Goal: Information Seeking & Learning: Compare options

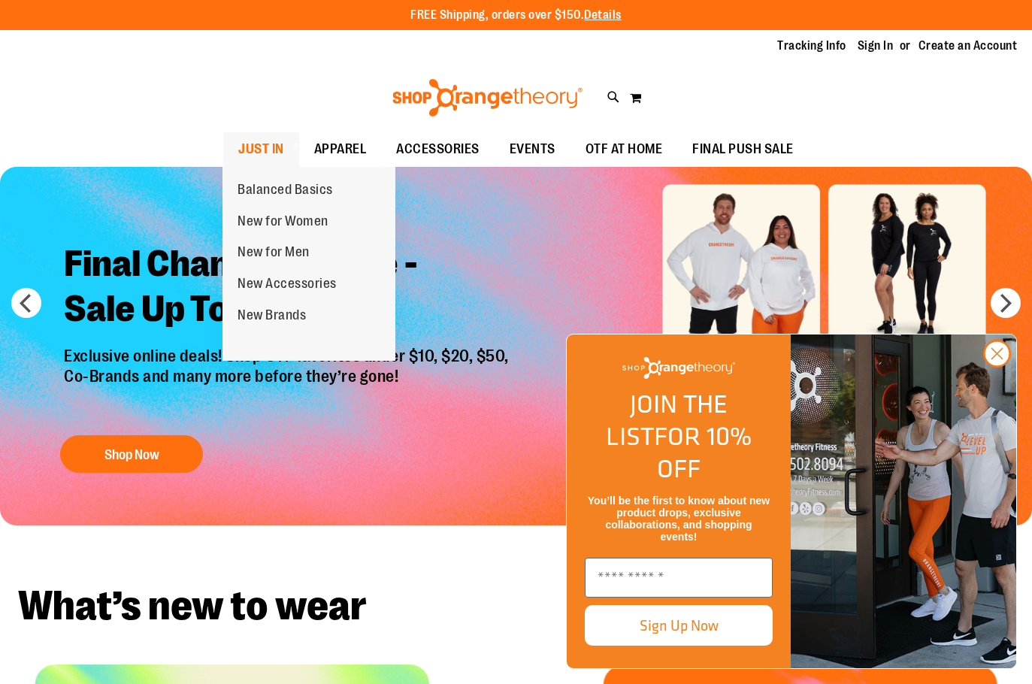
click at [290, 146] on span at bounding box center [294, 146] width 15 height 8
click at [269, 140] on span "JUST IN" at bounding box center [261, 149] width 46 height 34
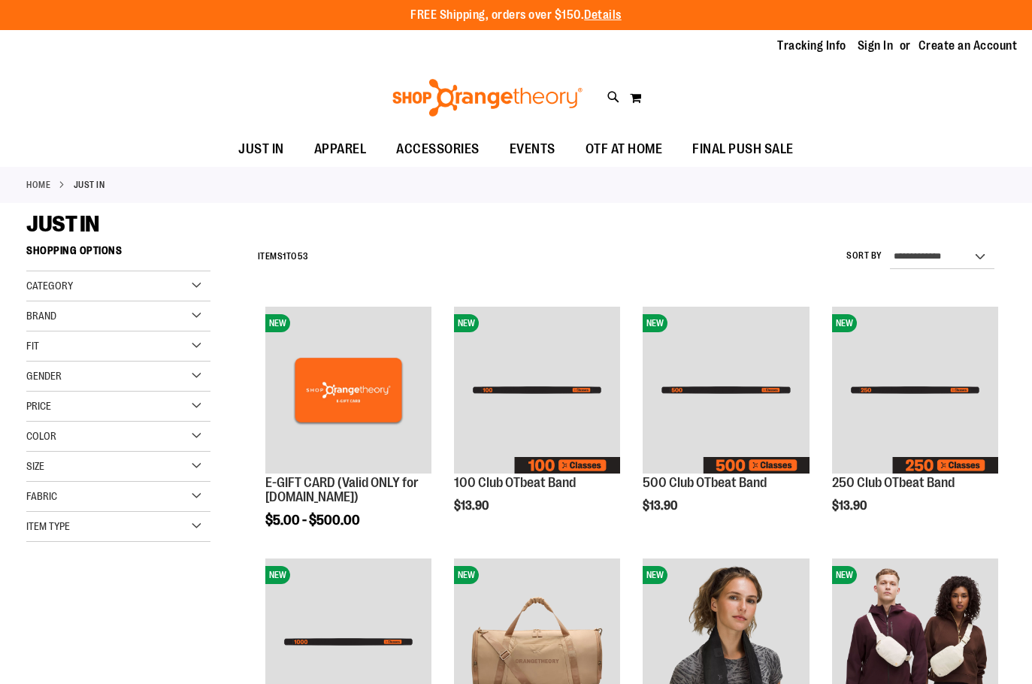
click at [930, 143] on ul "JUST IN JUST IN Balanced Basics New for Women New for Men New Accessories New B…" at bounding box center [516, 149] width 1032 height 35
click at [618, 99] on icon at bounding box center [613, 97] width 13 height 17
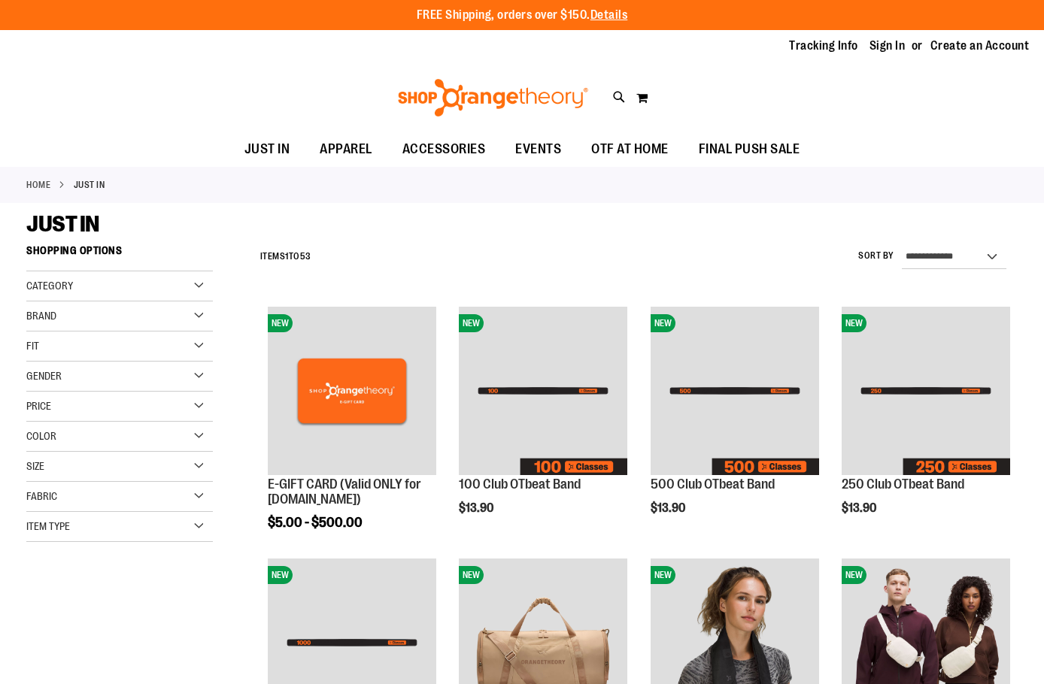
type input "*********"
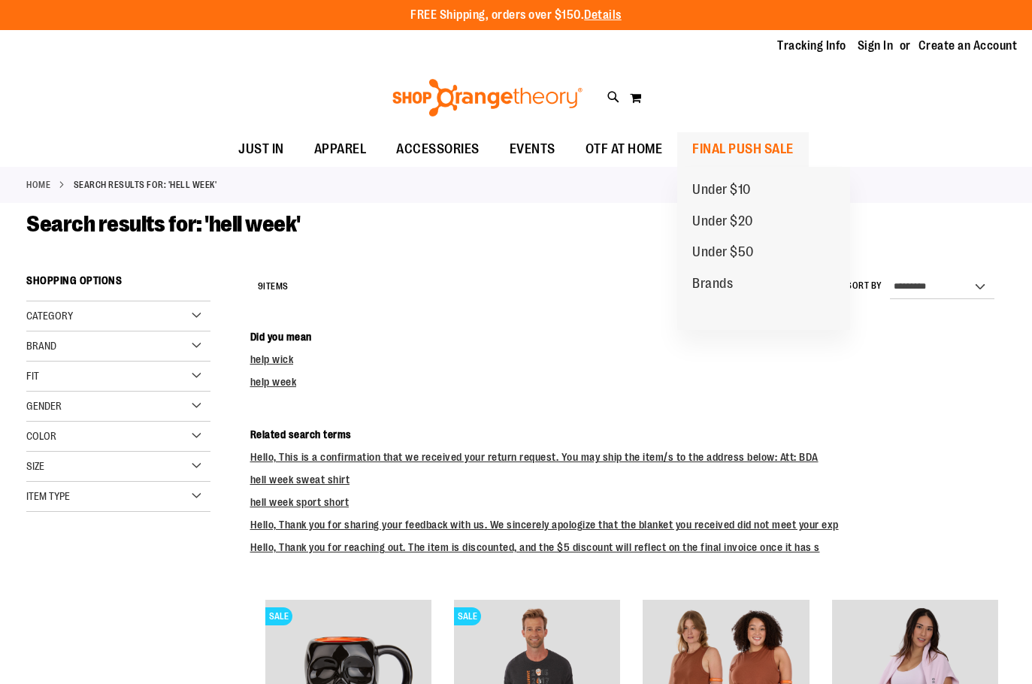
click at [757, 156] on span "FINAL PUSH SALE" at bounding box center [743, 149] width 102 height 34
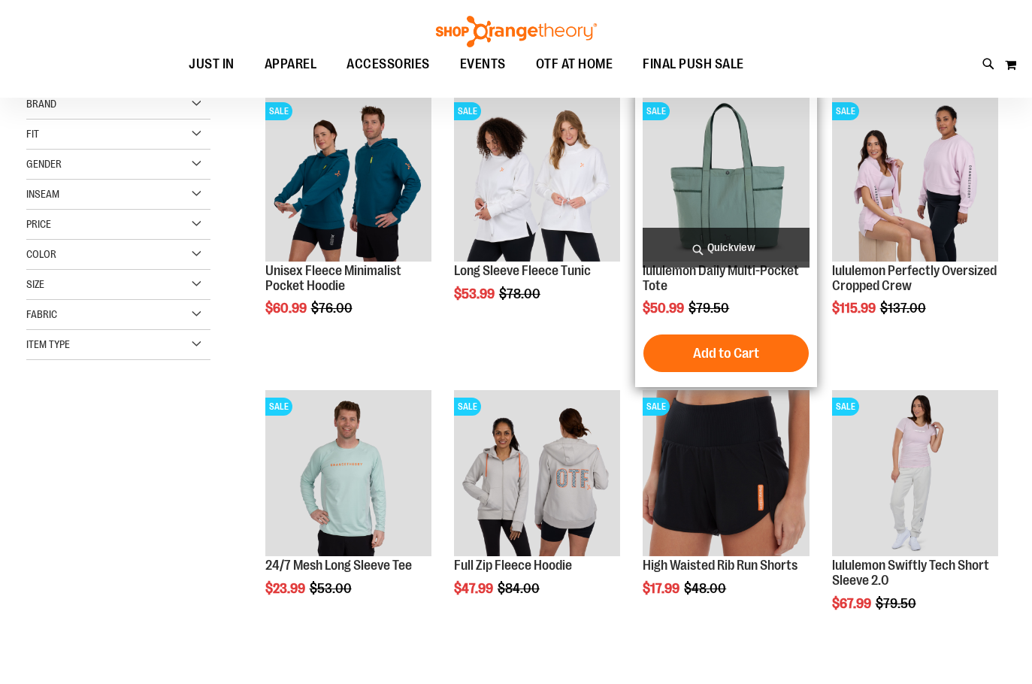
scroll to position [225, 0]
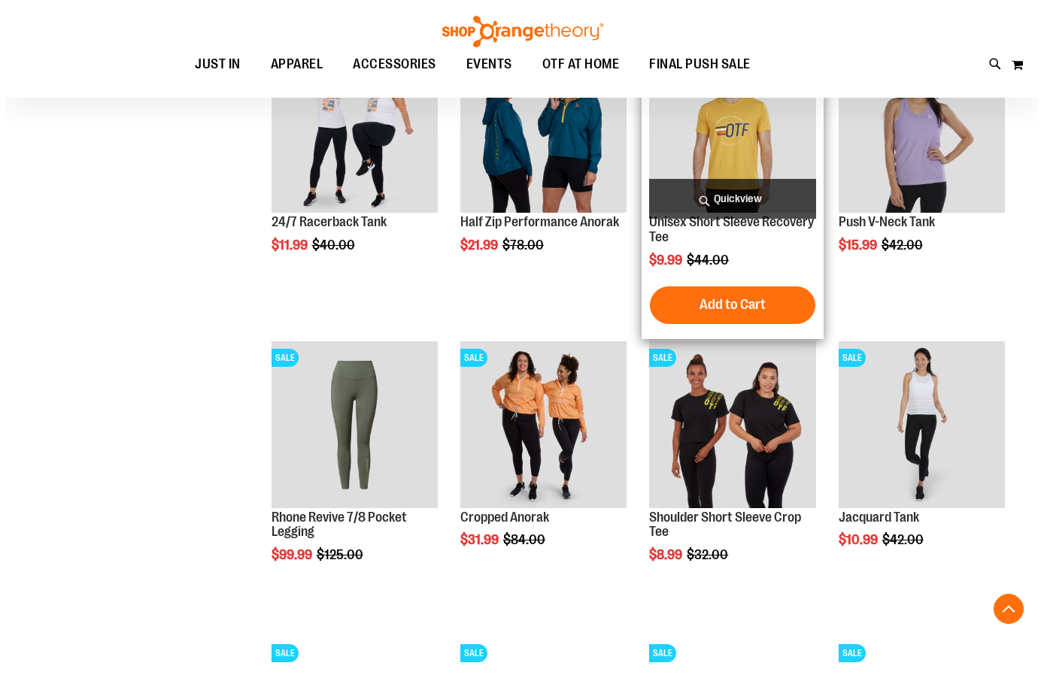
scroll to position [901, 0]
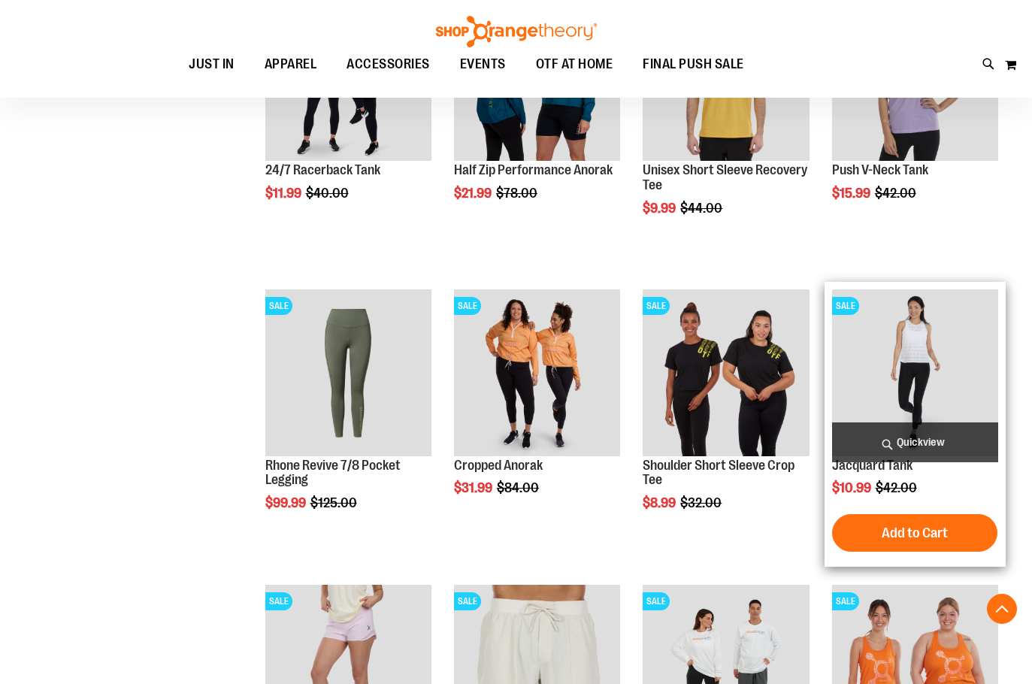
click at [943, 431] on span "Quickview" at bounding box center [915, 443] width 166 height 40
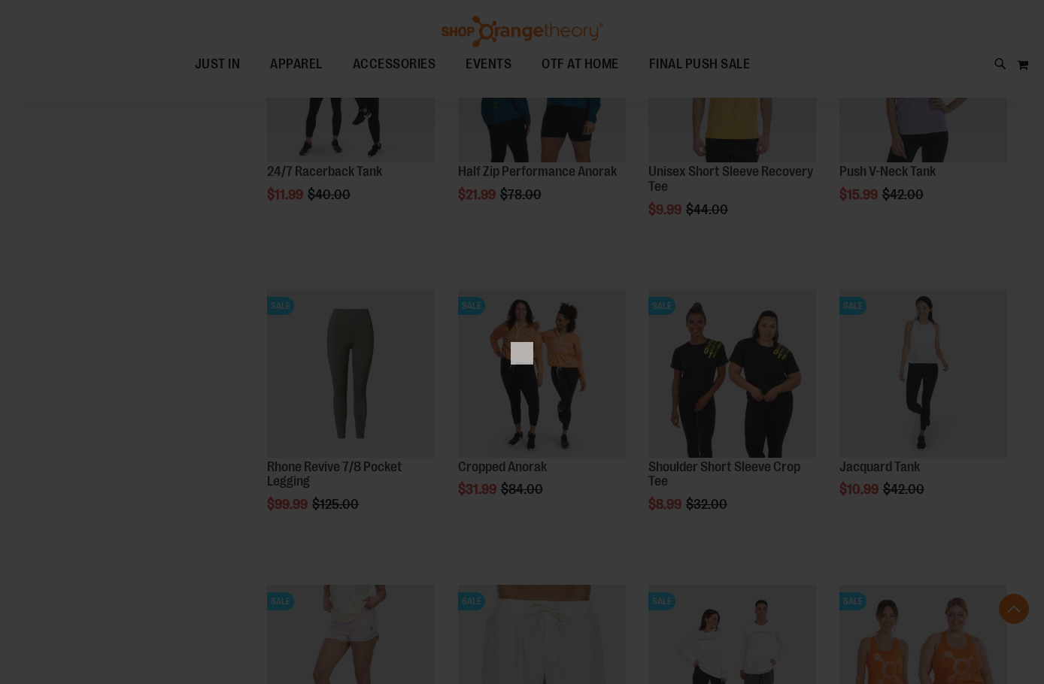
scroll to position [0, 0]
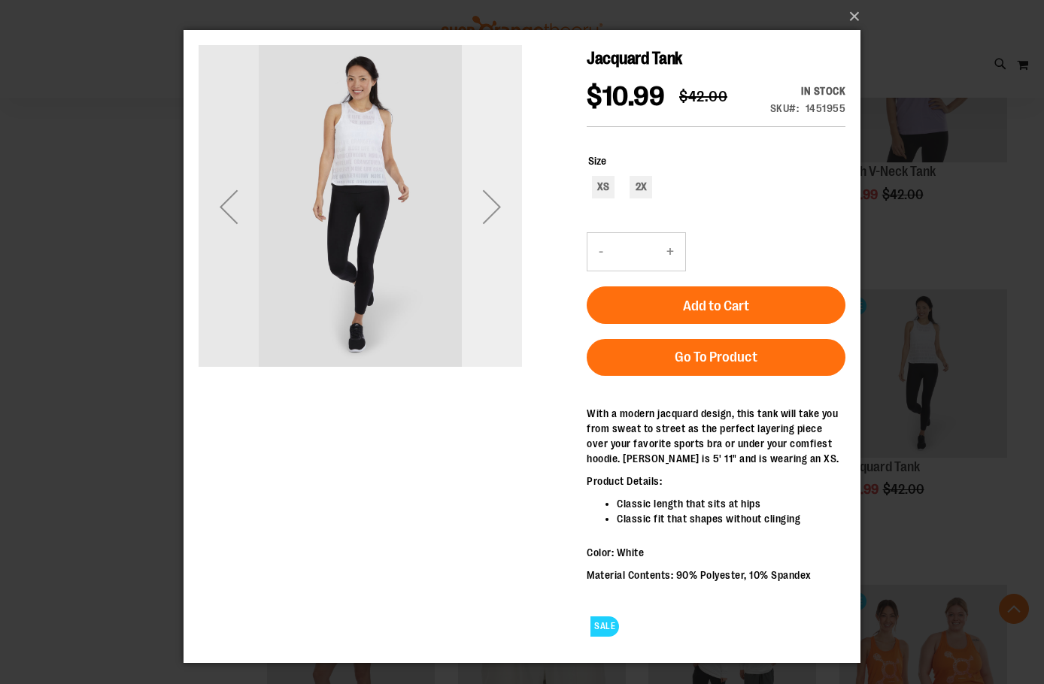
drag, startPoint x: 478, startPoint y: 201, endPoint x: 478, endPoint y: 193, distance: 8.3
click at [478, 193] on div "Next" at bounding box center [492, 207] width 60 height 60
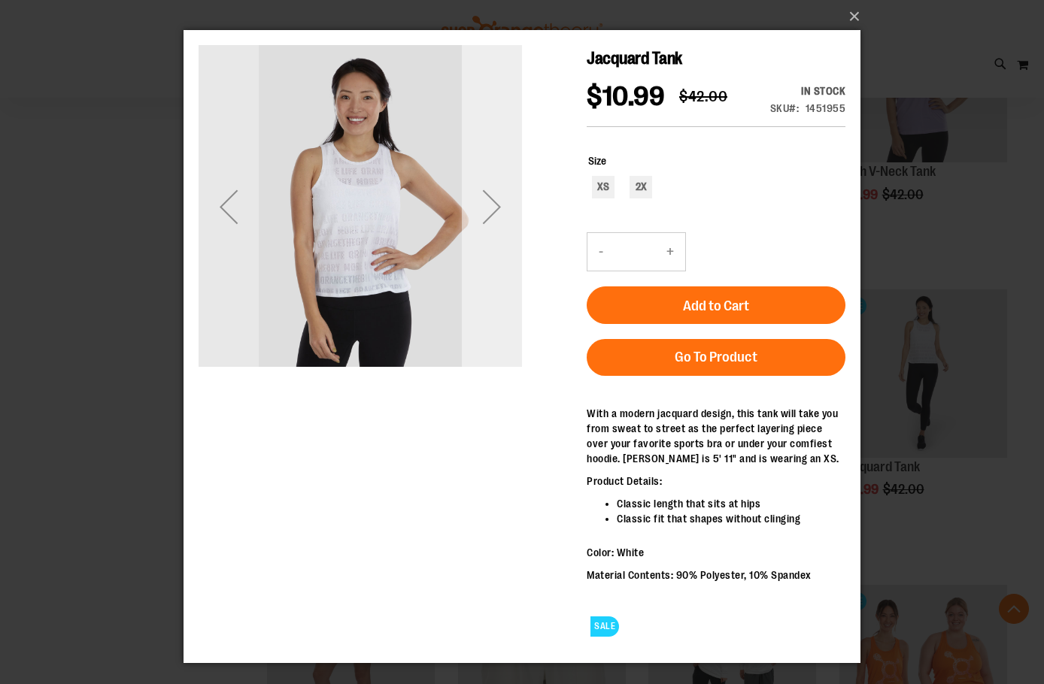
click at [480, 196] on div "Next" at bounding box center [492, 207] width 60 height 60
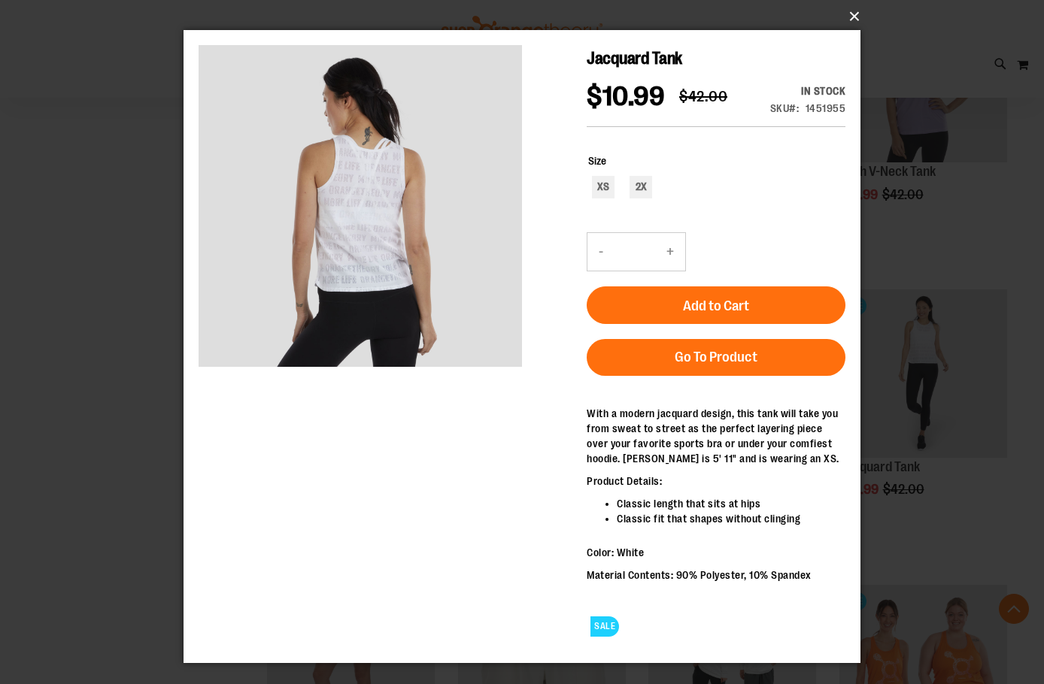
click at [846, 12] on button "×" at bounding box center [526, 16] width 677 height 33
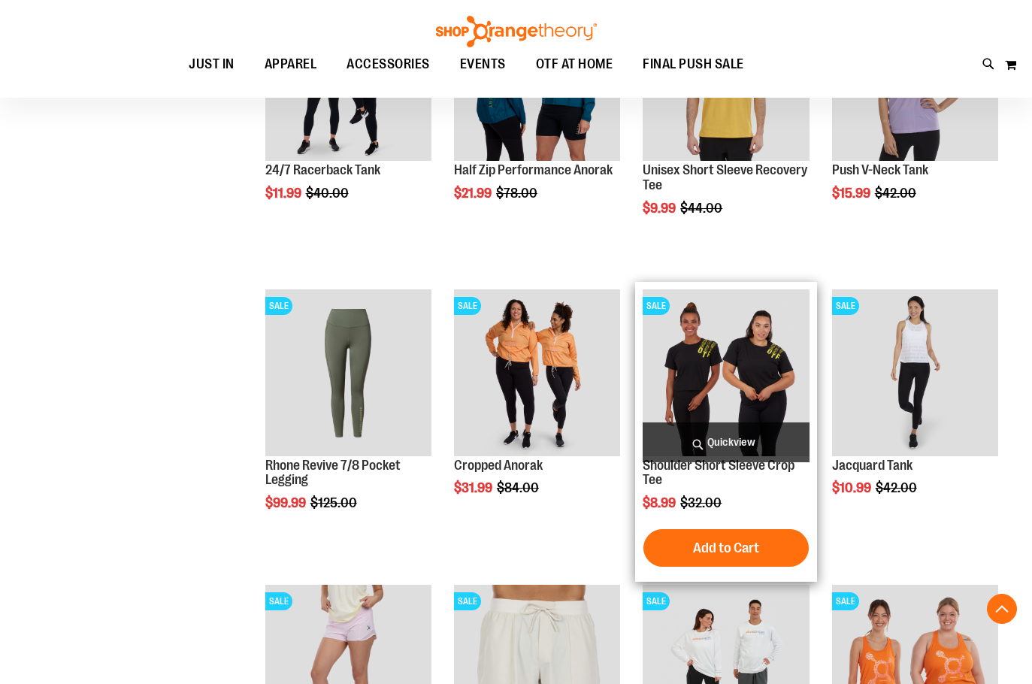
click at [741, 440] on span "Quickview" at bounding box center [726, 443] width 166 height 40
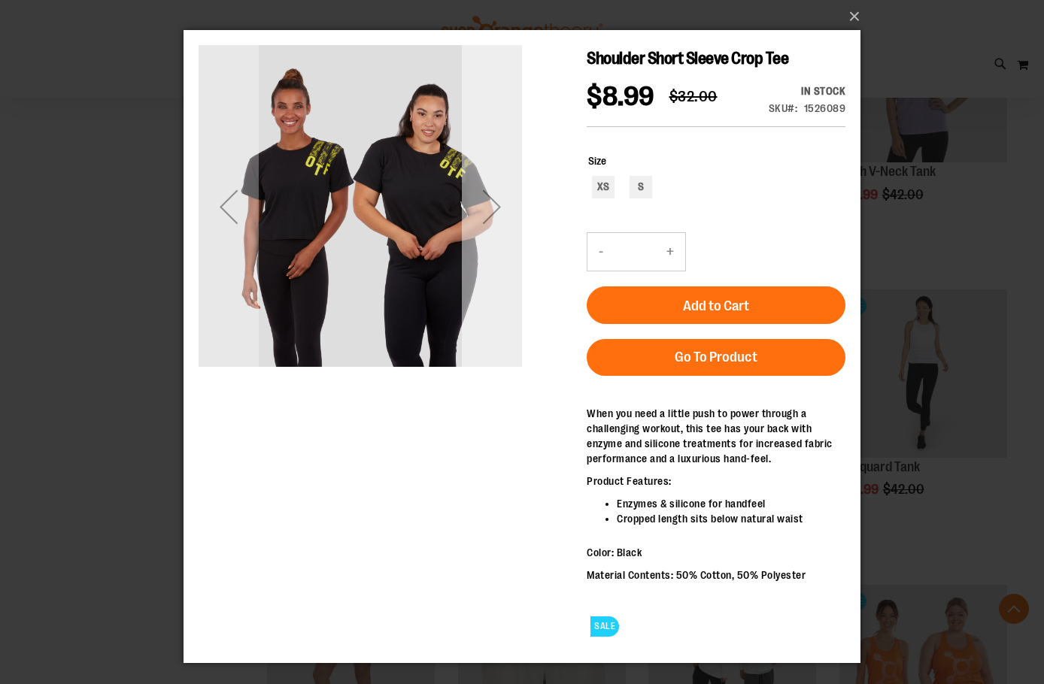
click at [486, 214] on div "Next" at bounding box center [492, 207] width 60 height 60
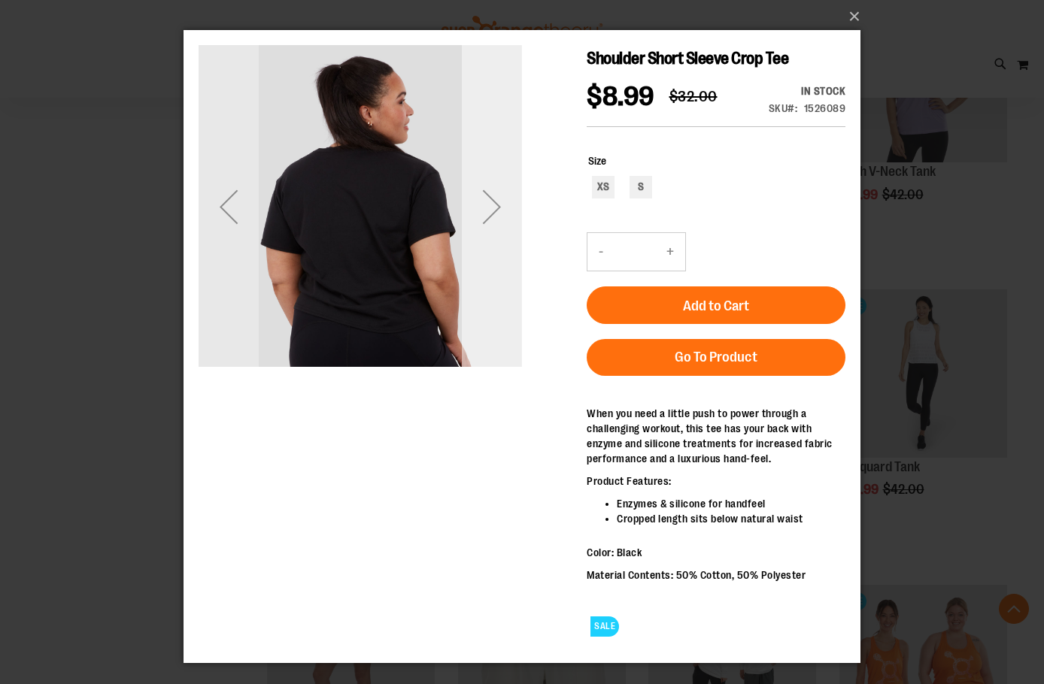
click at [486, 199] on div "Next" at bounding box center [492, 207] width 60 height 60
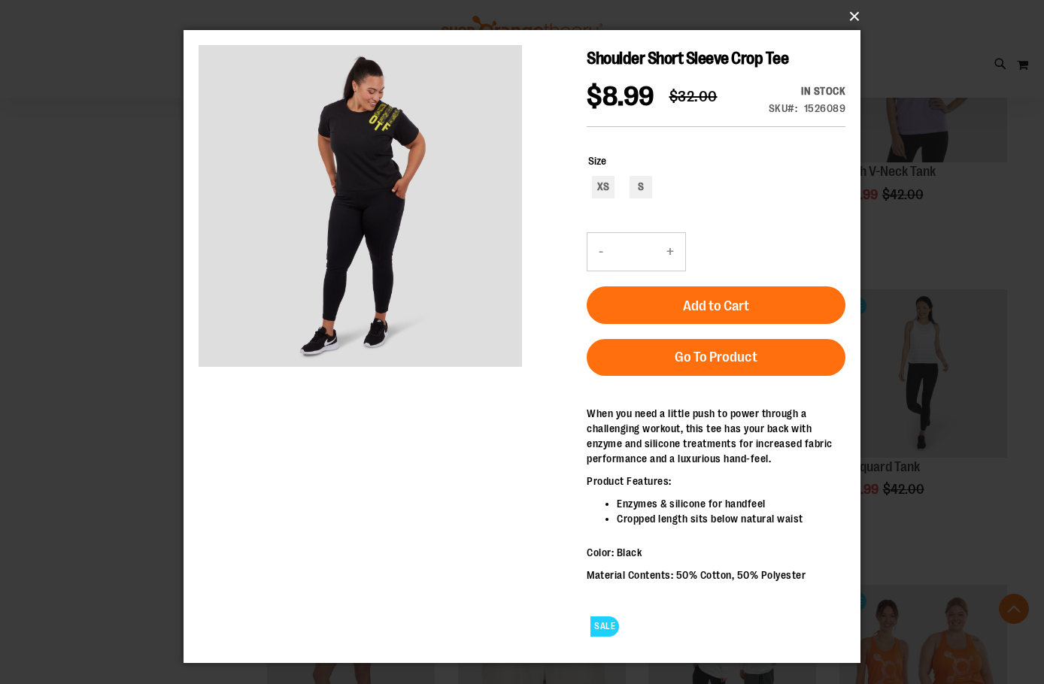
click at [846, 12] on button "×" at bounding box center [526, 16] width 677 height 33
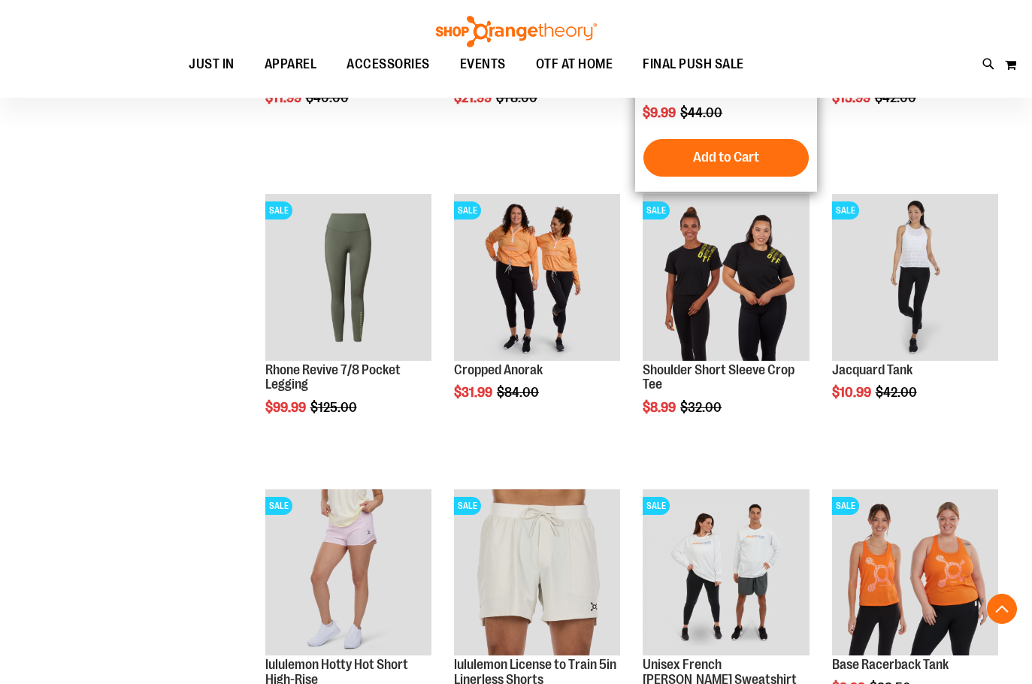
scroll to position [1127, 0]
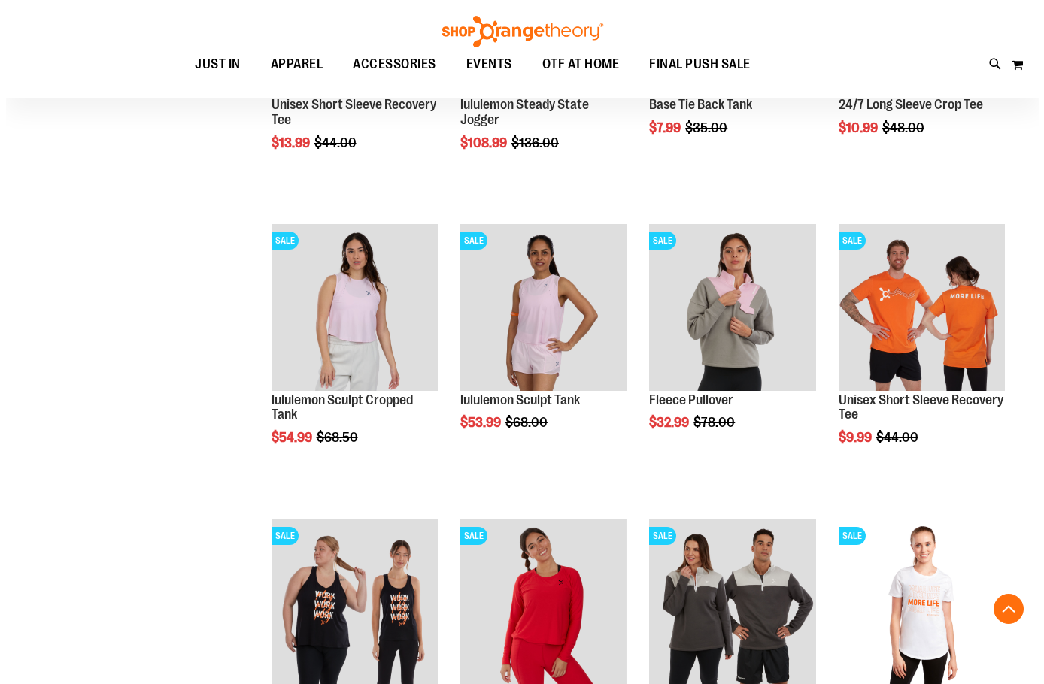
scroll to position [1954, 0]
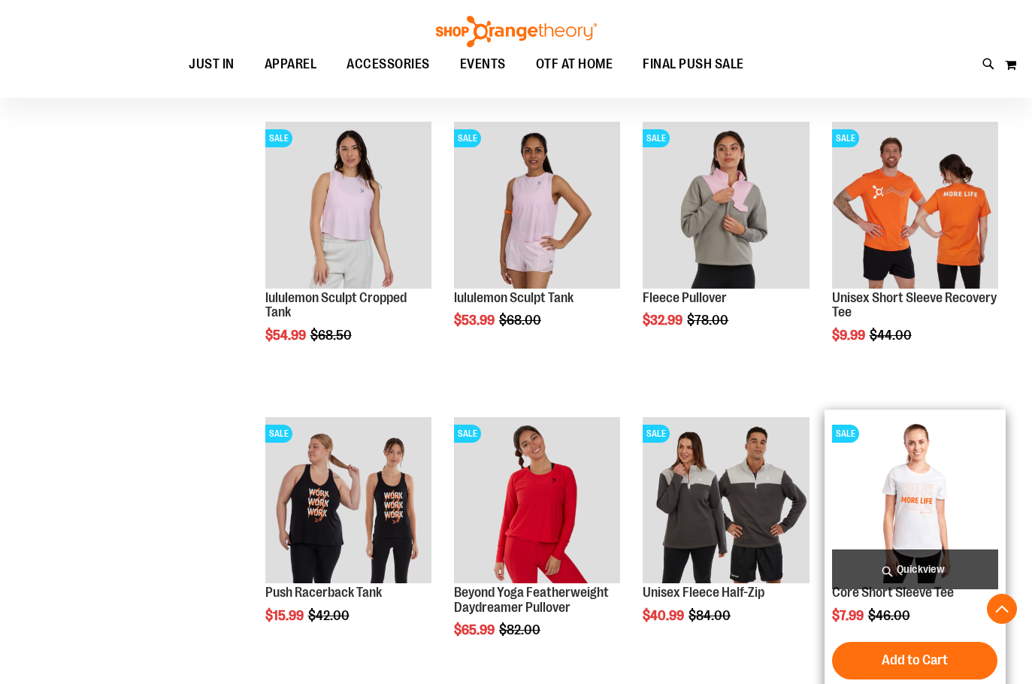
click at [948, 568] on span "Quickview" at bounding box center [915, 570] width 166 height 40
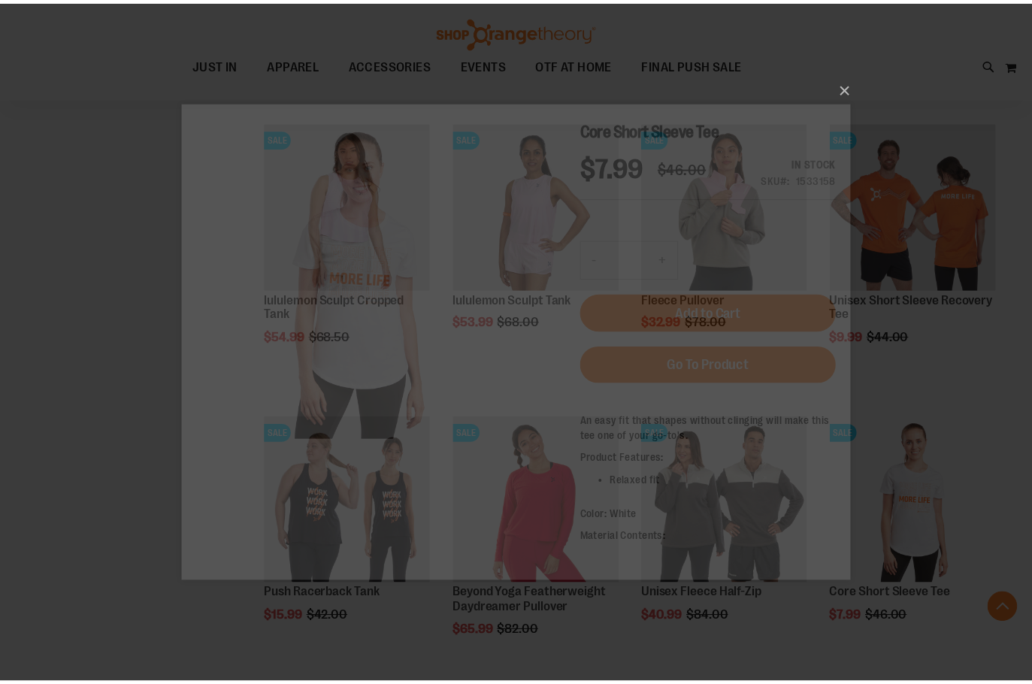
scroll to position [0, 0]
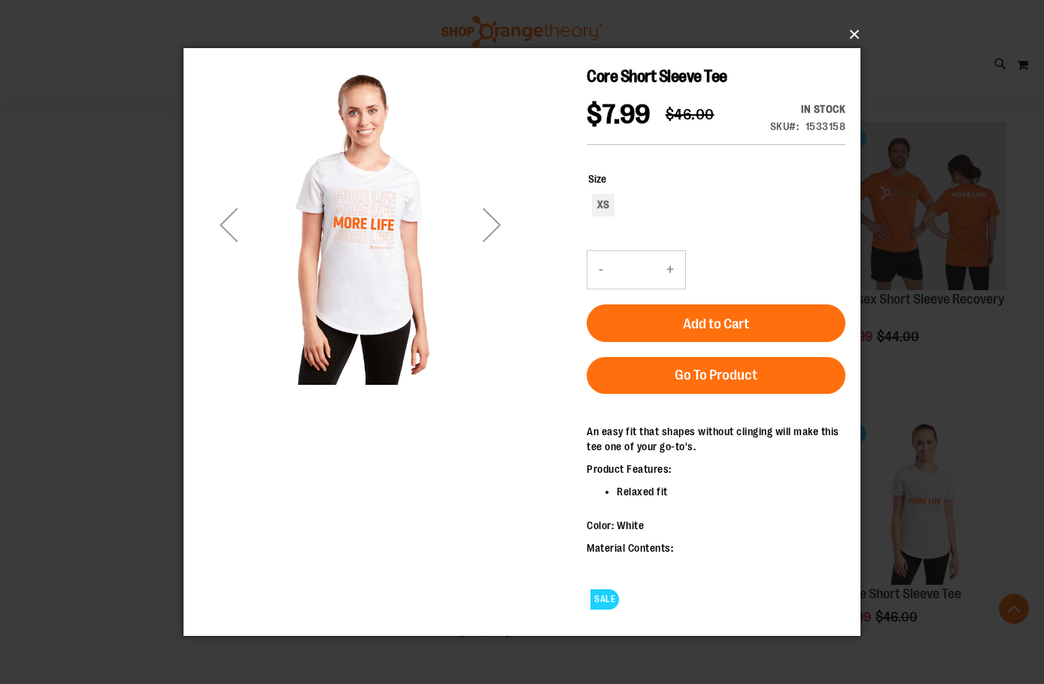
click at [856, 26] on button "×" at bounding box center [526, 34] width 677 height 33
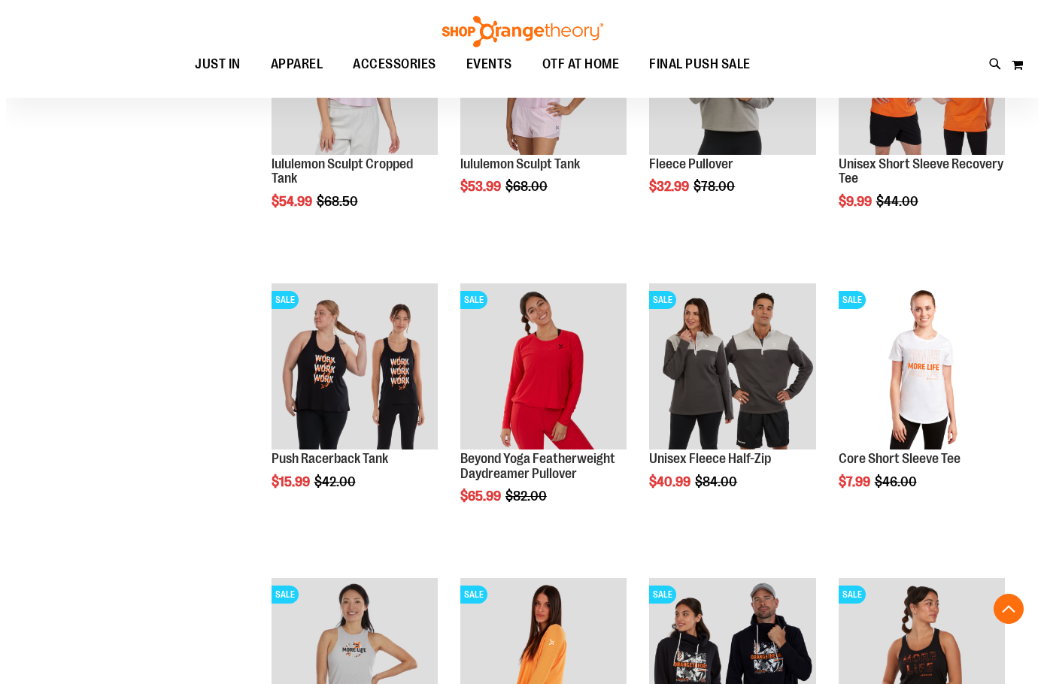
scroll to position [2255, 0]
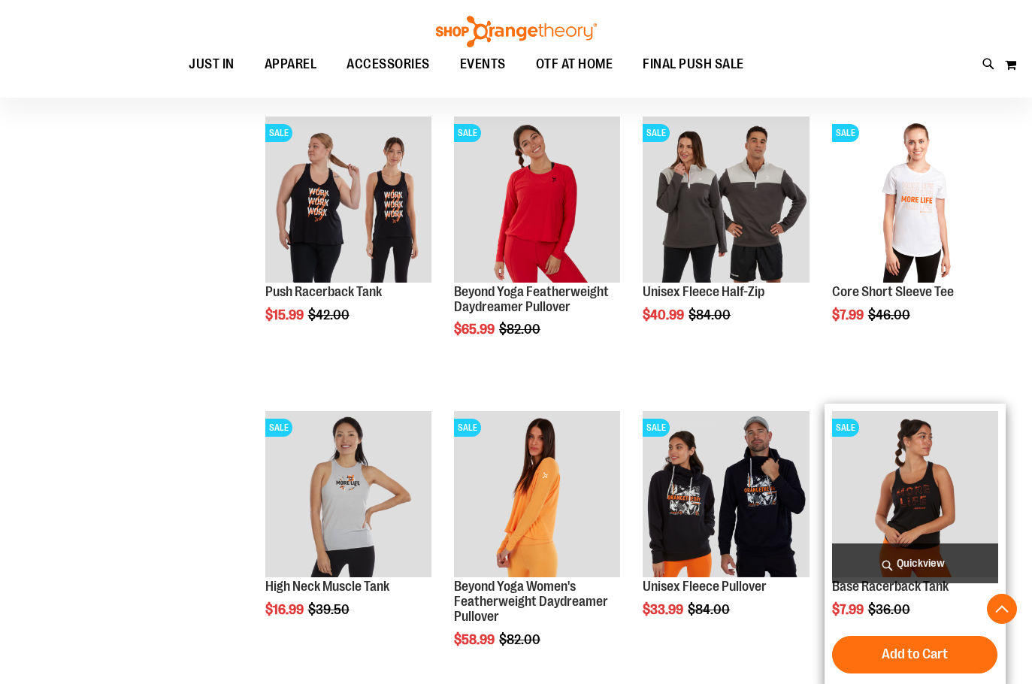
click at [943, 558] on span "Quickview" at bounding box center [915, 564] width 166 height 40
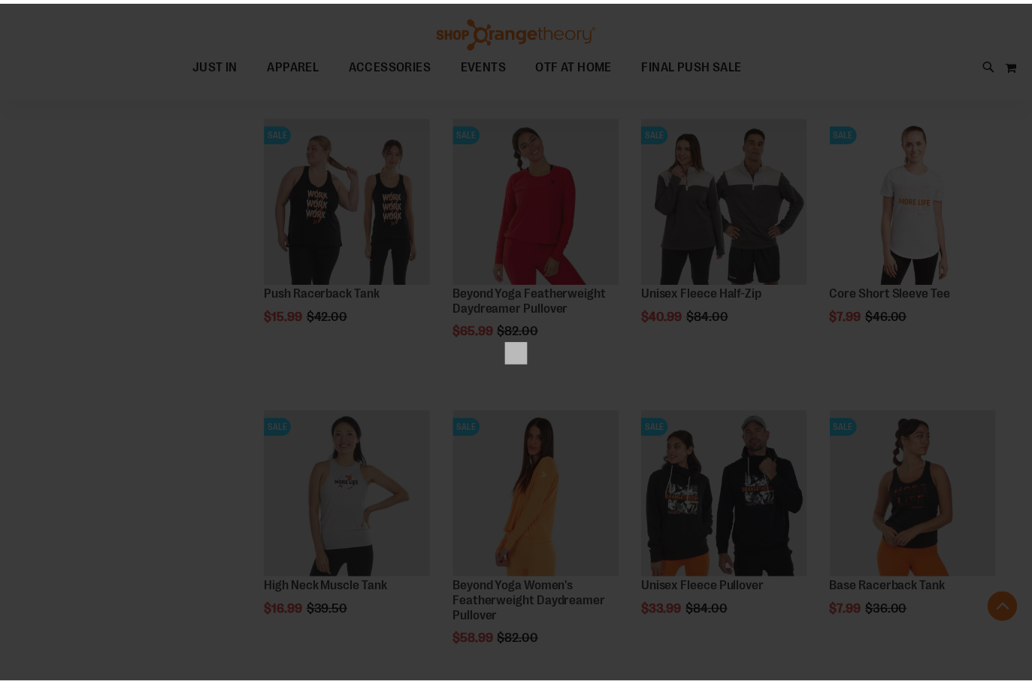
scroll to position [0, 0]
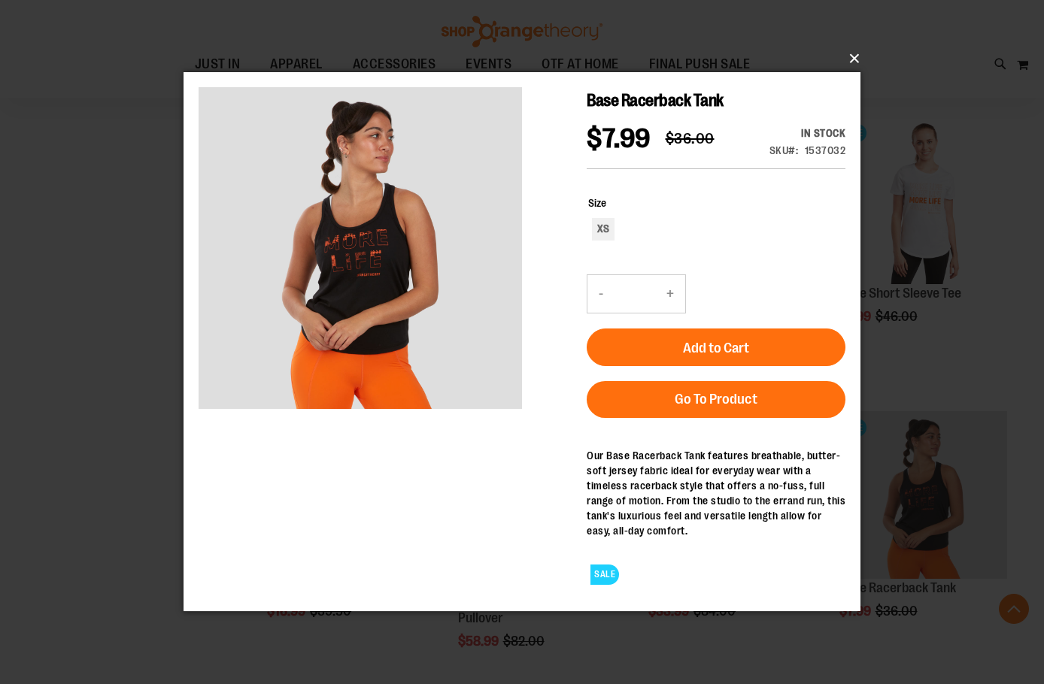
click at [856, 57] on button "×" at bounding box center [526, 58] width 677 height 33
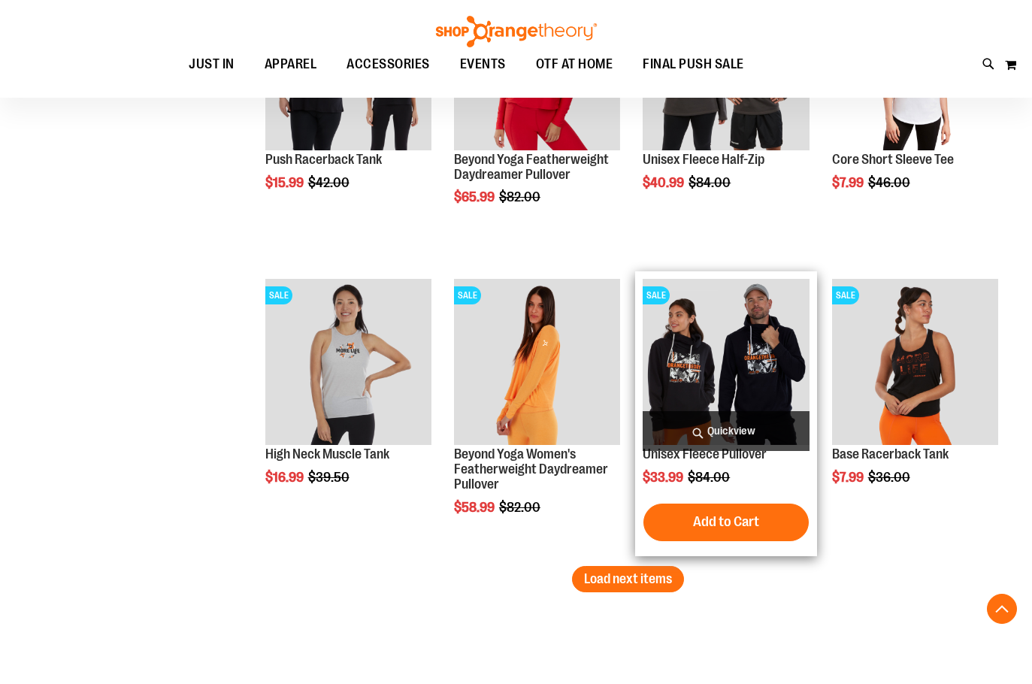
scroll to position [2405, 0]
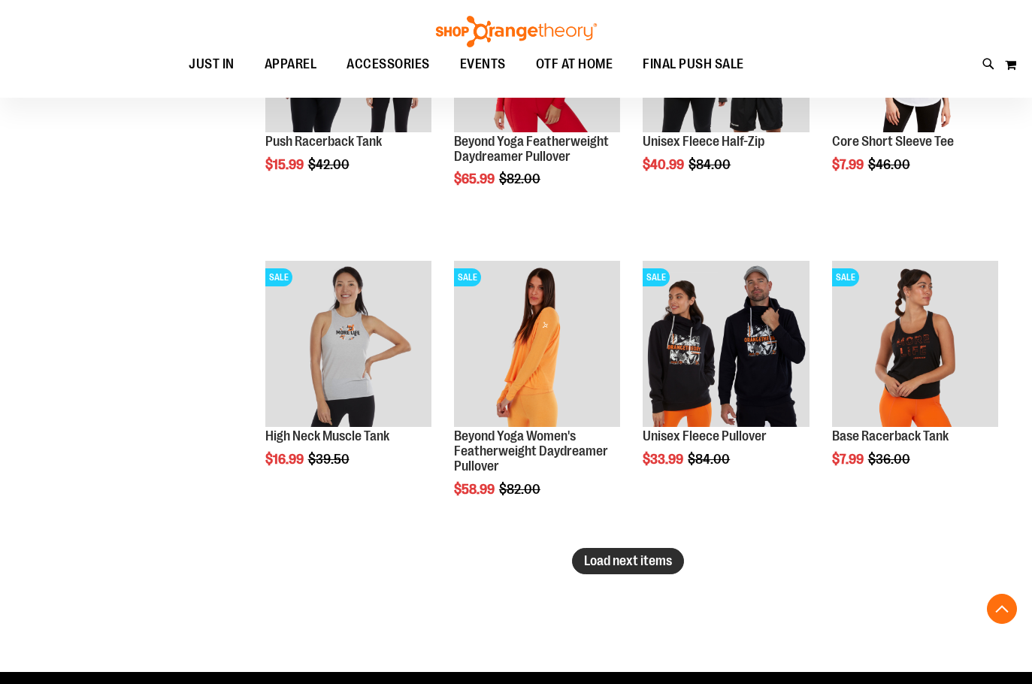
click at [622, 571] on button "Load next items" at bounding box center [628, 561] width 112 height 26
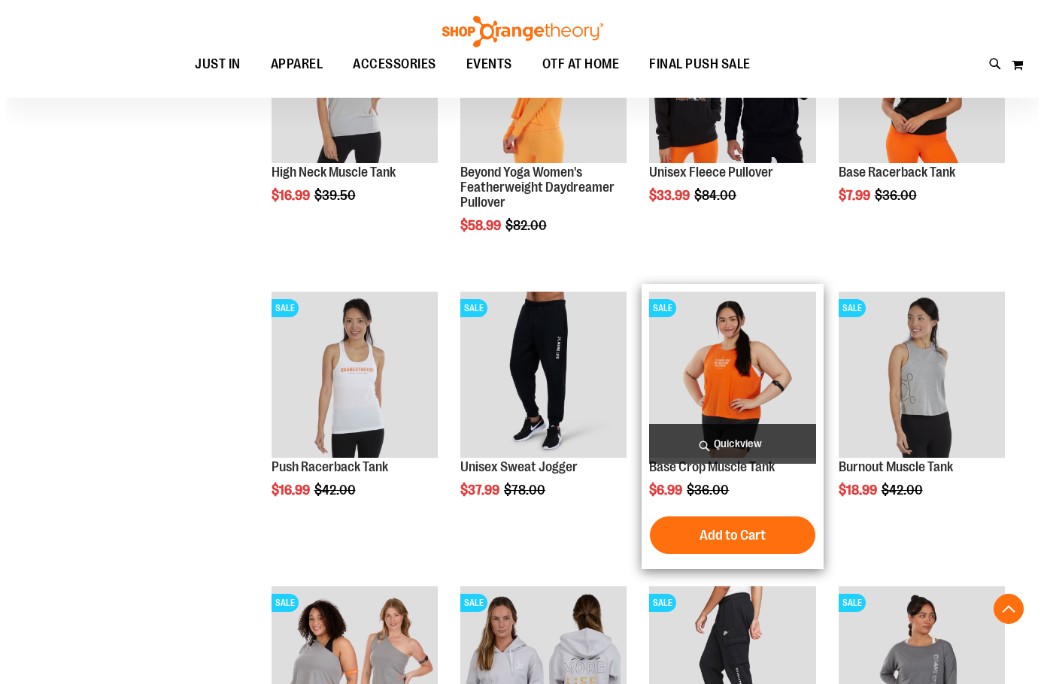
scroll to position [2706, 0]
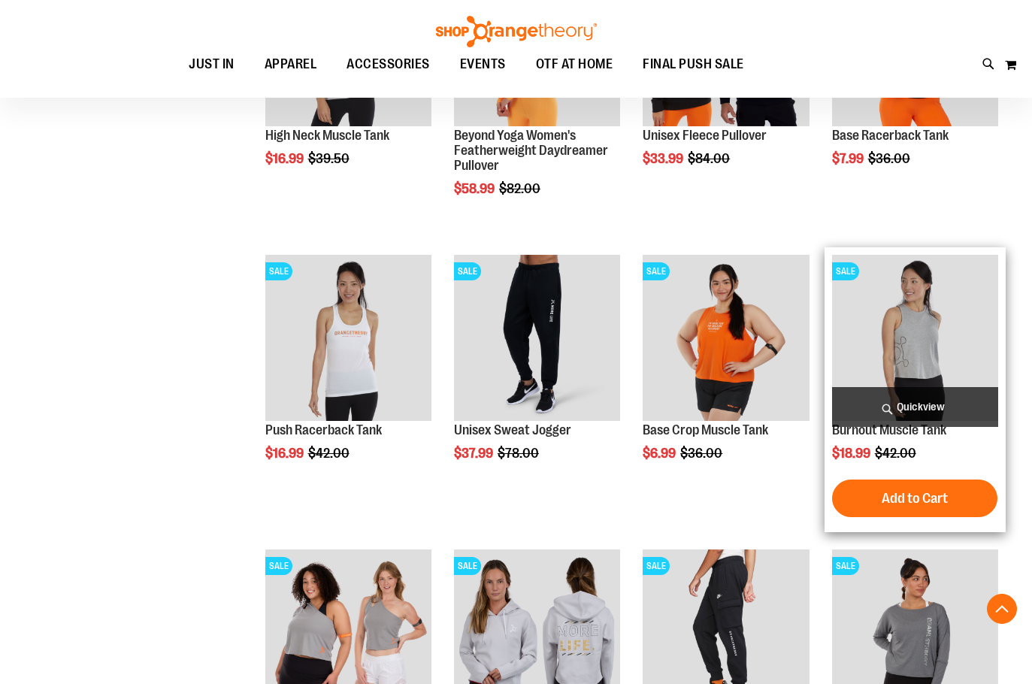
click at [896, 389] on span "Quickview" at bounding box center [915, 407] width 166 height 40
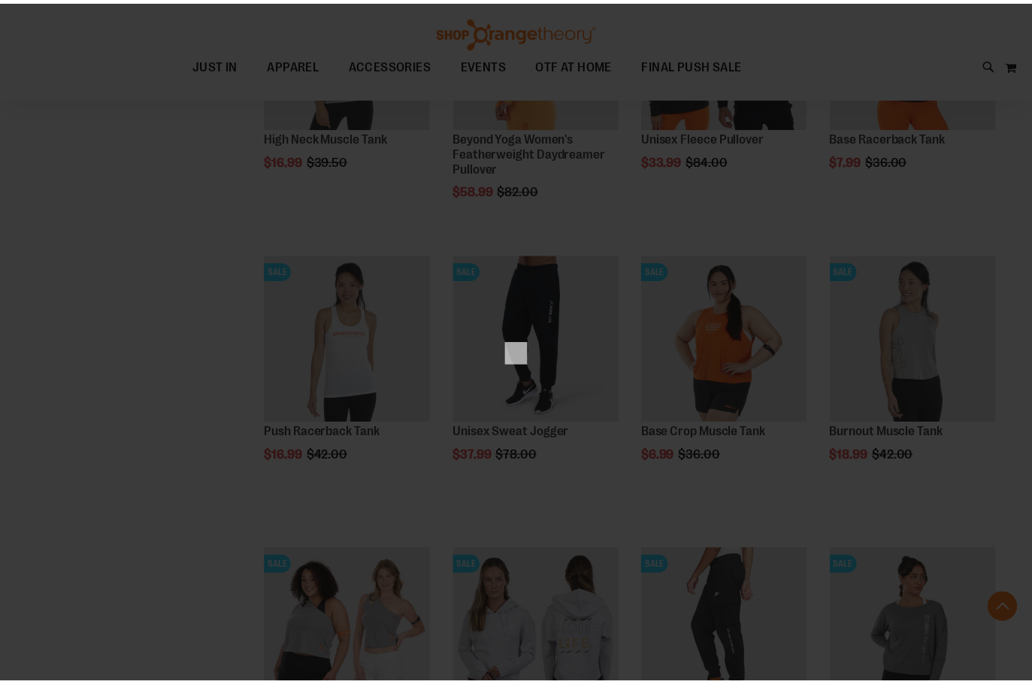
scroll to position [0, 0]
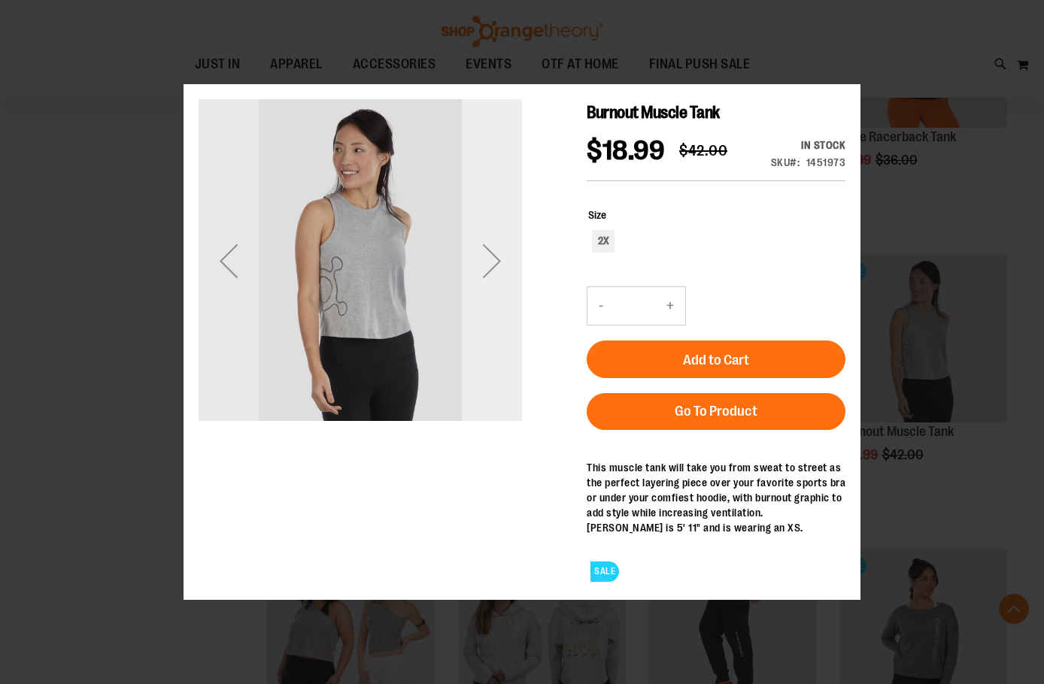
click at [495, 296] on div "Next" at bounding box center [492, 260] width 60 height 323
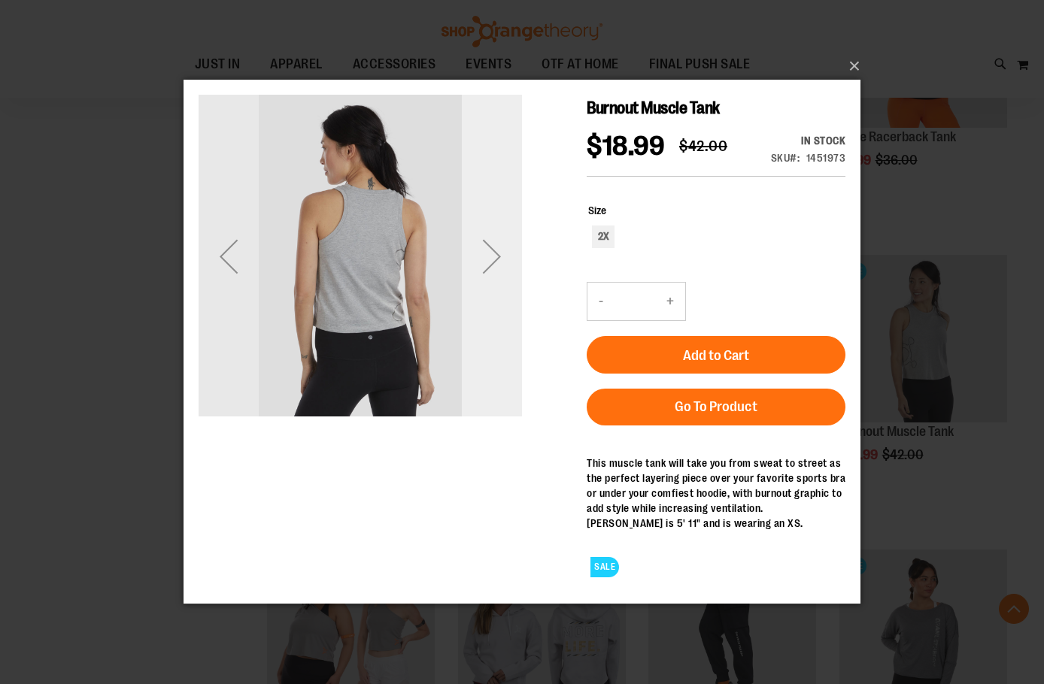
click at [493, 257] on div "Next" at bounding box center [492, 256] width 60 height 60
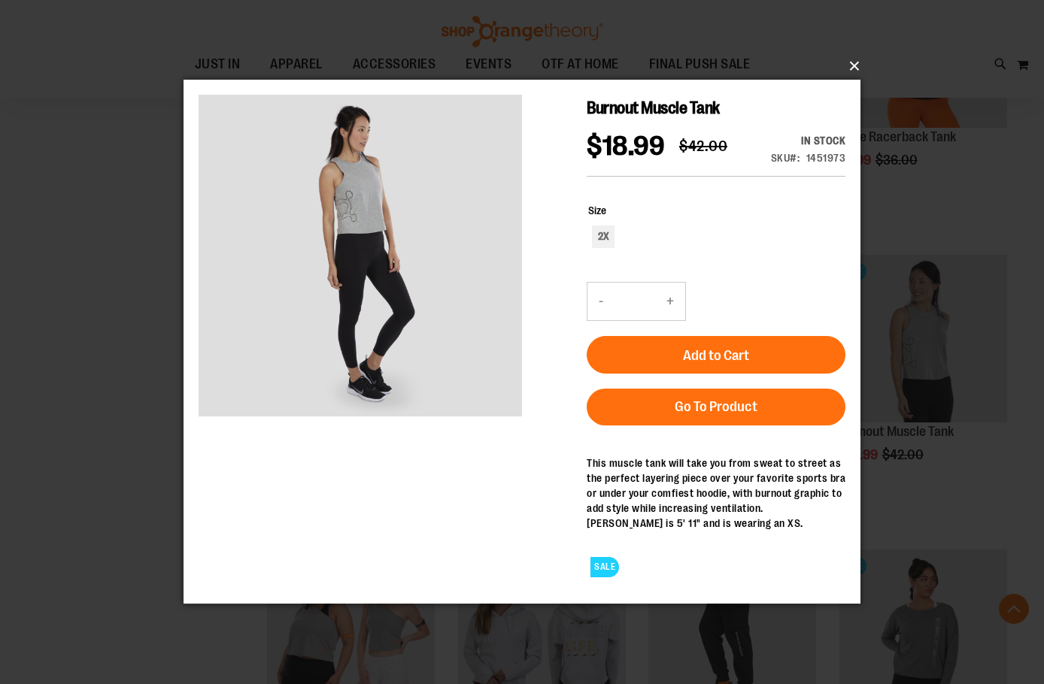
click at [862, 67] on button "×" at bounding box center [526, 66] width 677 height 33
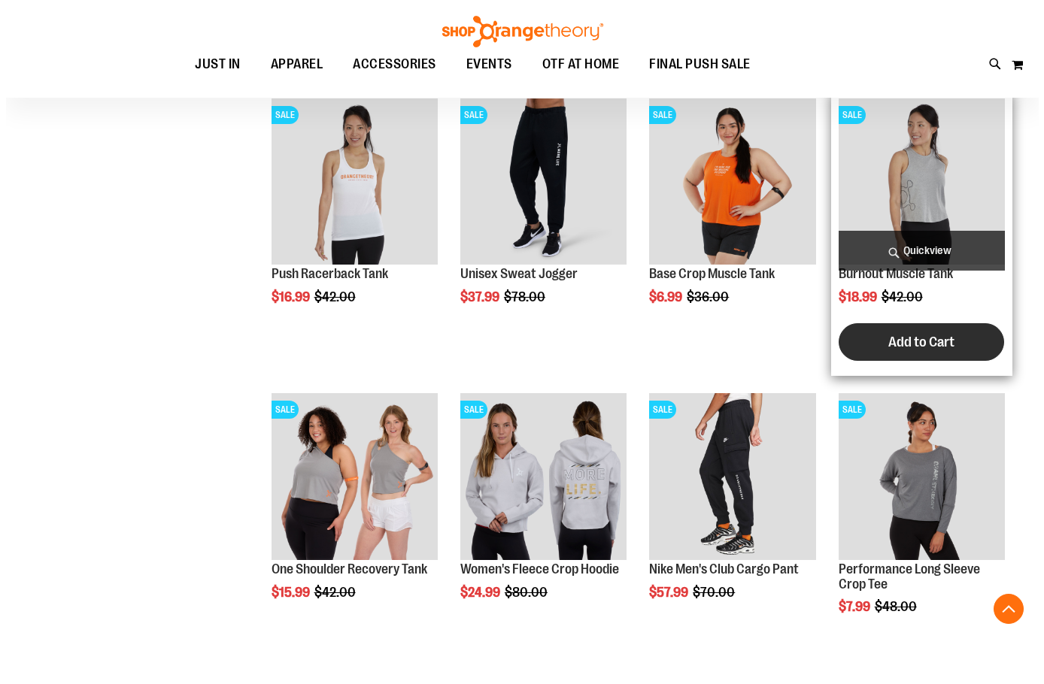
scroll to position [2864, 0]
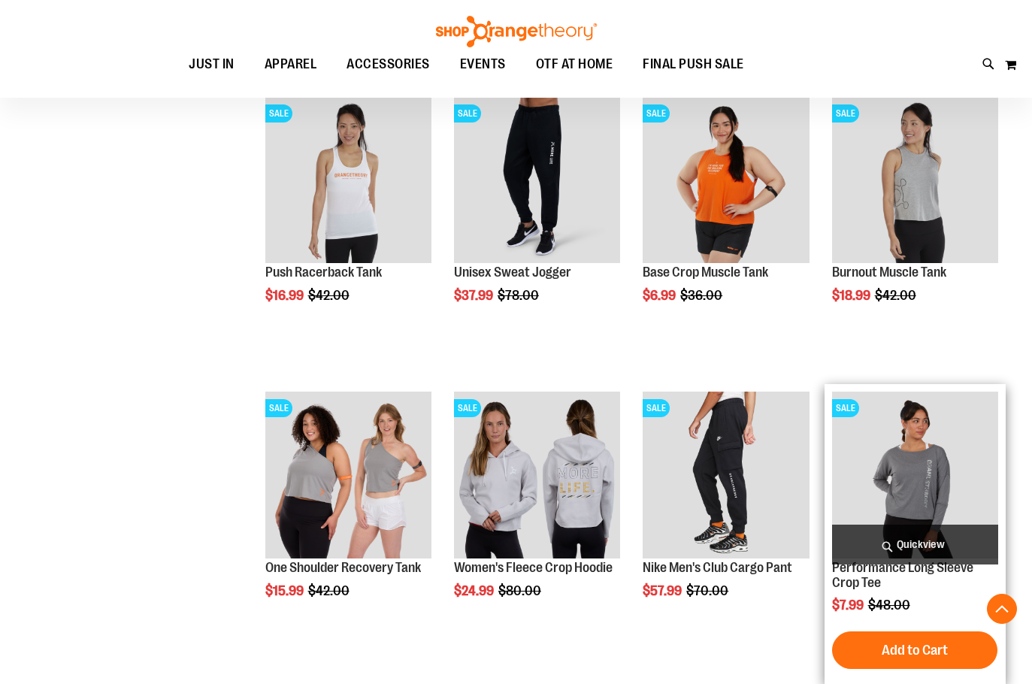
click at [901, 538] on span "Quickview" at bounding box center [915, 545] width 166 height 40
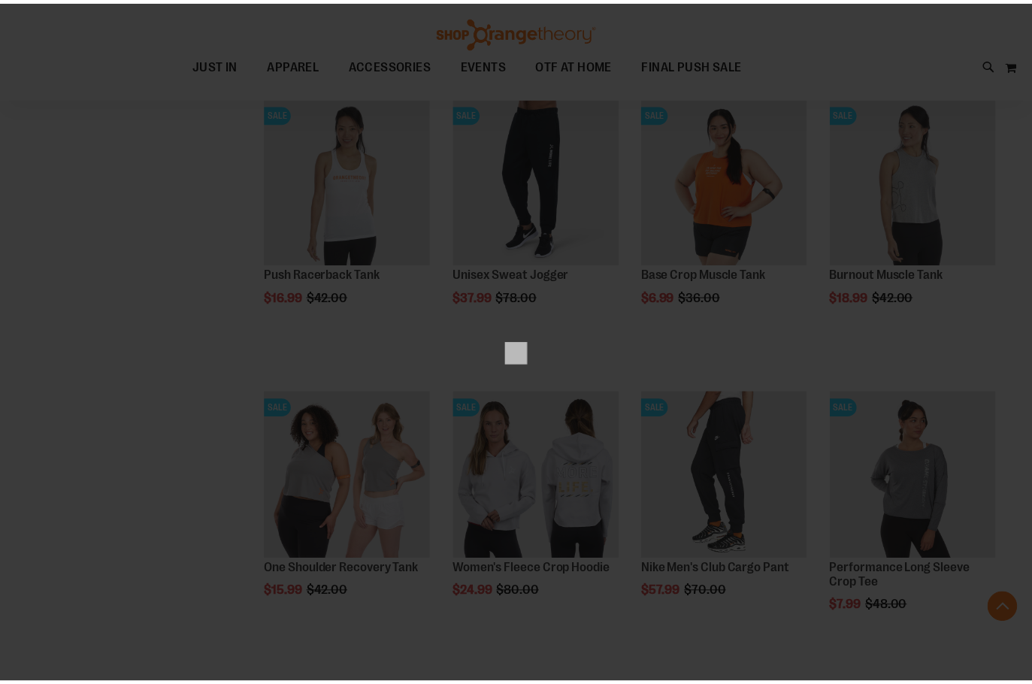
scroll to position [0, 0]
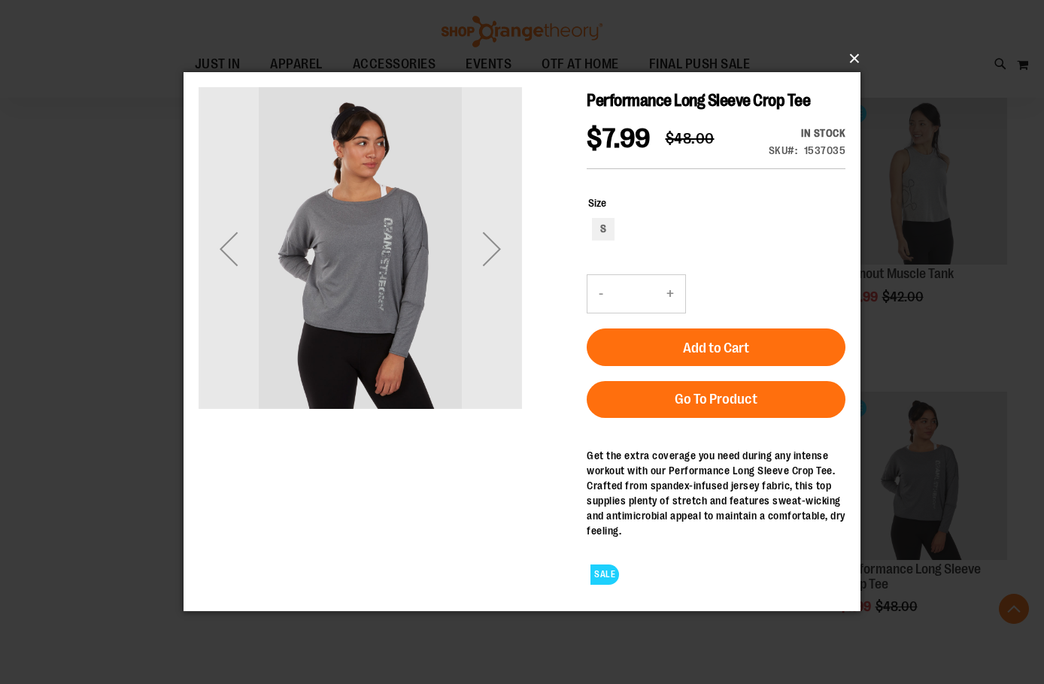
click at [859, 56] on button "×" at bounding box center [526, 58] width 677 height 33
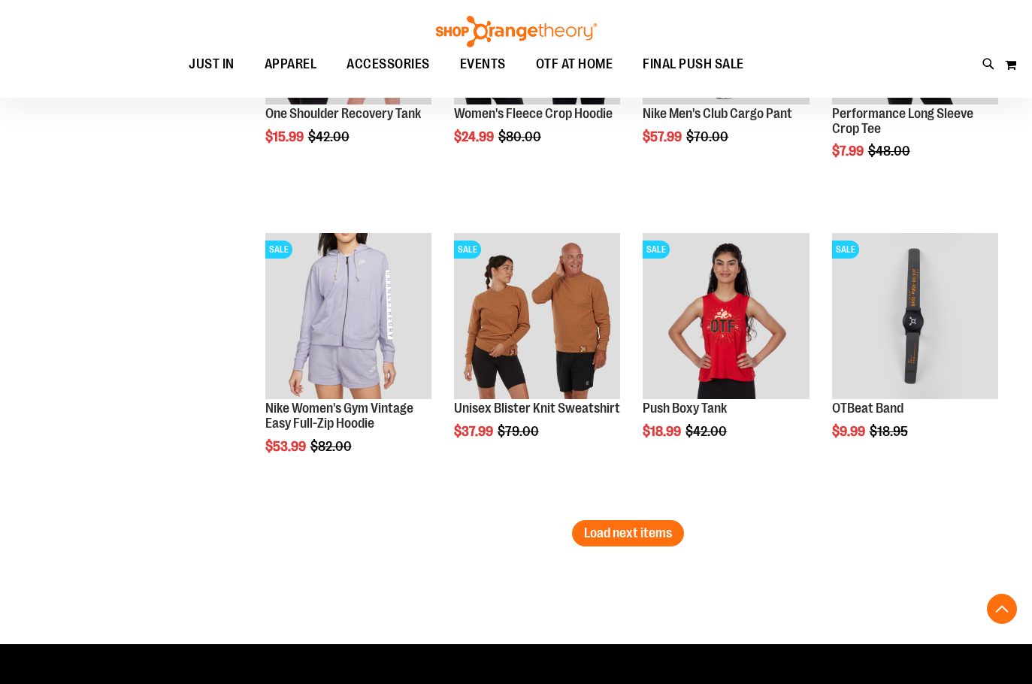
scroll to position [3390, 0]
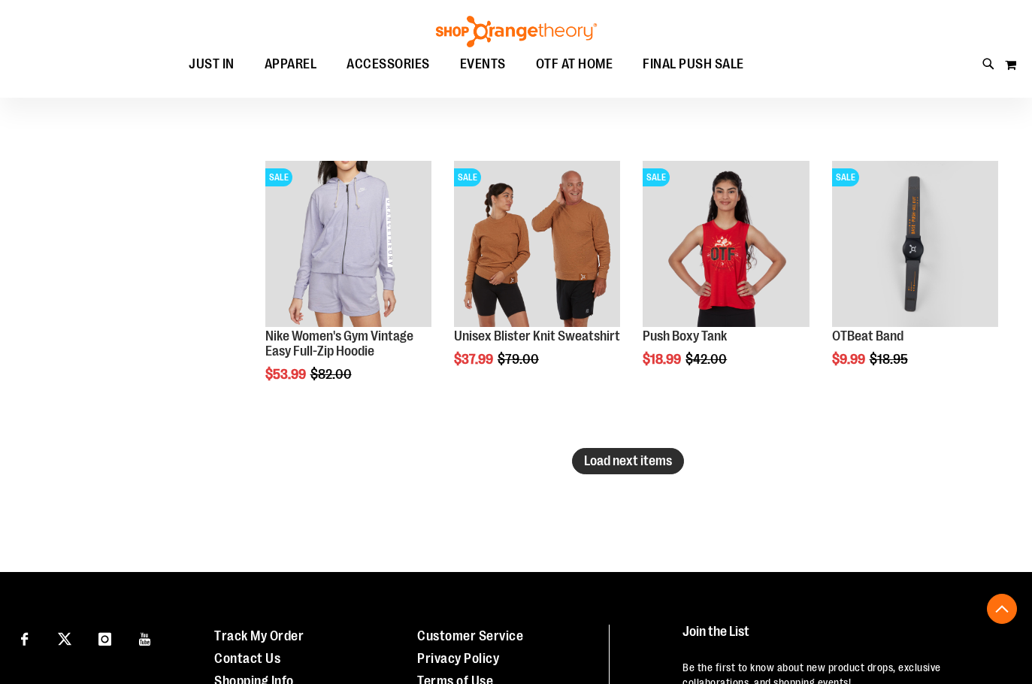
click at [660, 465] on span "Load next items" at bounding box center [628, 460] width 88 height 15
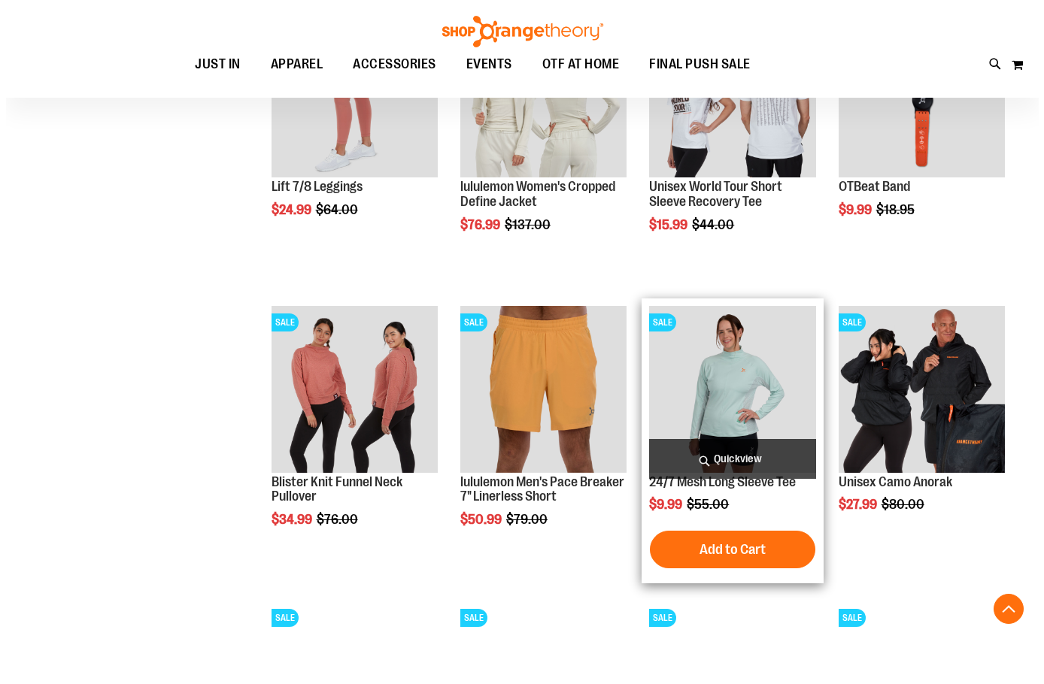
scroll to position [3838, 0]
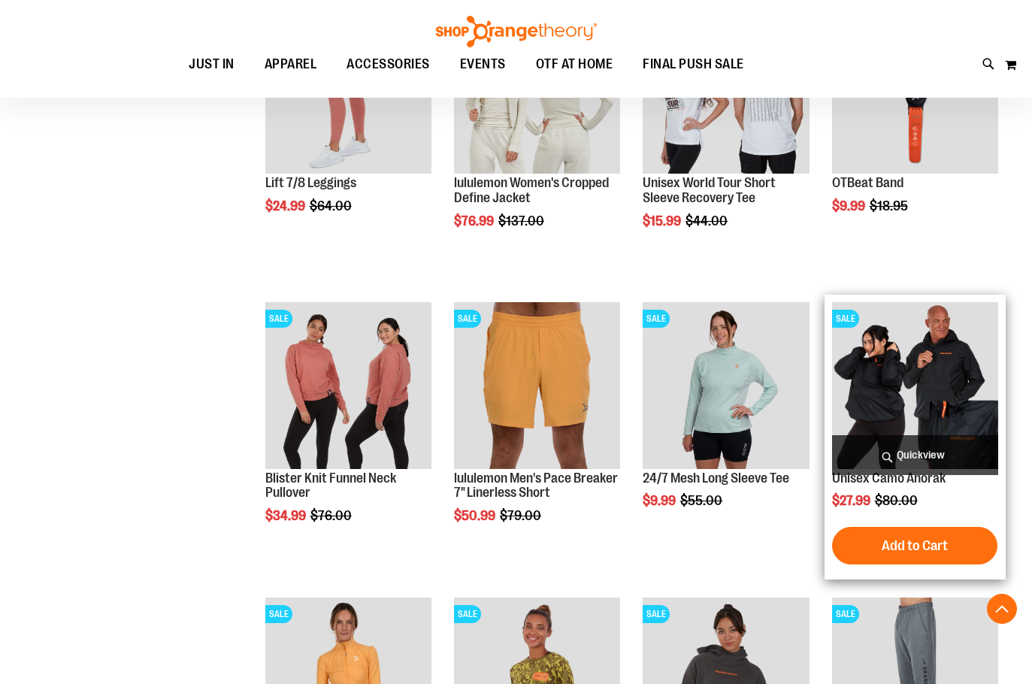
click at [914, 447] on span "Quickview" at bounding box center [915, 455] width 166 height 40
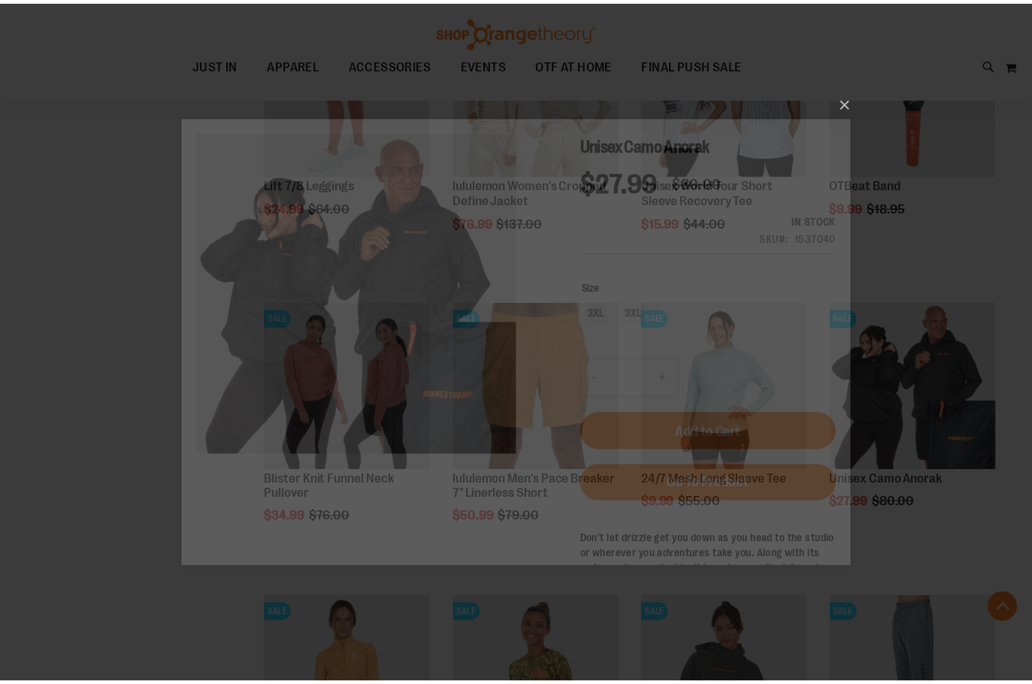
scroll to position [0, 0]
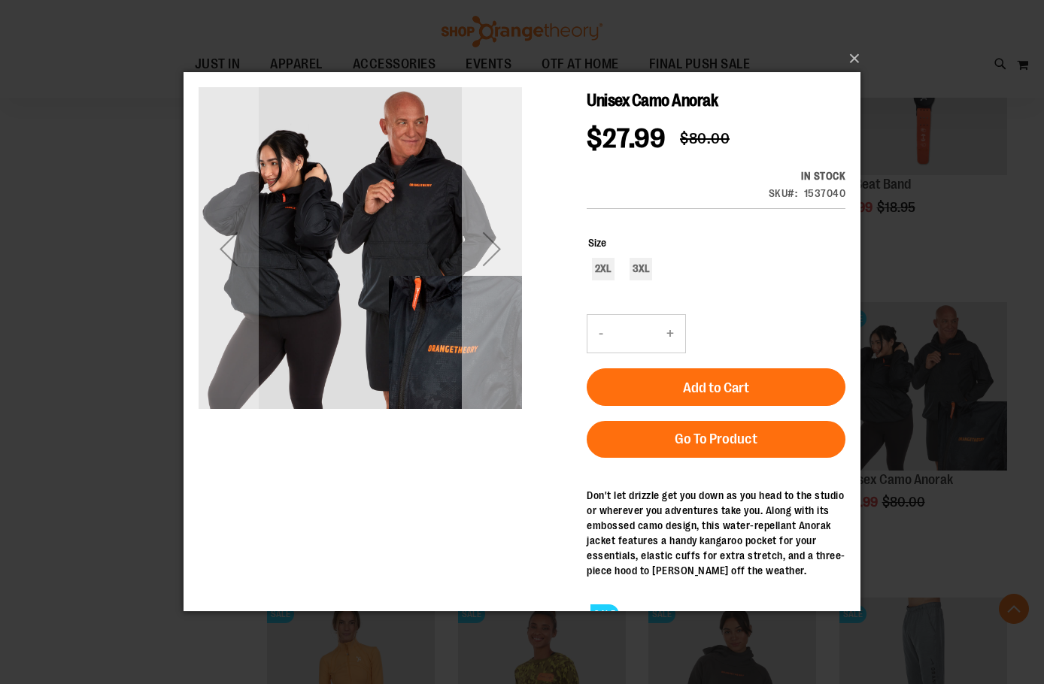
click at [483, 232] on div "Next" at bounding box center [492, 249] width 60 height 60
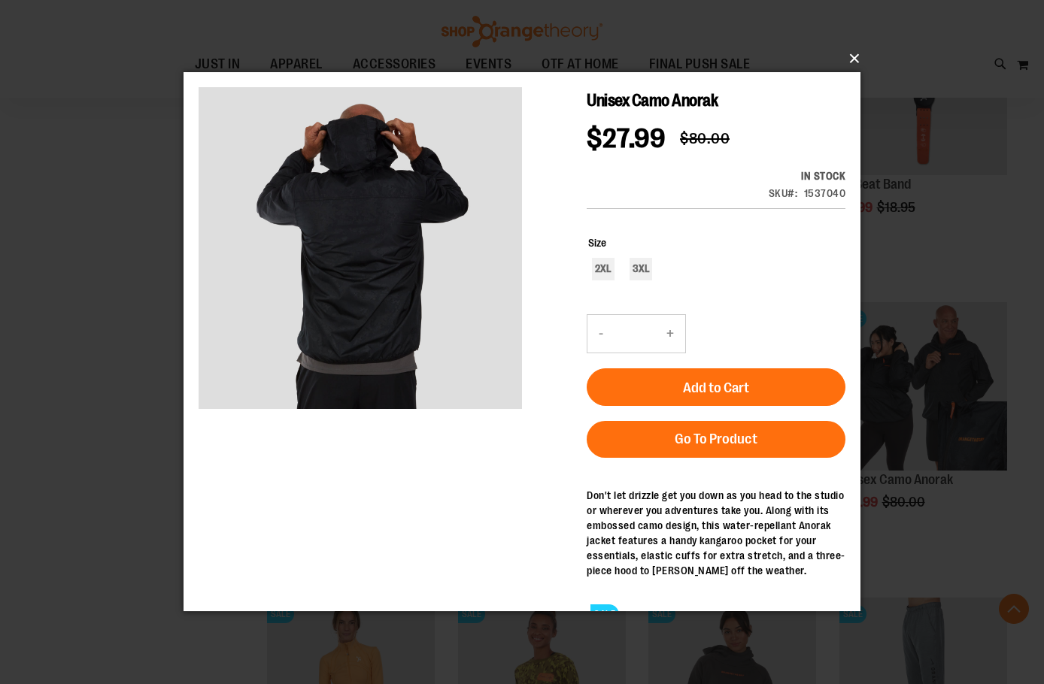
click at [849, 59] on button "×" at bounding box center [526, 58] width 677 height 33
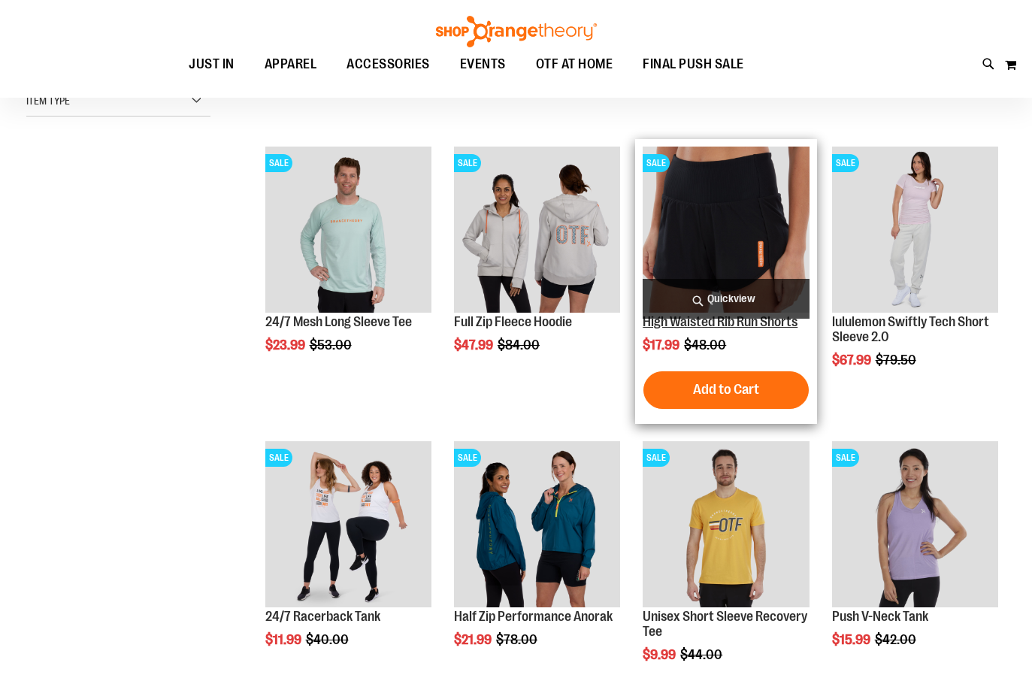
scroll to position [103, 0]
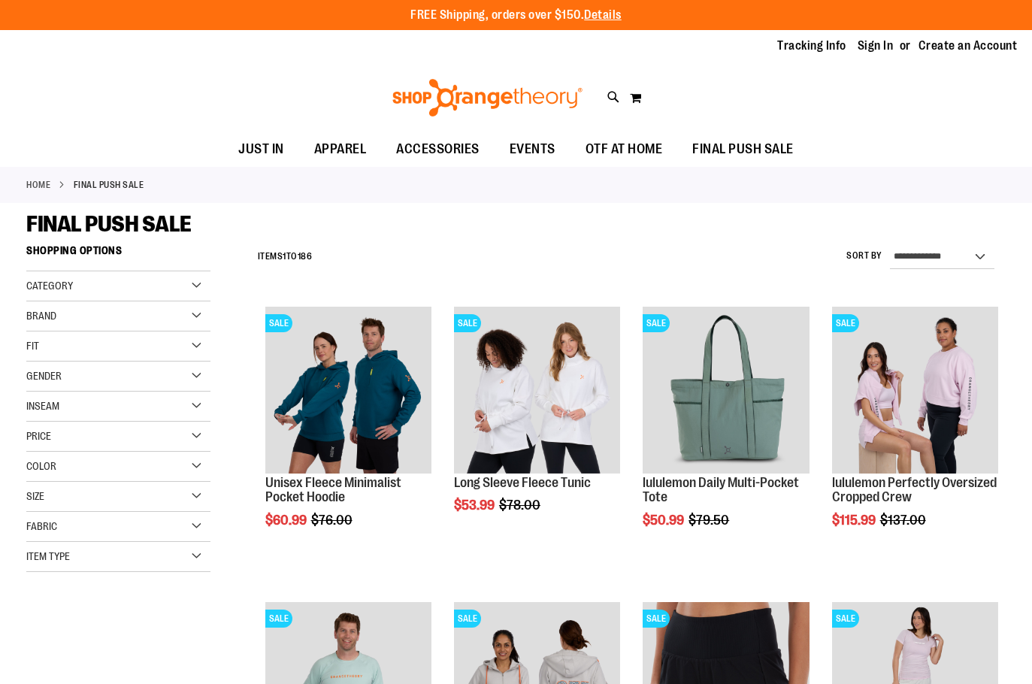
click at [859, 252] on label "Sort By" at bounding box center [865, 256] width 36 height 13
click at [890, 252] on select "**********" at bounding box center [942, 257] width 105 height 24
click at [99, 495] on div "Size" at bounding box center [118, 497] width 184 height 30
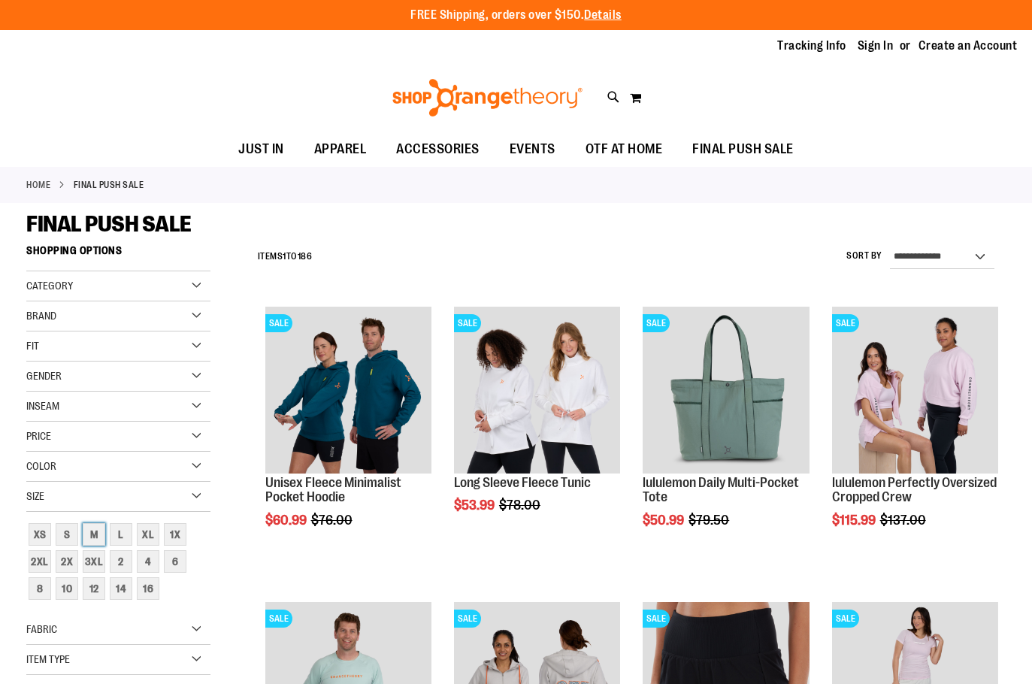
click at [82, 535] on link "M" at bounding box center [93, 534] width 27 height 27
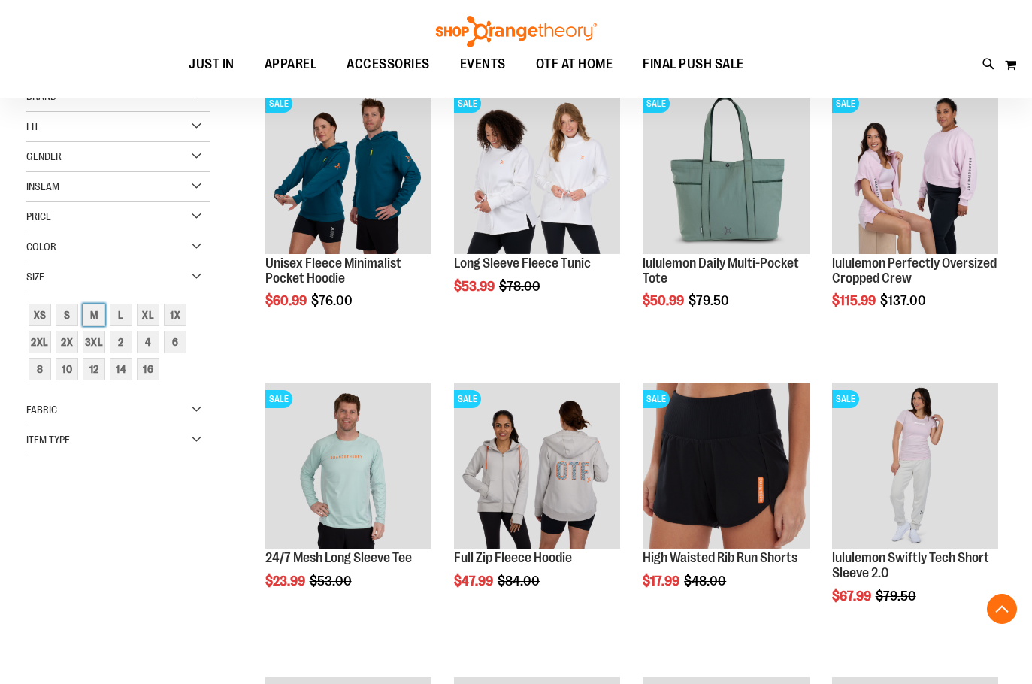
scroll to position [238, 0]
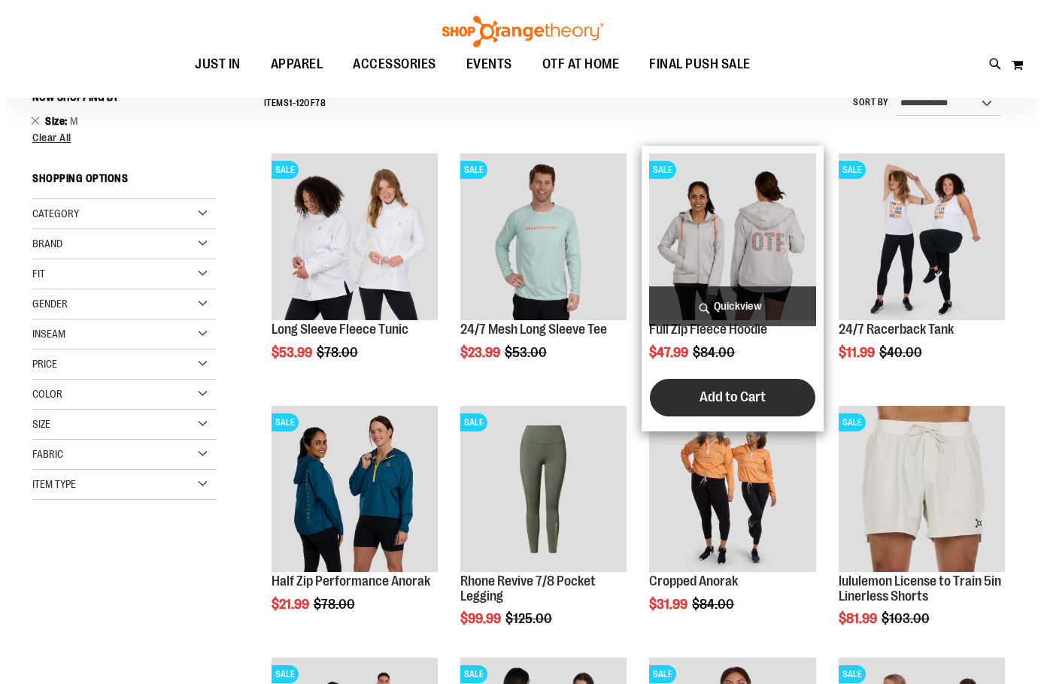
scroll to position [162, 0]
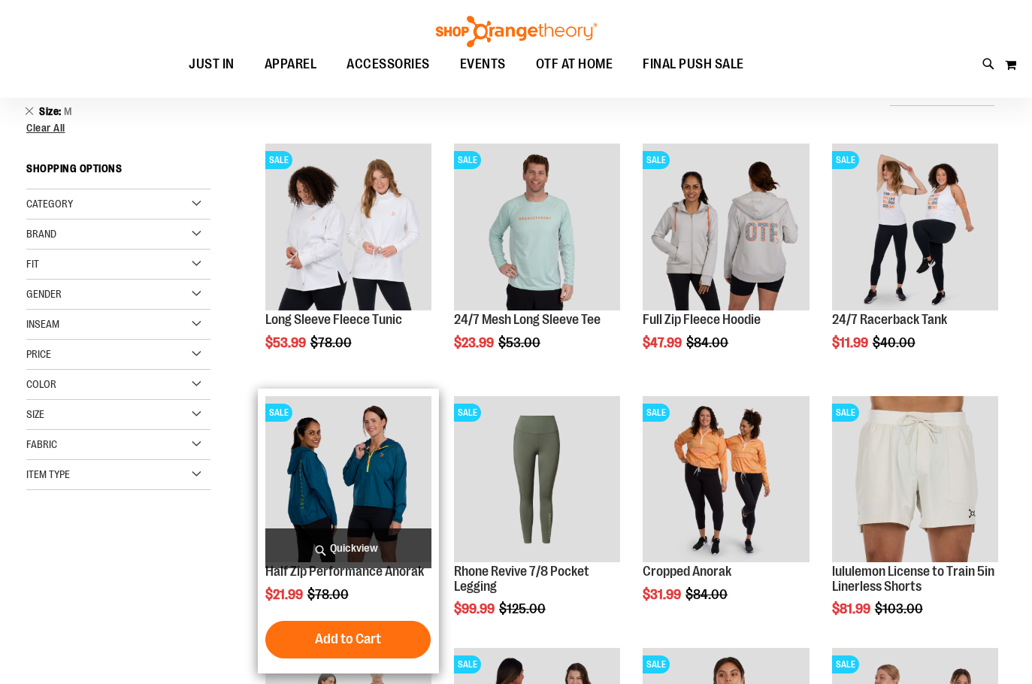
click at [398, 542] on span "Quickview" at bounding box center [348, 549] width 166 height 40
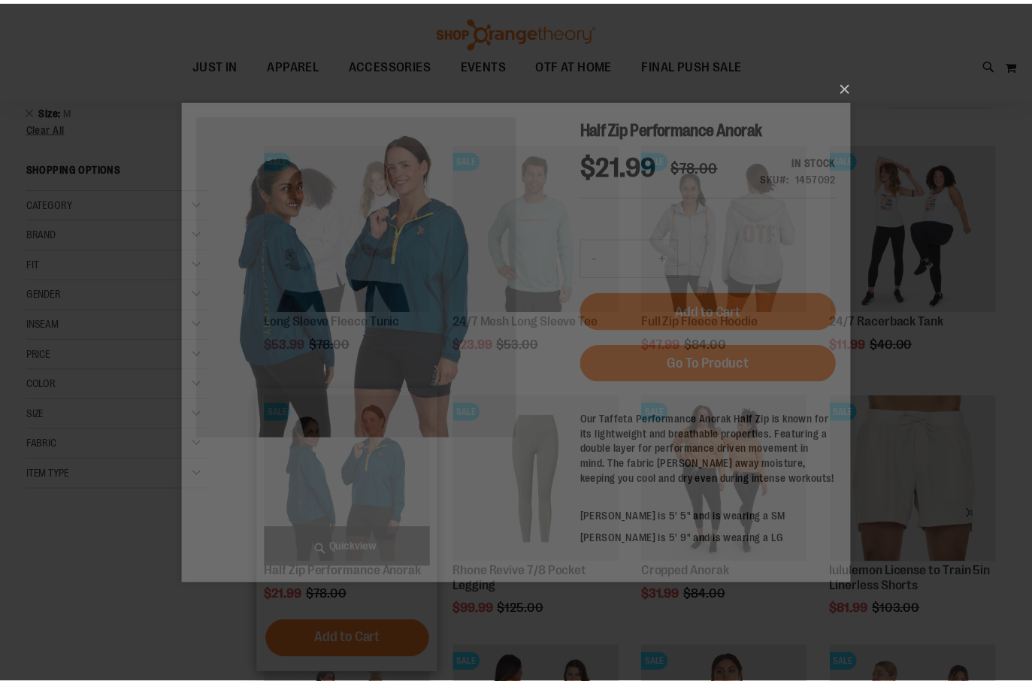
scroll to position [0, 0]
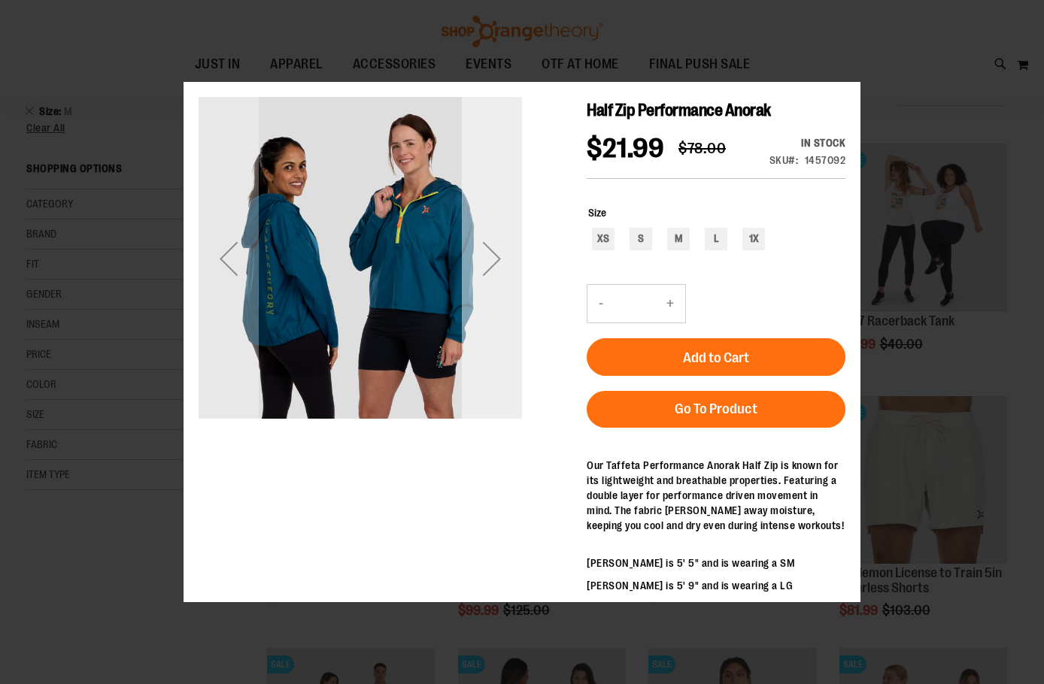
click at [500, 301] on div "Next" at bounding box center [492, 257] width 60 height 323
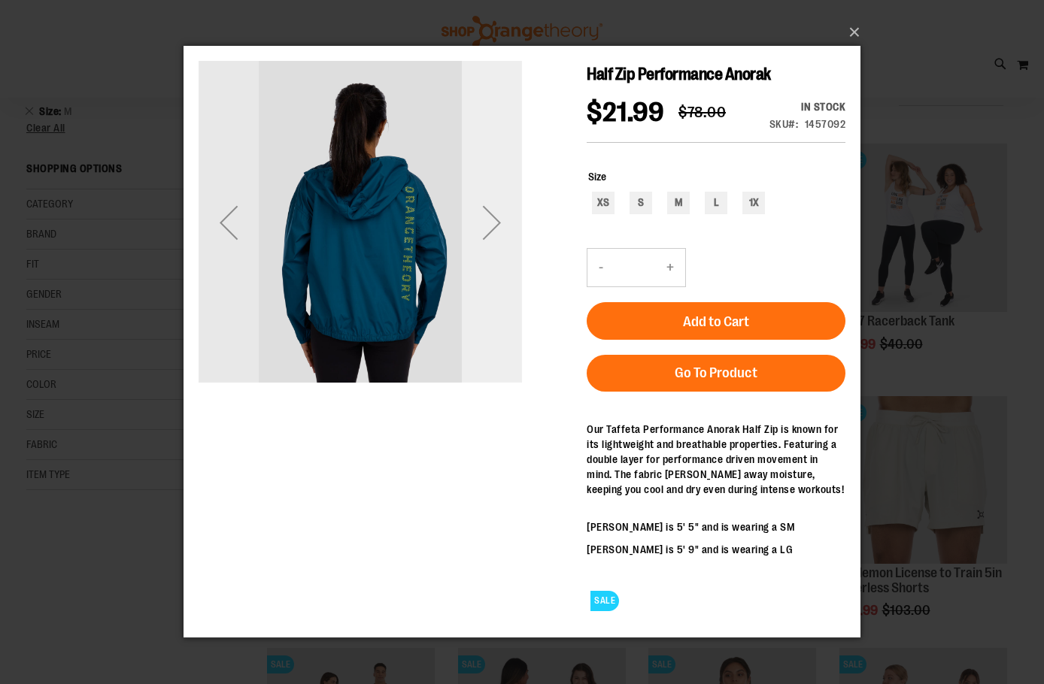
click at [495, 220] on div "Next" at bounding box center [492, 222] width 60 height 60
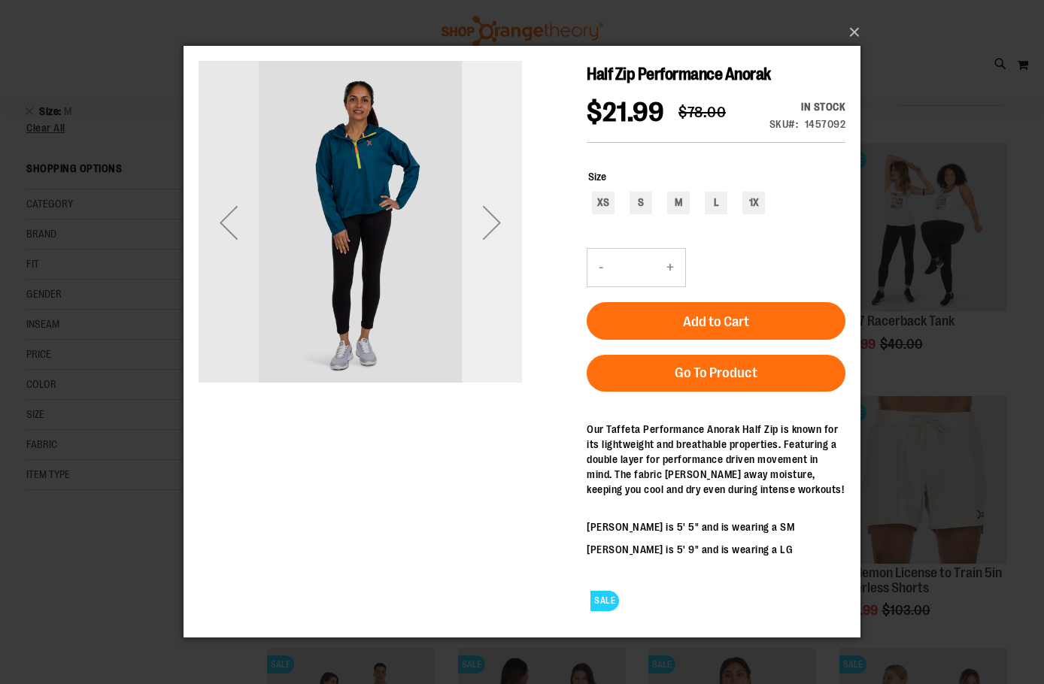
click at [495, 218] on div "Next" at bounding box center [492, 222] width 60 height 60
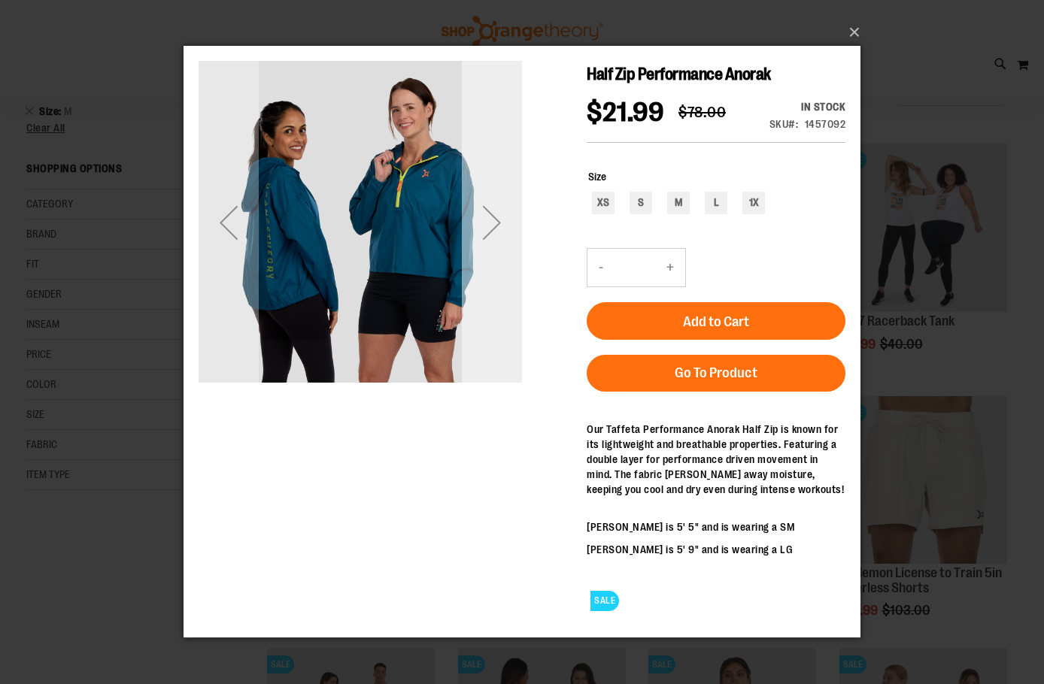
click at [495, 218] on div "Next" at bounding box center [492, 222] width 60 height 60
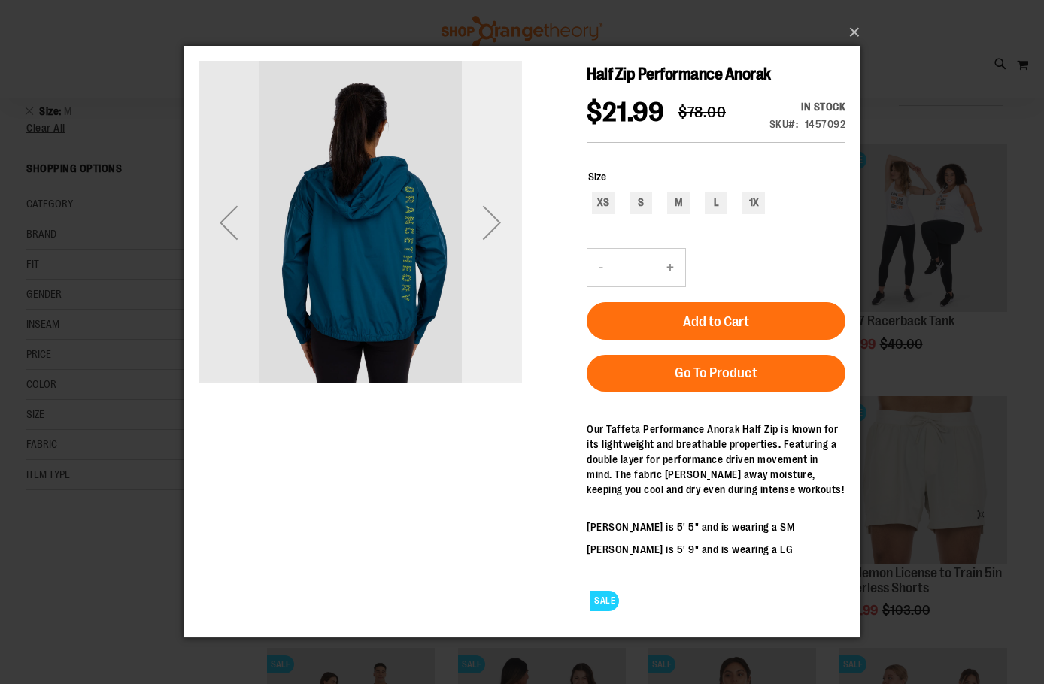
click at [495, 218] on div "Next" at bounding box center [492, 222] width 60 height 60
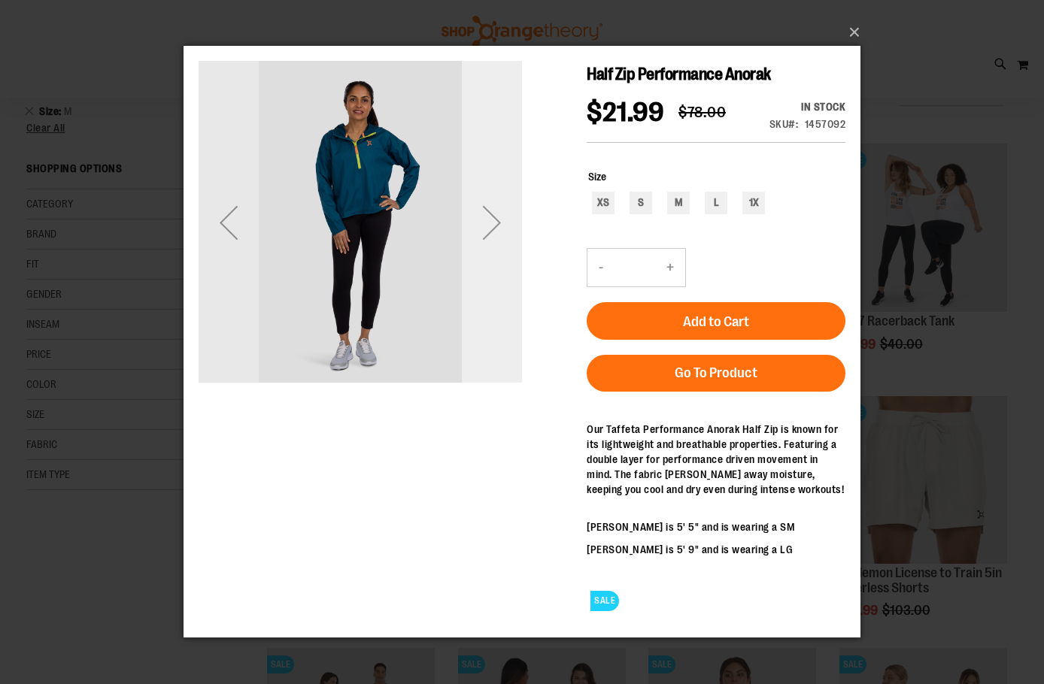
click at [495, 218] on div "Next" at bounding box center [492, 222] width 60 height 60
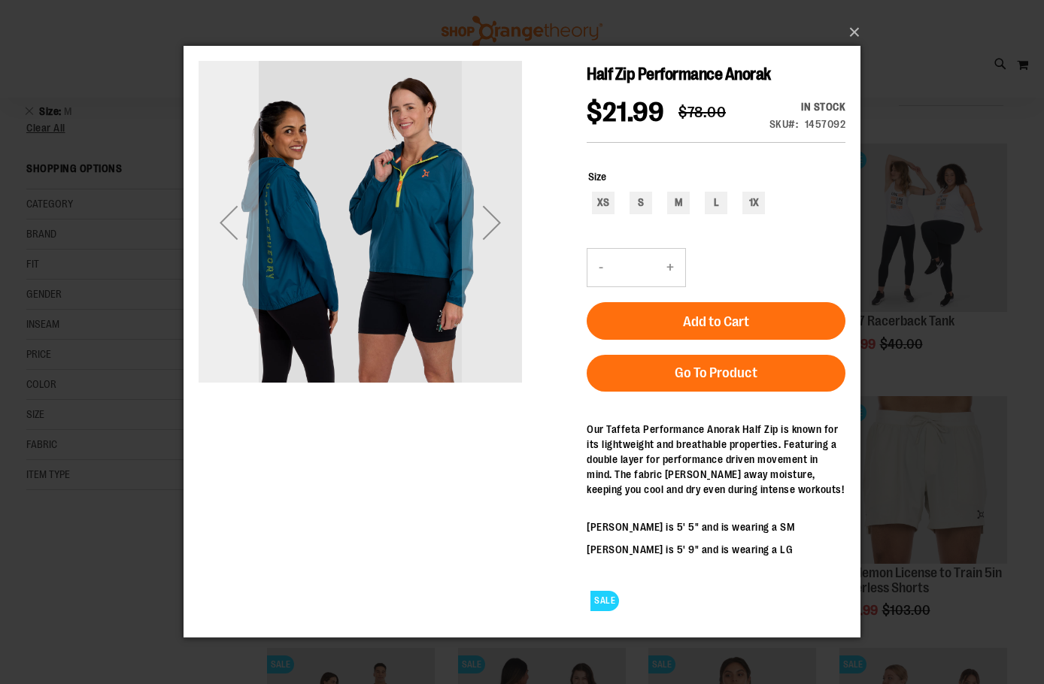
click at [230, 223] on div "Previous" at bounding box center [228, 222] width 60 height 60
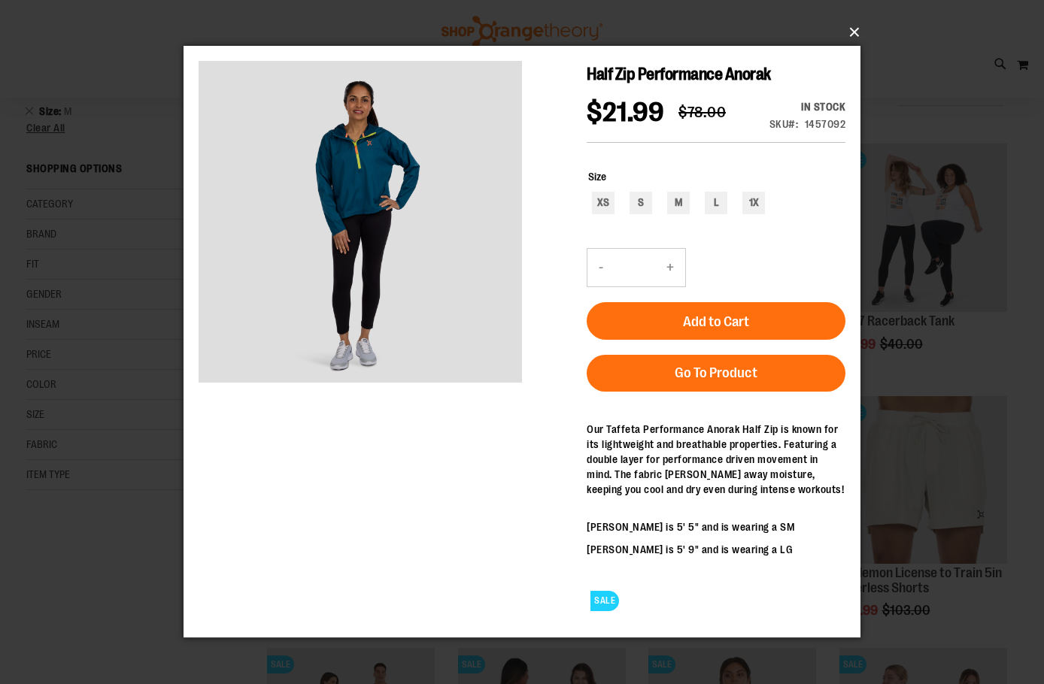
click at [850, 27] on button "×" at bounding box center [526, 32] width 677 height 33
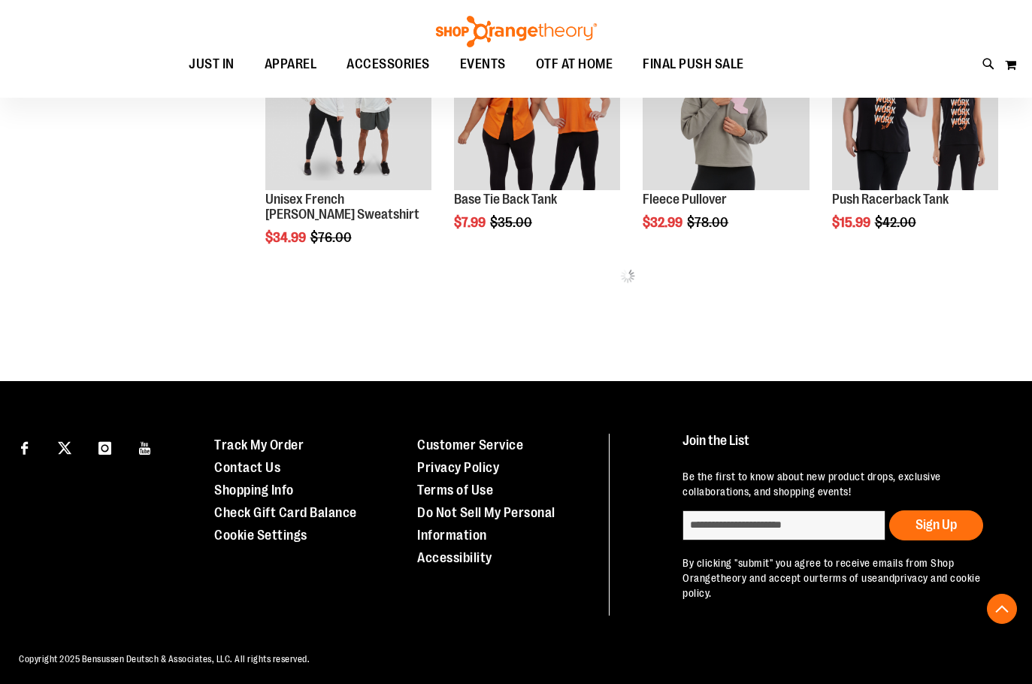
scroll to position [795, 0]
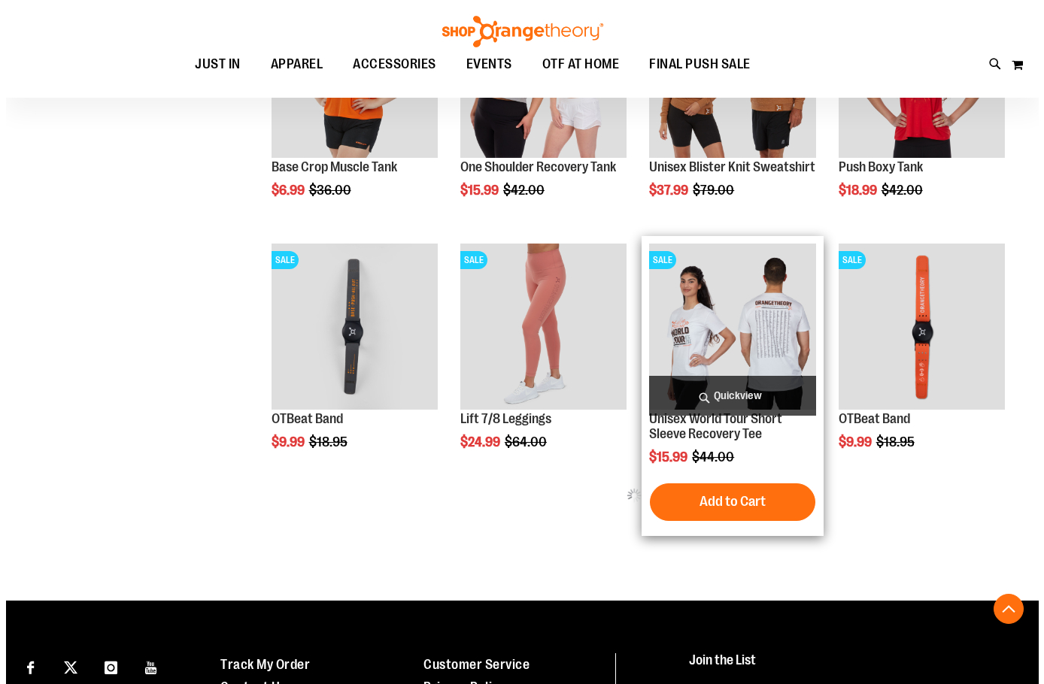
scroll to position [1396, 0]
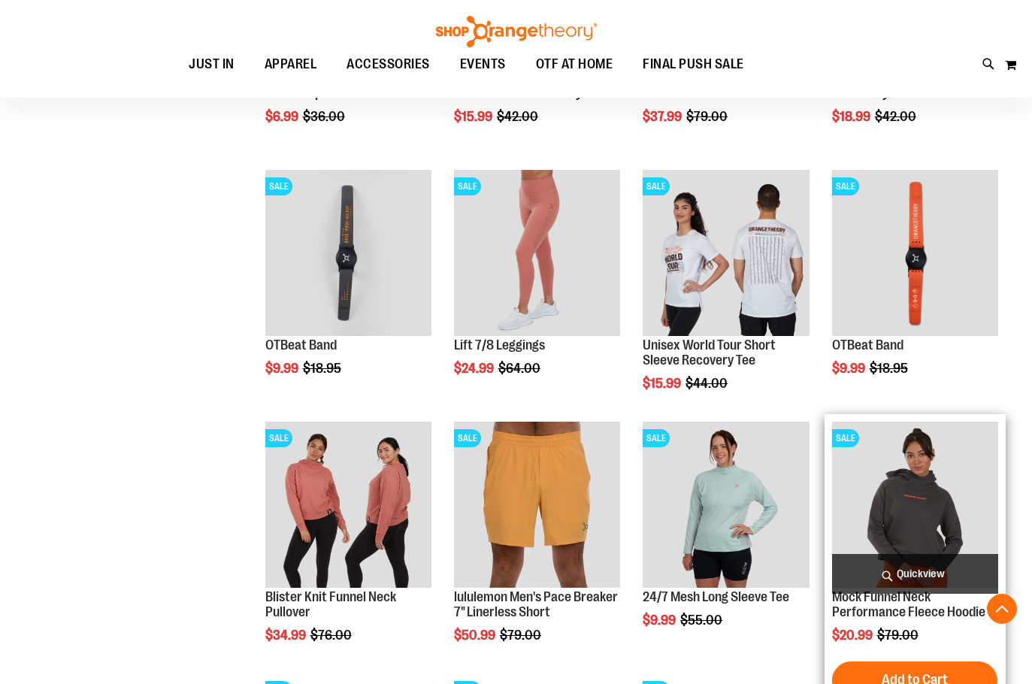
click at [901, 571] on span "Quickview" at bounding box center [915, 574] width 166 height 40
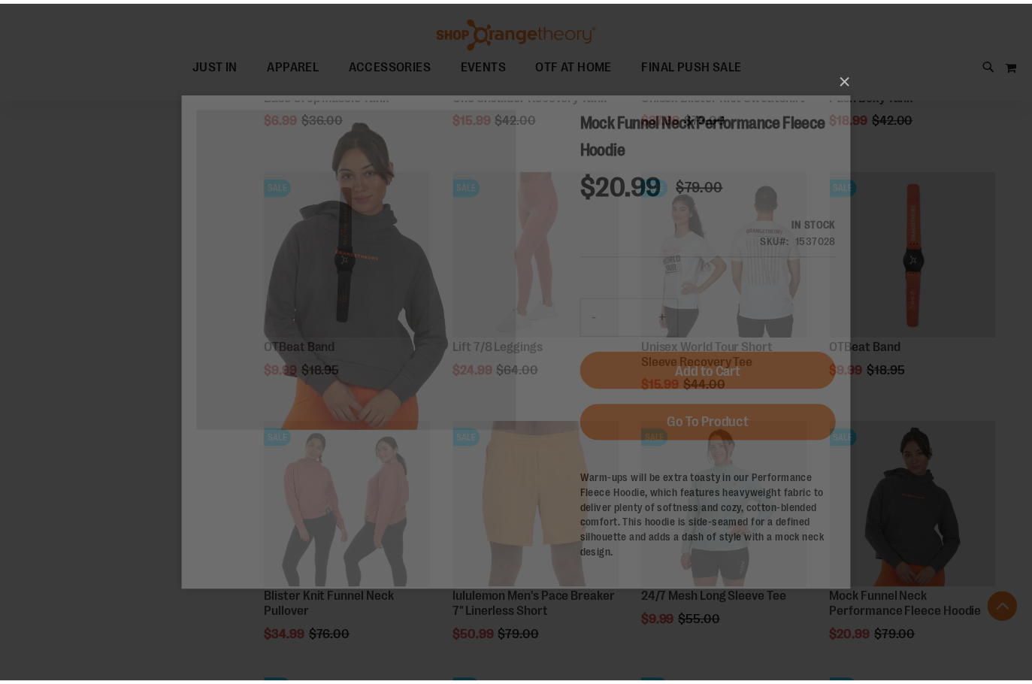
scroll to position [0, 0]
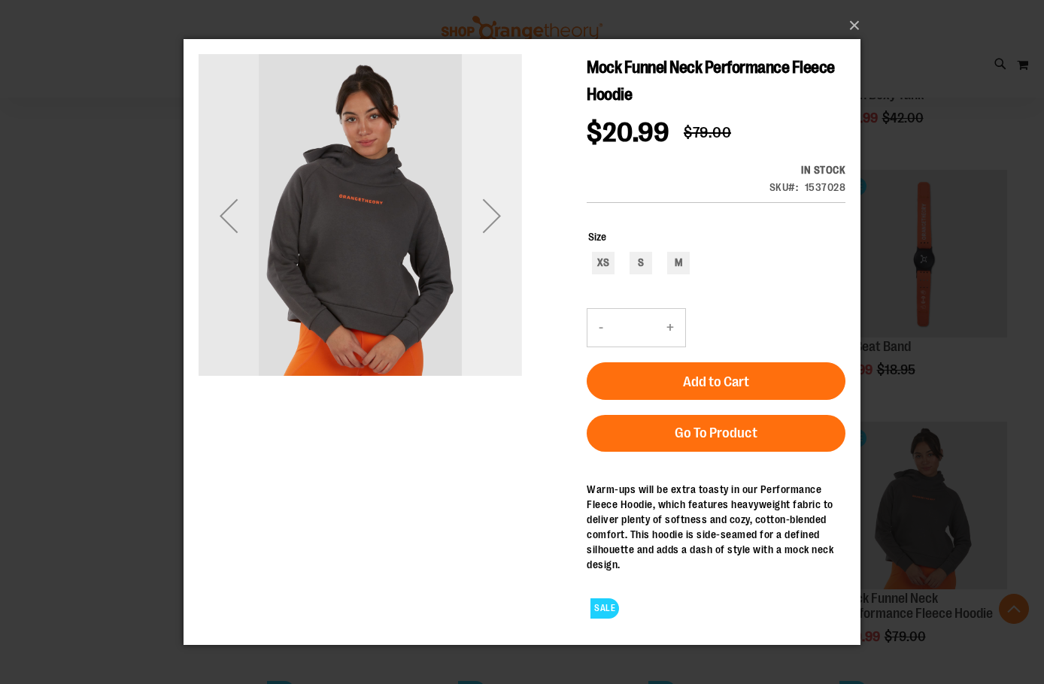
click at [501, 223] on div "Next" at bounding box center [492, 215] width 60 height 60
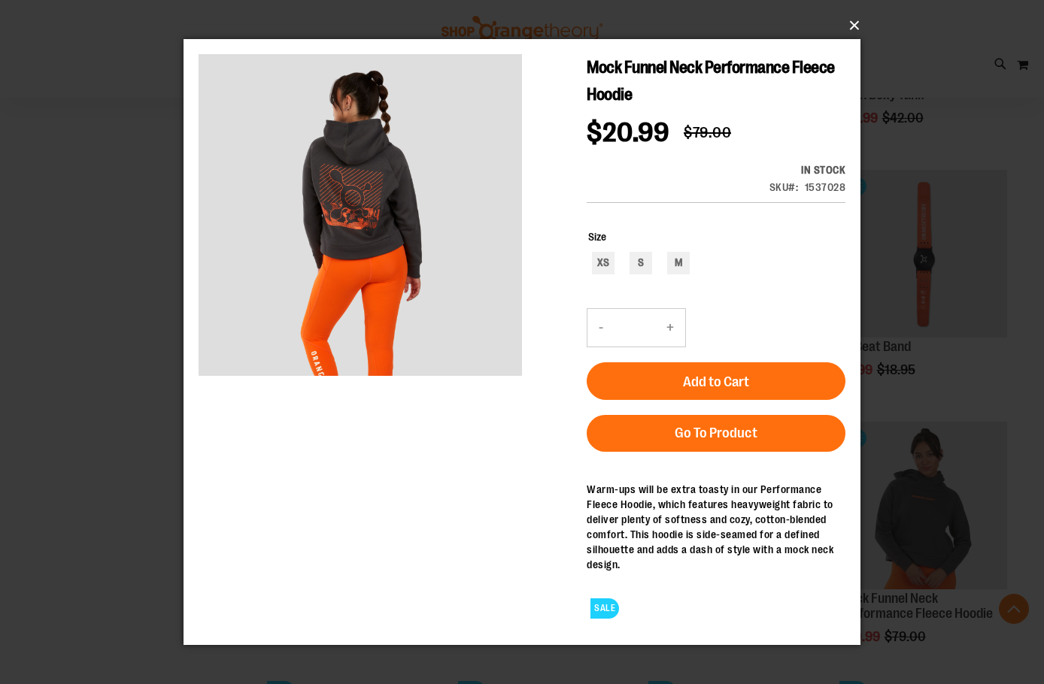
click at [850, 20] on button "×" at bounding box center [526, 25] width 677 height 33
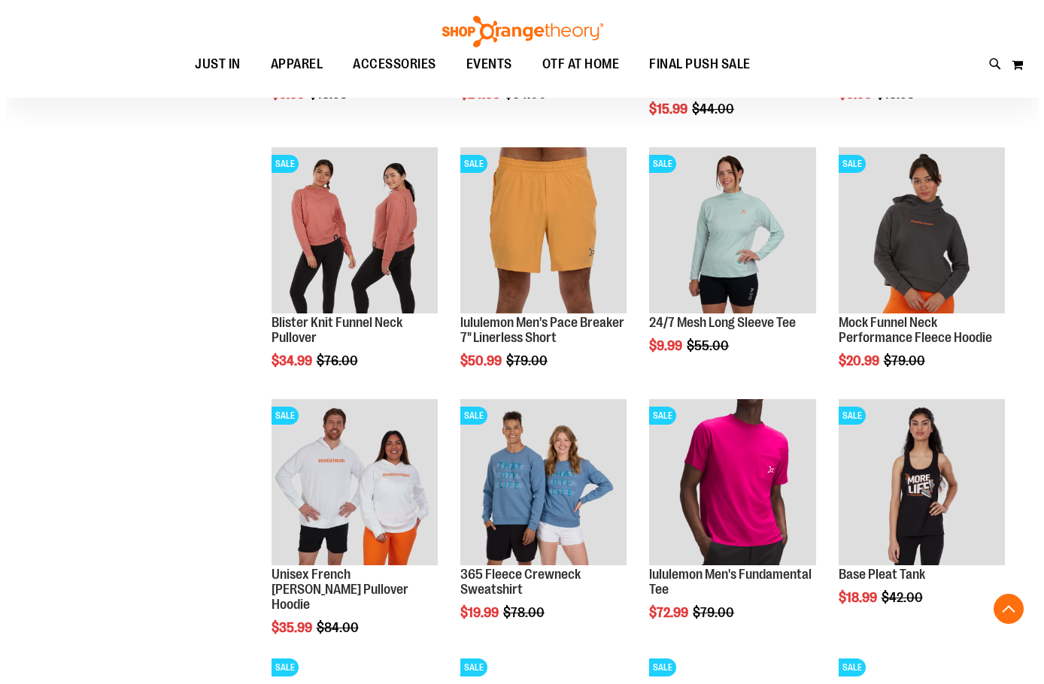
scroll to position [1697, 0]
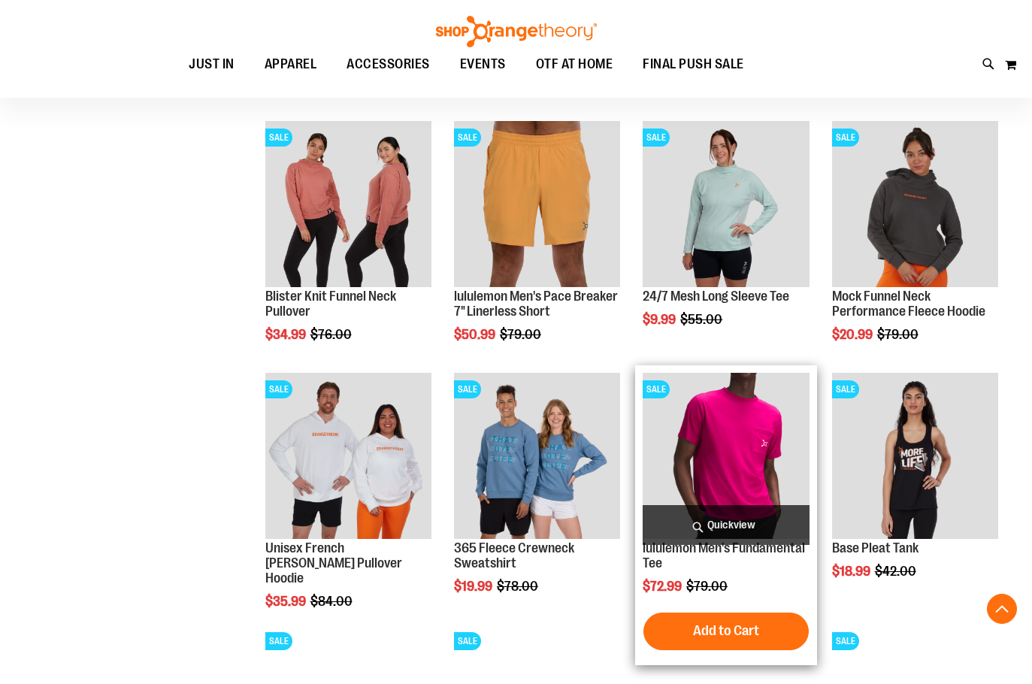
click at [762, 520] on span "Quickview" at bounding box center [726, 525] width 166 height 40
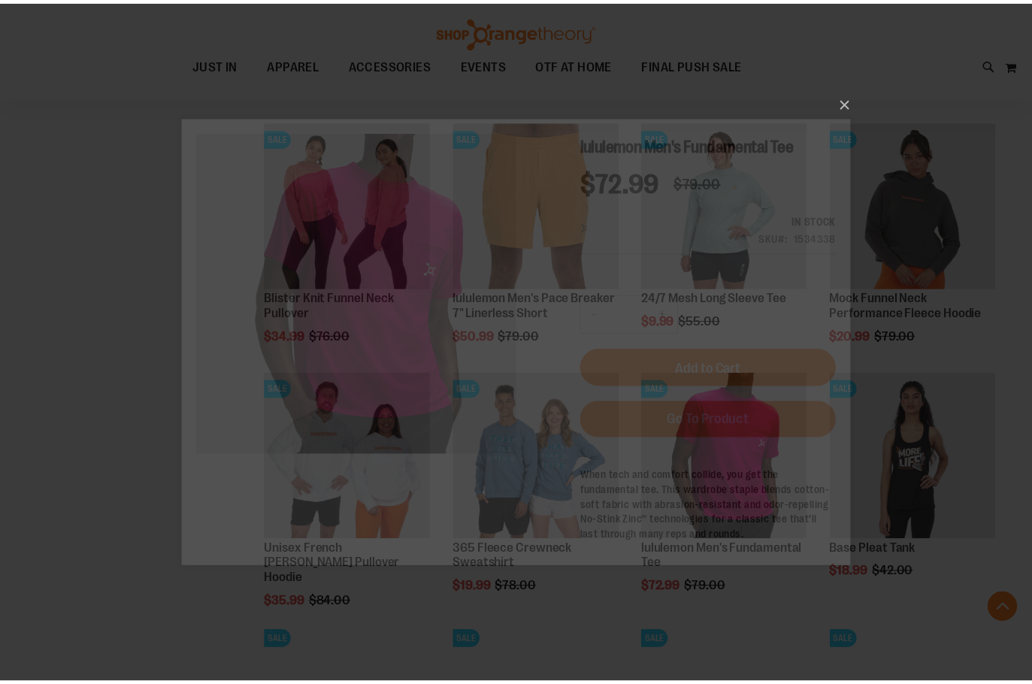
scroll to position [0, 0]
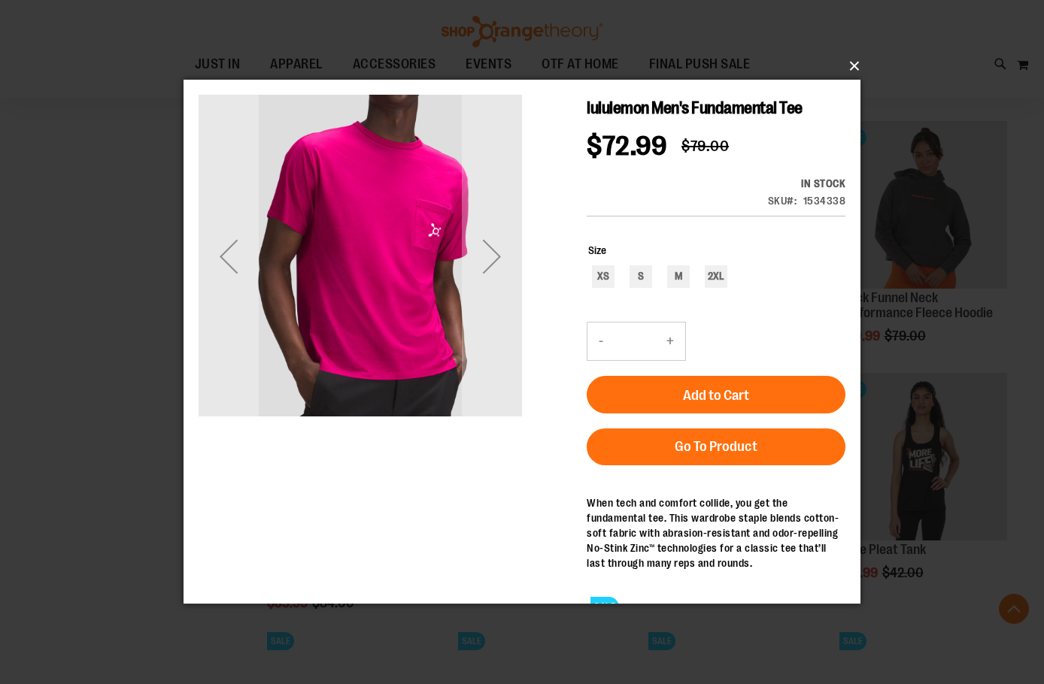
click at [850, 65] on button "×" at bounding box center [526, 66] width 677 height 33
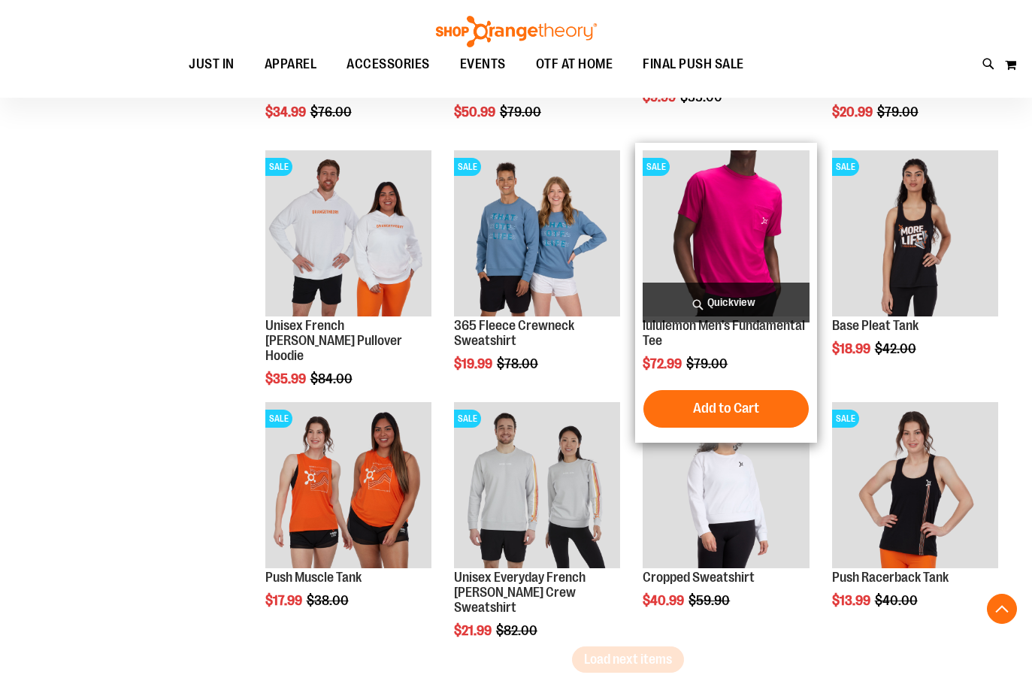
scroll to position [1922, 0]
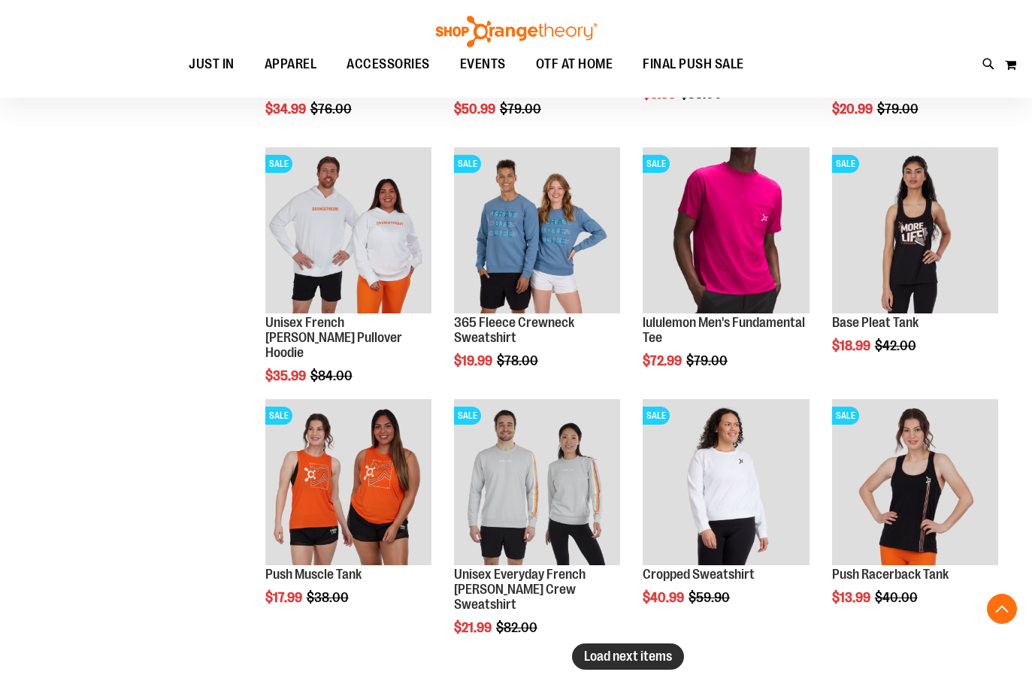
click at [641, 650] on span "Load next items" at bounding box center [628, 656] width 88 height 15
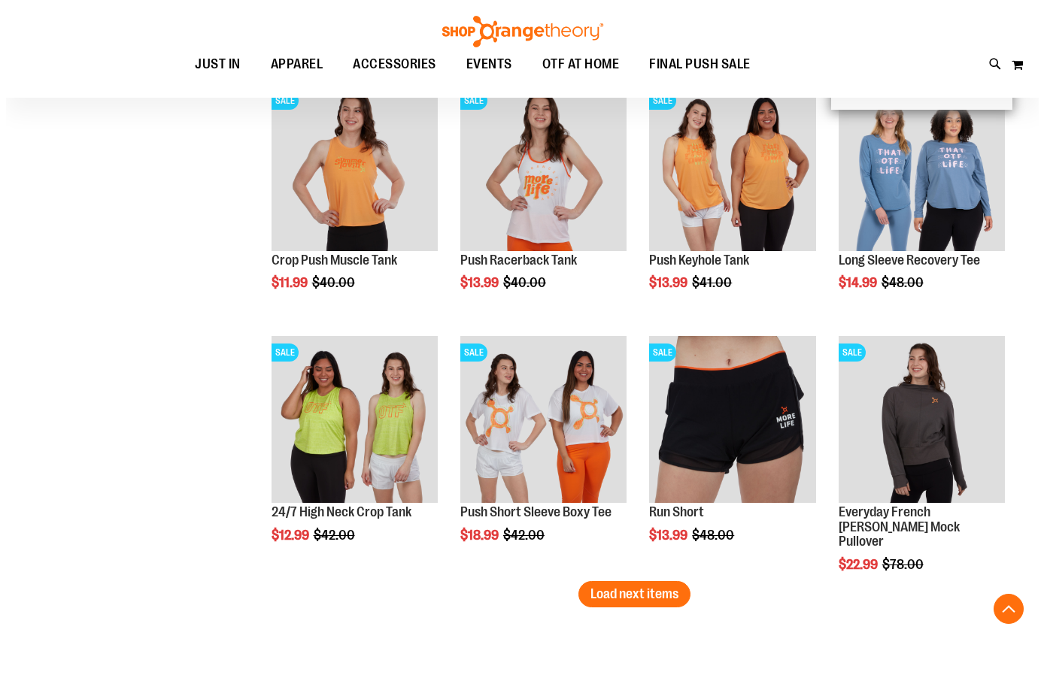
scroll to position [2750, 0]
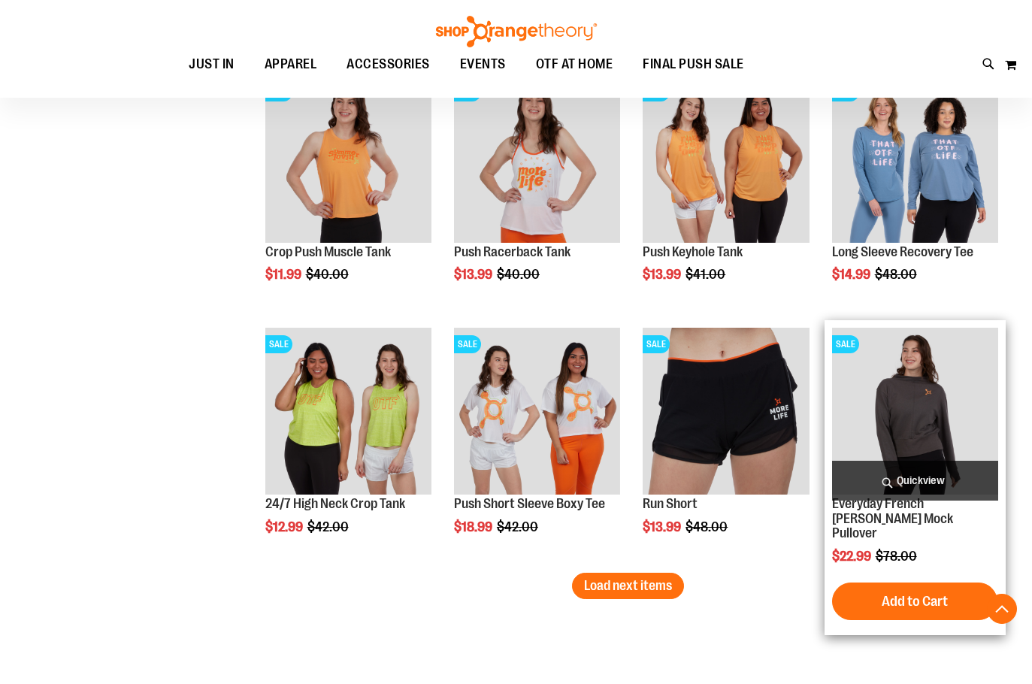
click at [907, 471] on span "Quickview" at bounding box center [915, 481] width 166 height 40
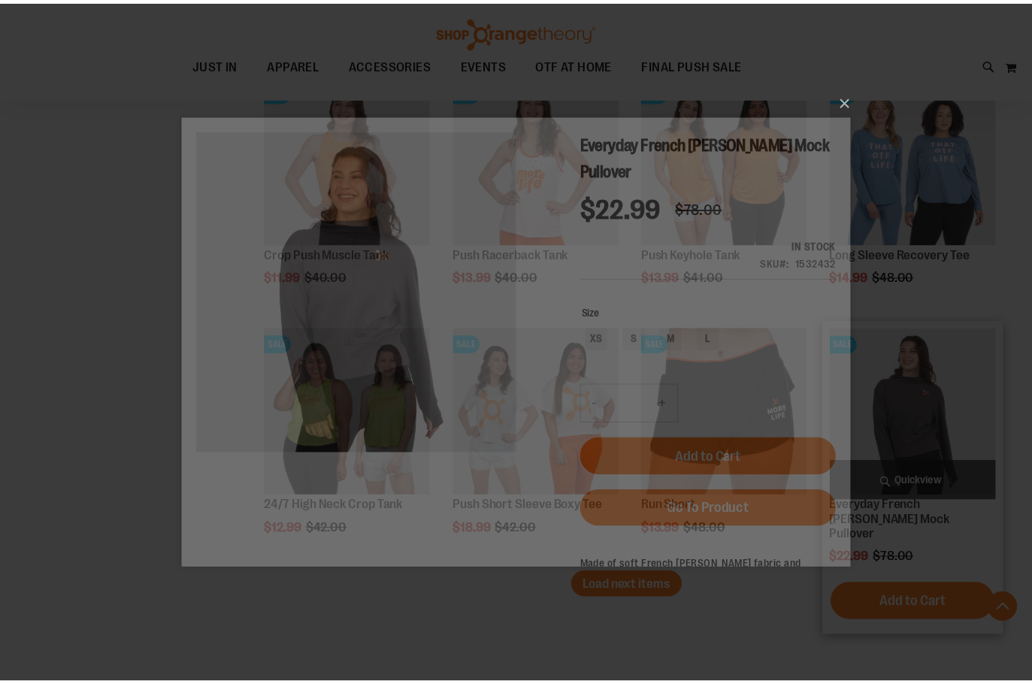
scroll to position [0, 0]
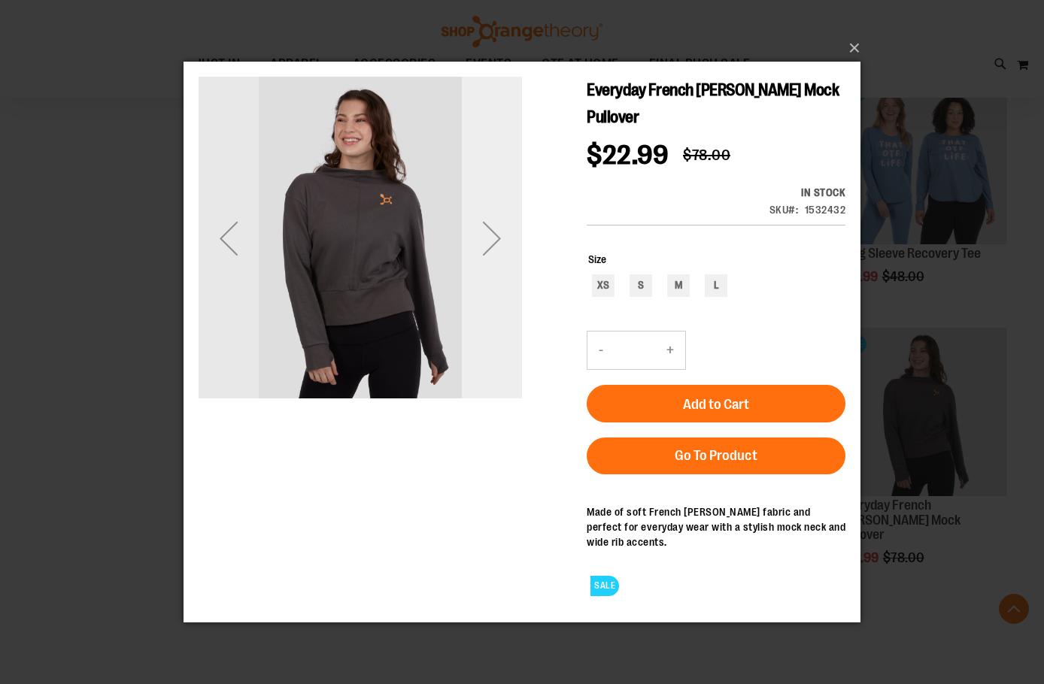
click at [497, 224] on div "Next" at bounding box center [492, 238] width 60 height 60
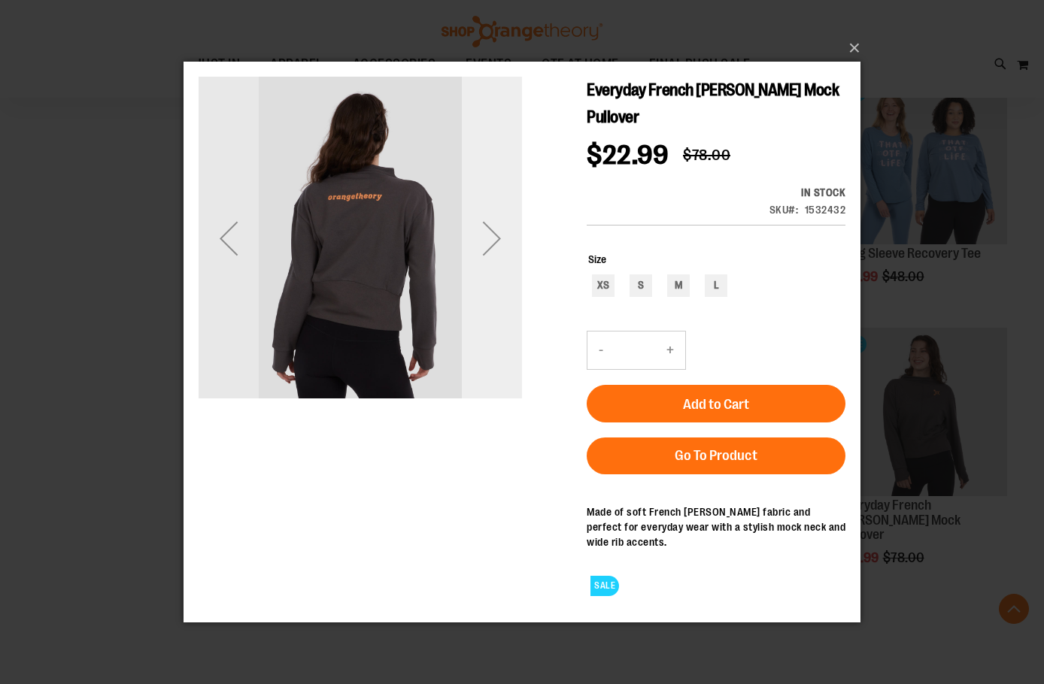
click at [498, 235] on div "Next" at bounding box center [492, 238] width 60 height 60
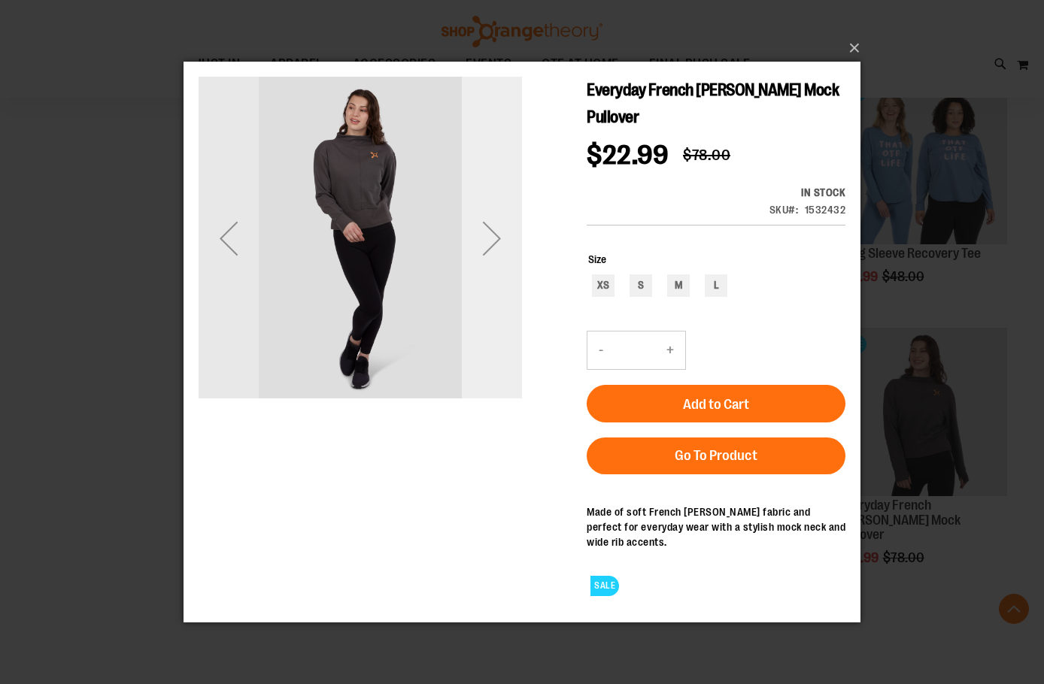
click at [498, 235] on div "Next" at bounding box center [492, 238] width 60 height 60
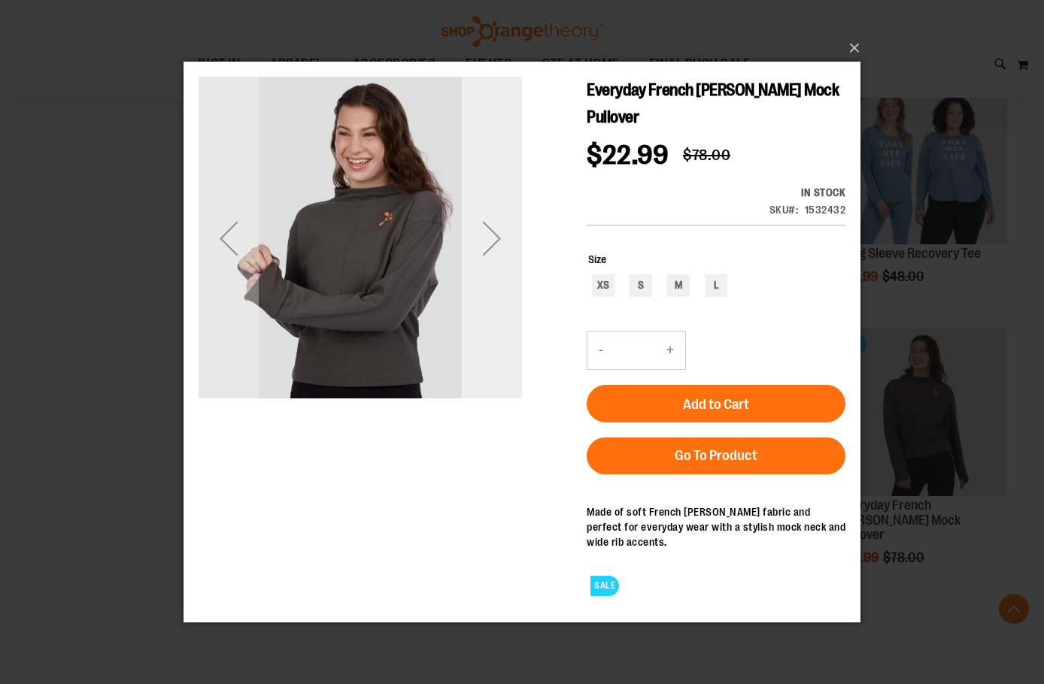
click at [498, 235] on div "Next" at bounding box center [492, 238] width 60 height 60
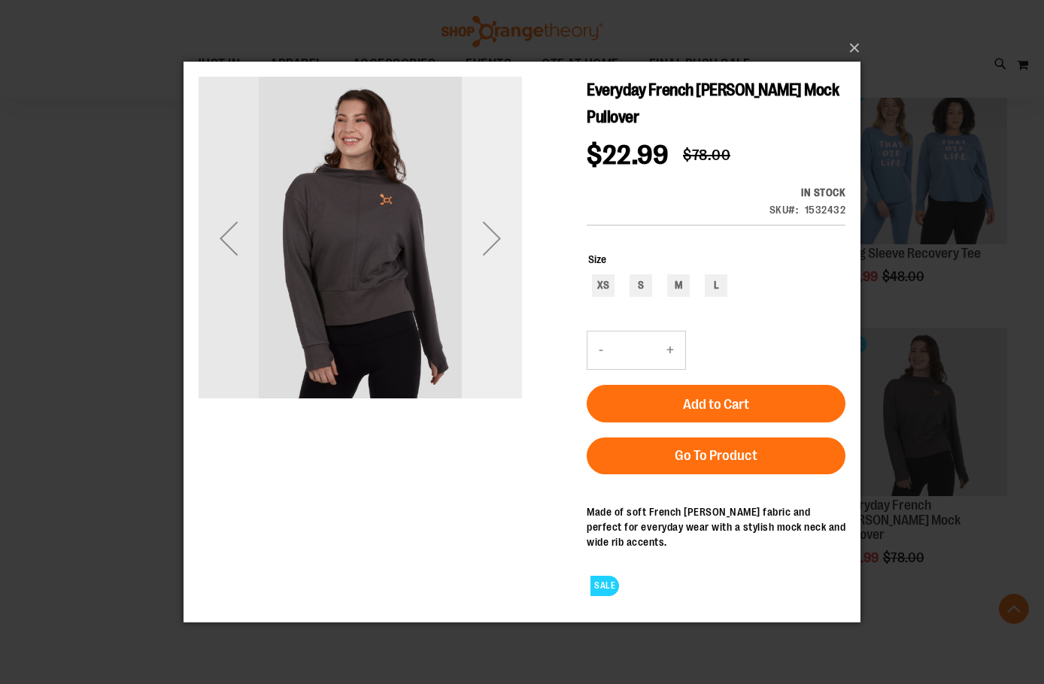
click at [498, 235] on div "Next" at bounding box center [492, 238] width 60 height 60
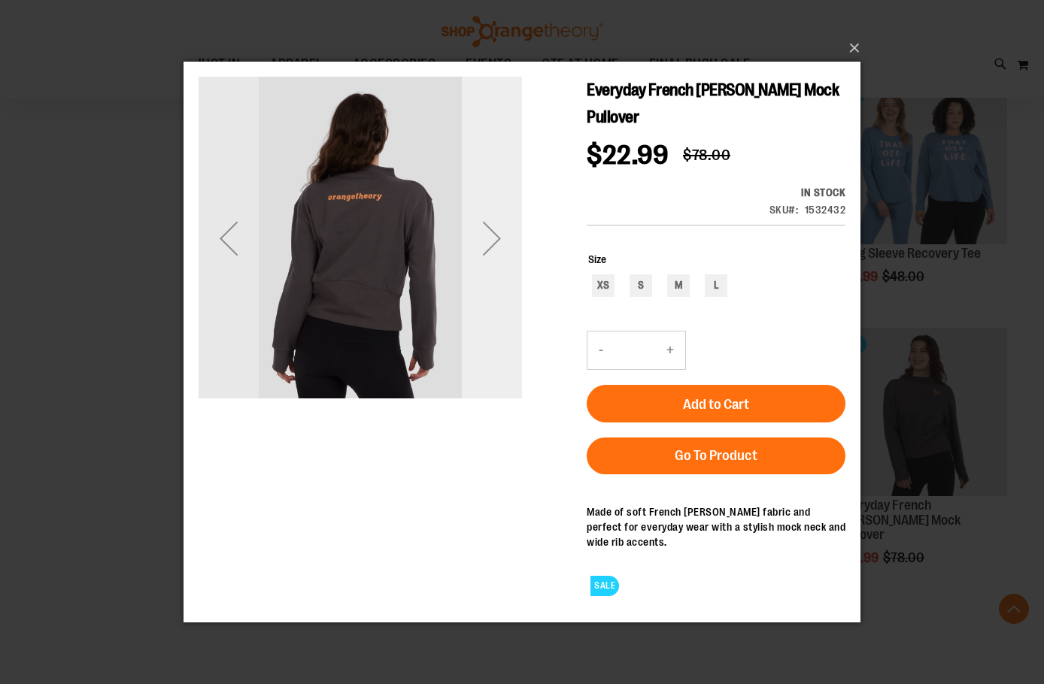
click at [498, 235] on div "Next" at bounding box center [492, 238] width 60 height 60
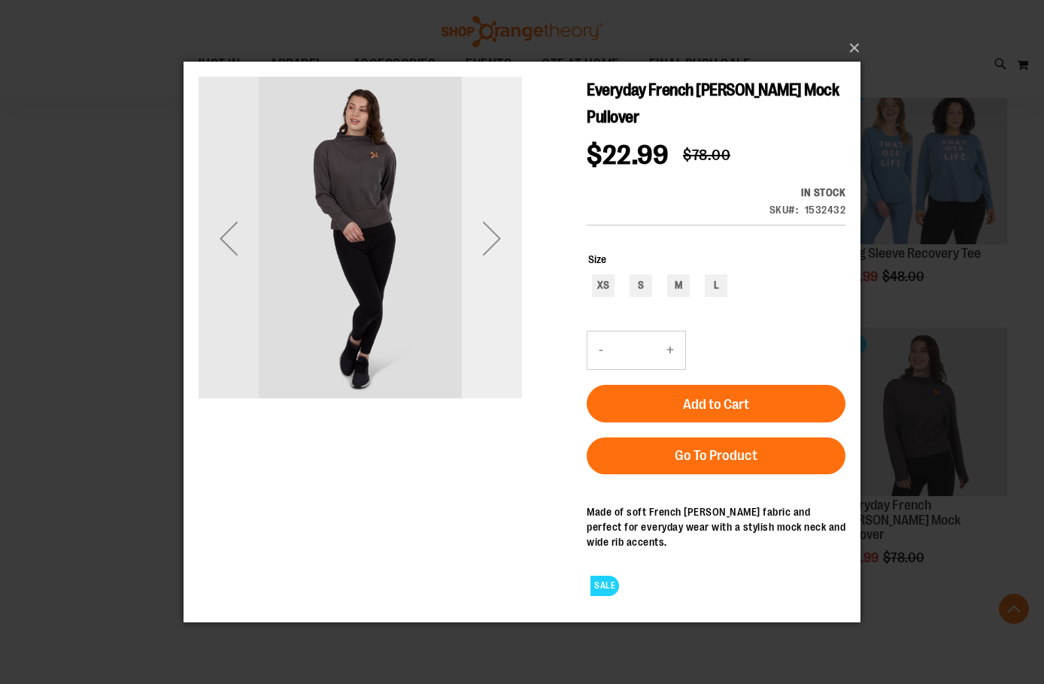
click at [498, 235] on div "Next" at bounding box center [492, 238] width 60 height 60
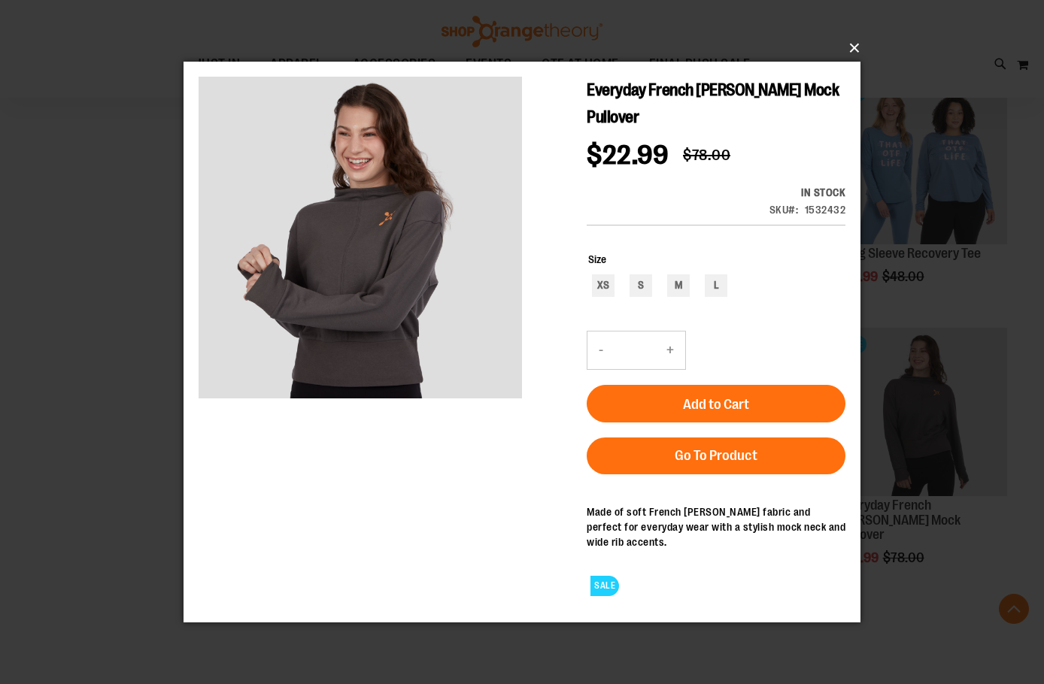
click at [856, 45] on button "×" at bounding box center [526, 48] width 677 height 33
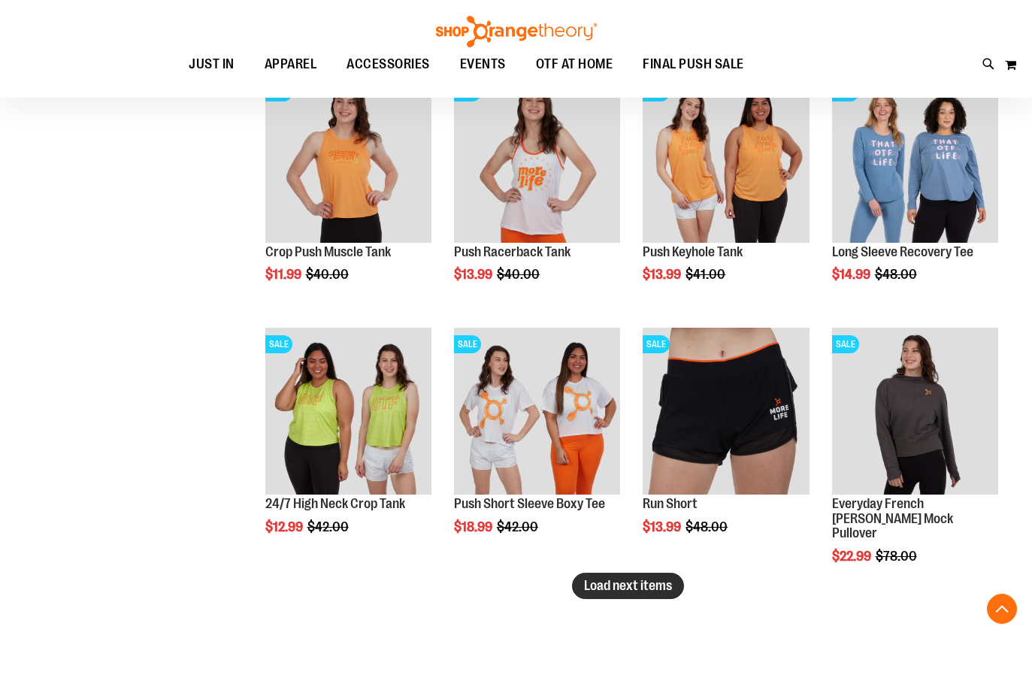
click at [629, 586] on span "Load next items" at bounding box center [628, 585] width 88 height 15
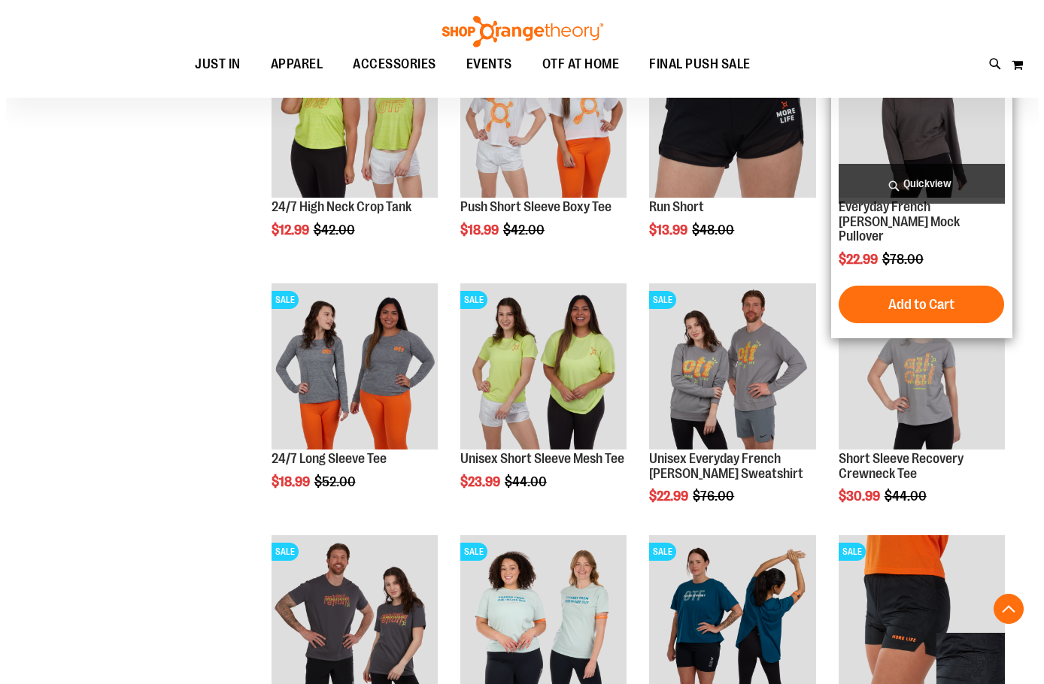
scroll to position [3050, 0]
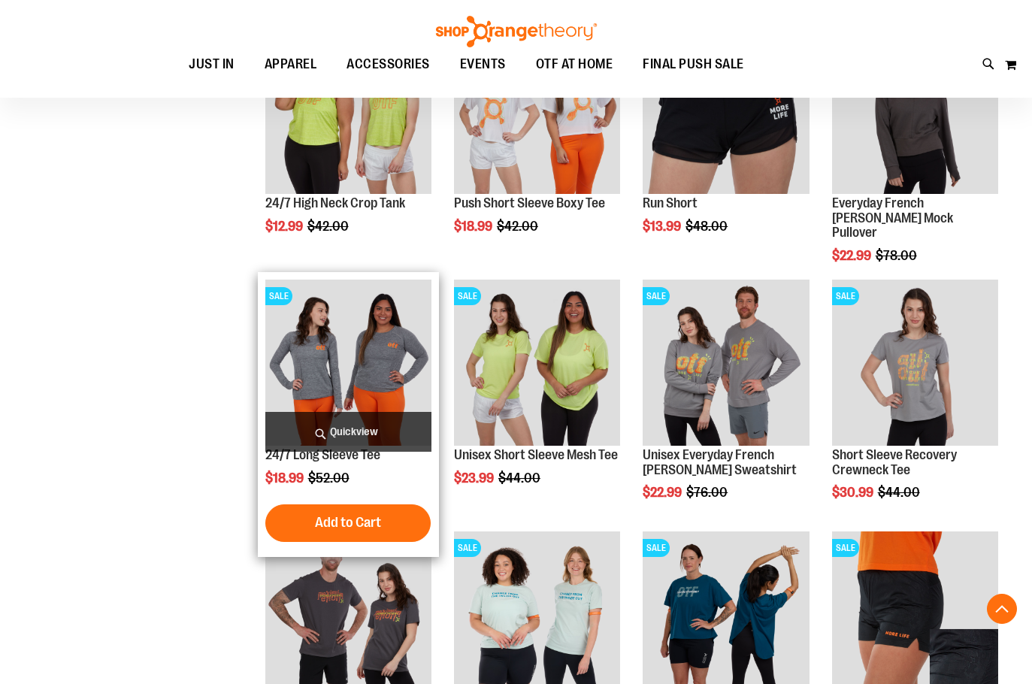
click at [355, 420] on span "Quickview" at bounding box center [348, 432] width 166 height 40
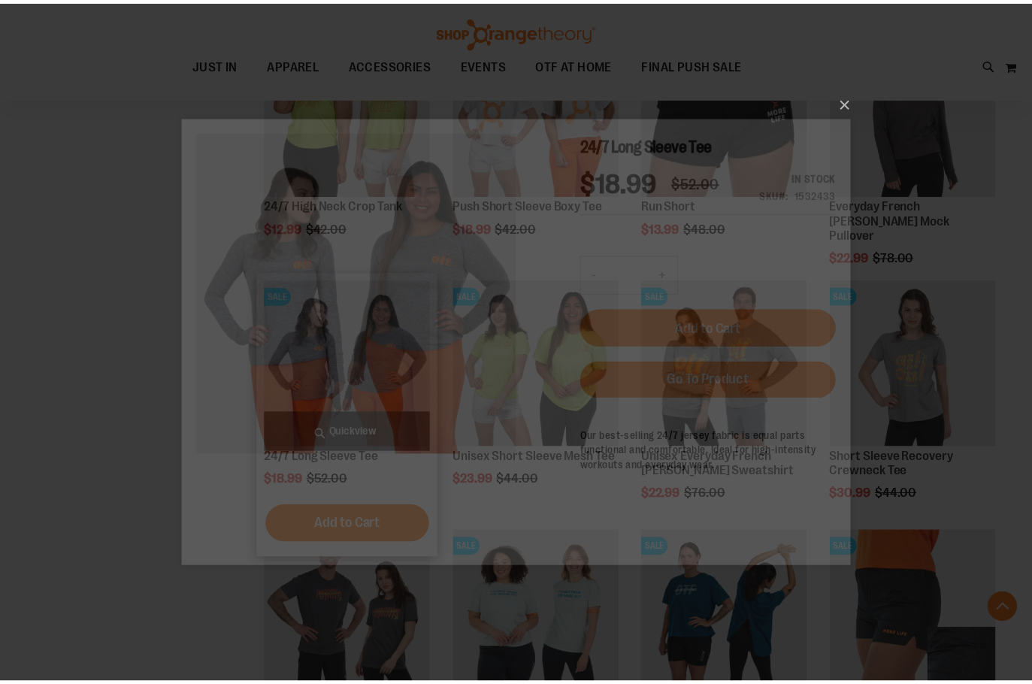
scroll to position [0, 0]
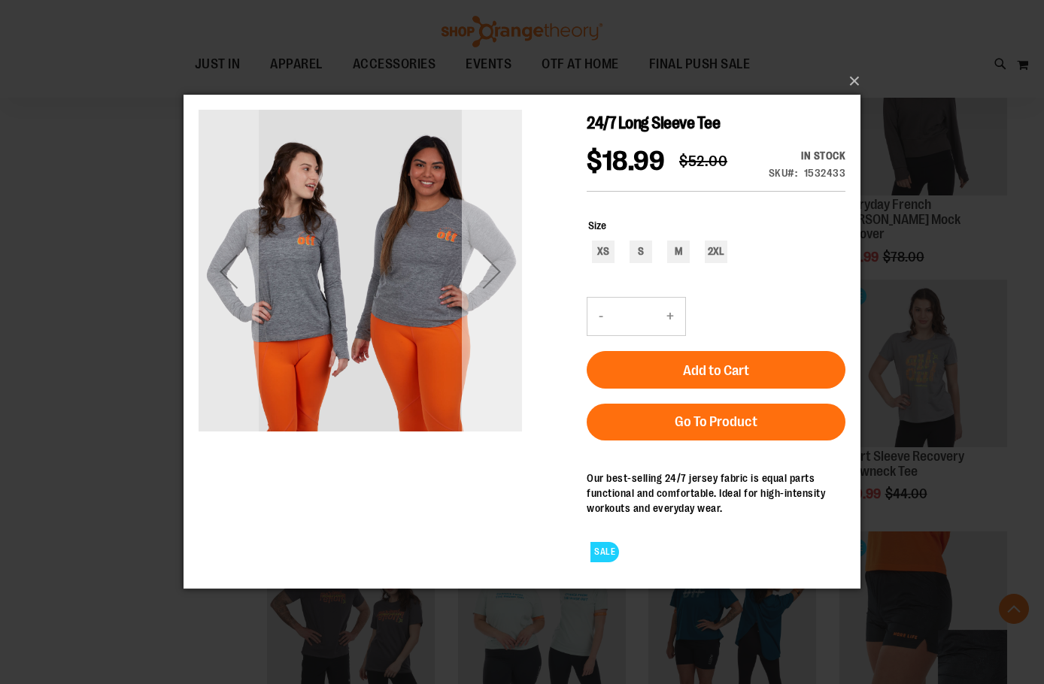
click at [484, 277] on div "Next" at bounding box center [492, 271] width 60 height 60
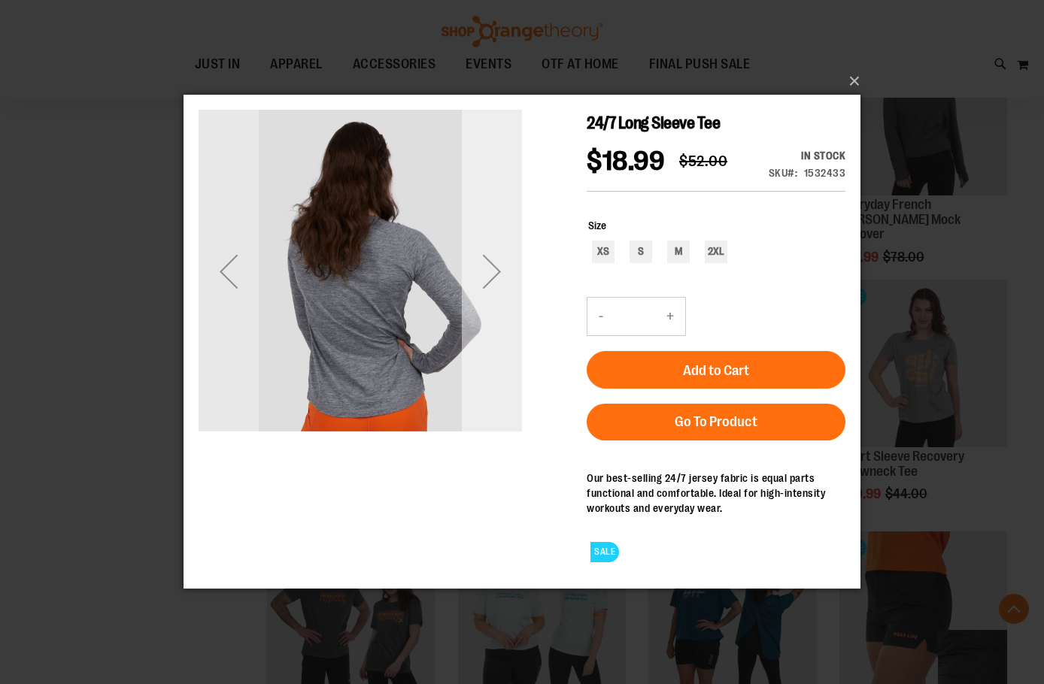
click at [488, 270] on div "Next" at bounding box center [492, 271] width 60 height 60
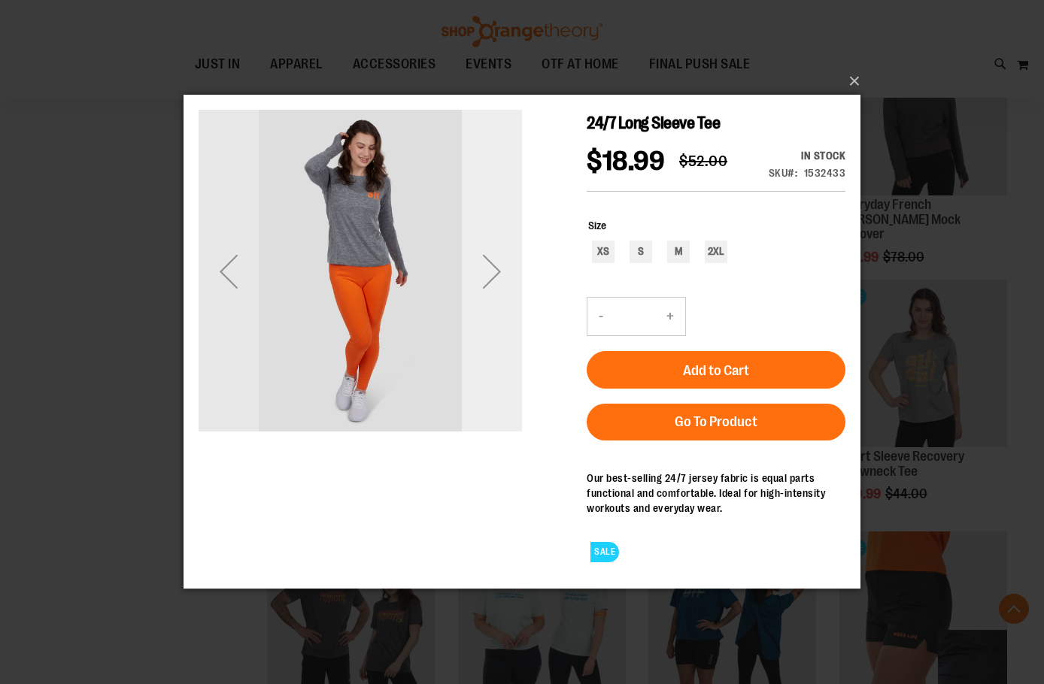
click at [488, 270] on div "Next" at bounding box center [492, 271] width 60 height 60
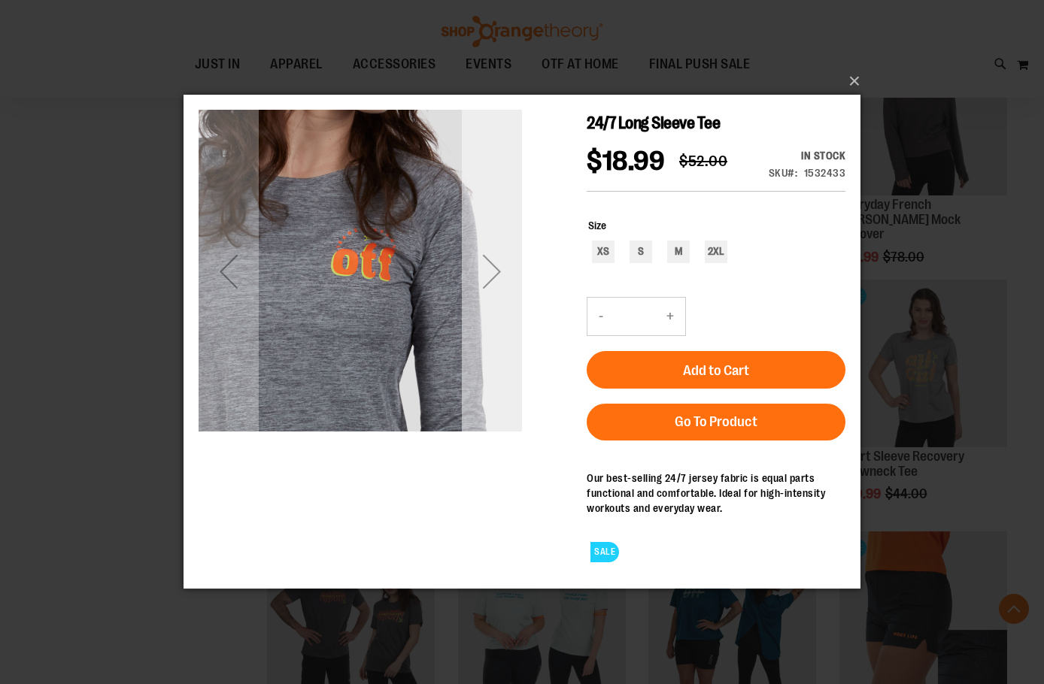
click at [488, 270] on div "Next" at bounding box center [492, 271] width 60 height 60
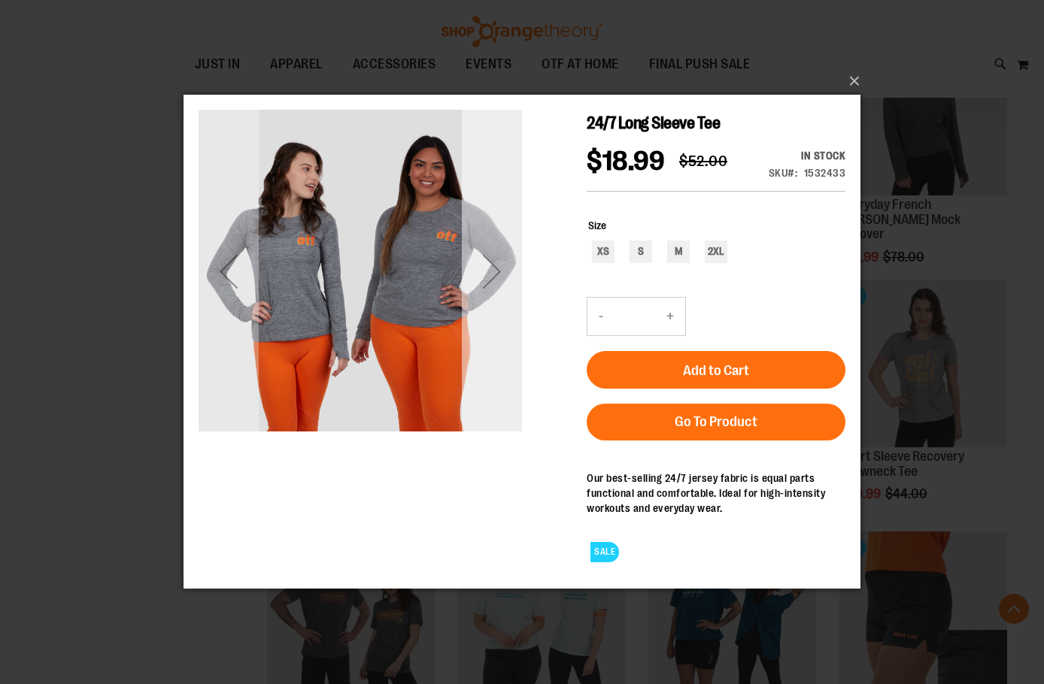
click at [488, 270] on div "Next" at bounding box center [492, 271] width 60 height 60
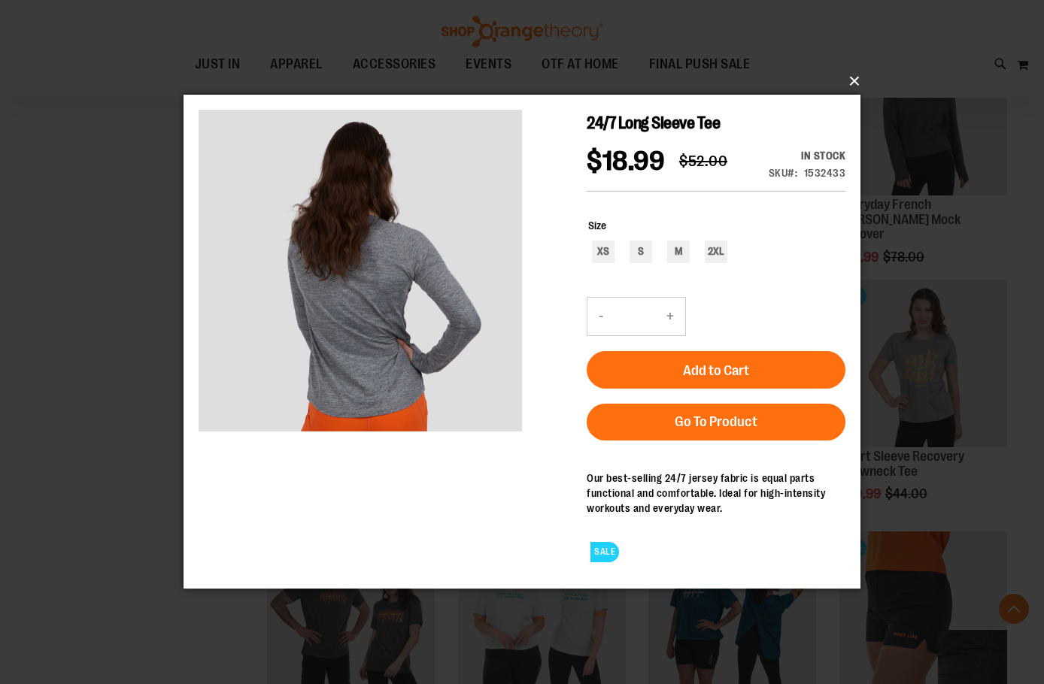
click at [855, 77] on button "×" at bounding box center [526, 81] width 677 height 33
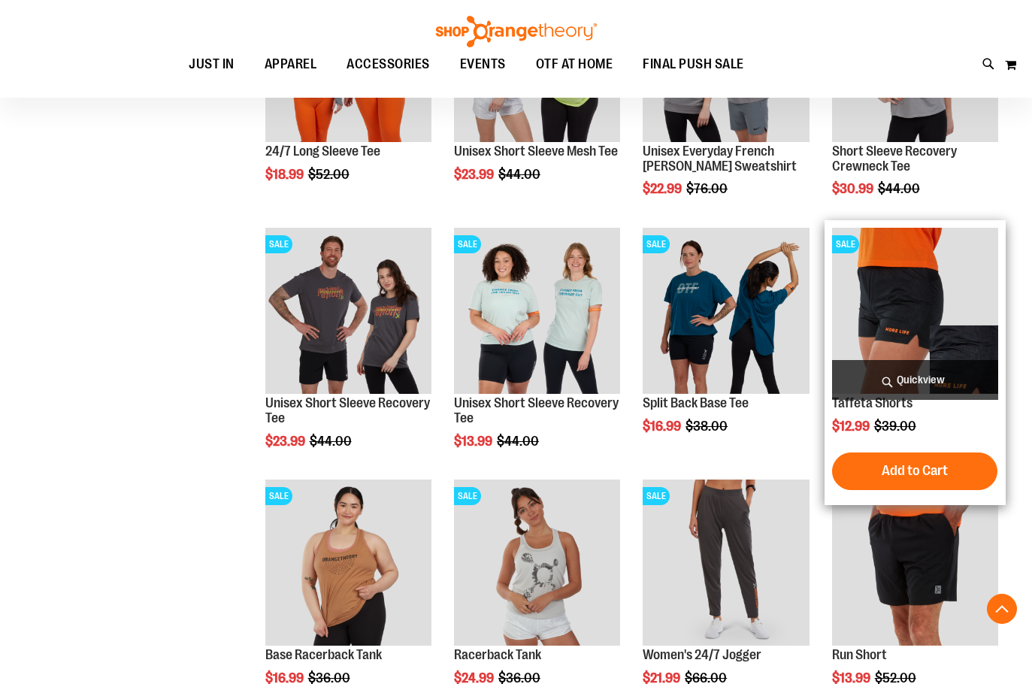
scroll to position [3501, 0]
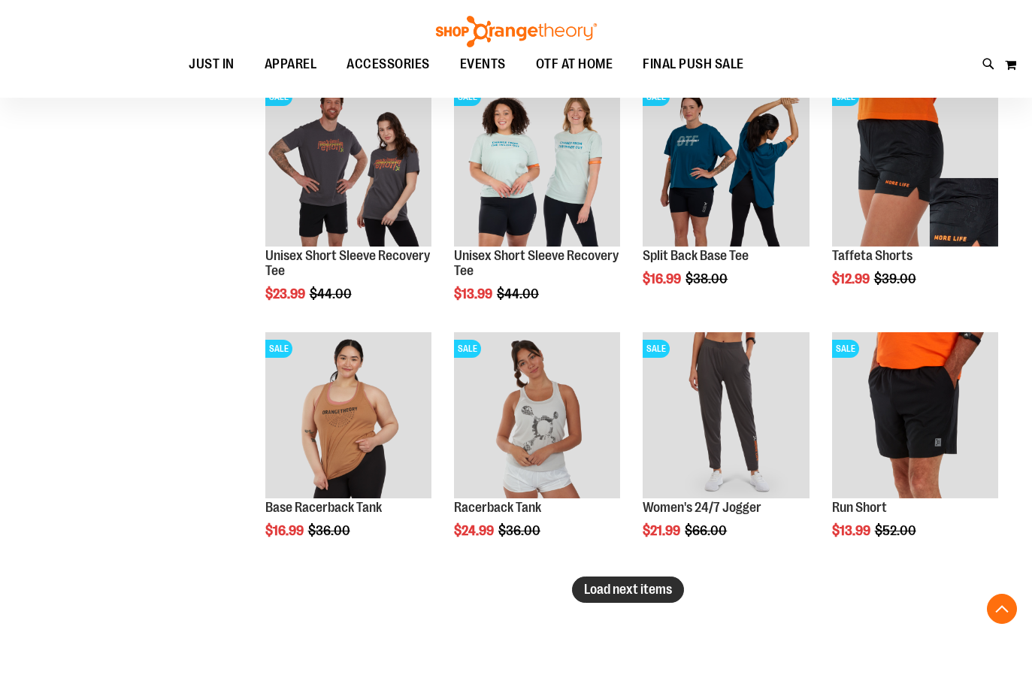
click at [662, 591] on span "Load next items" at bounding box center [628, 589] width 88 height 15
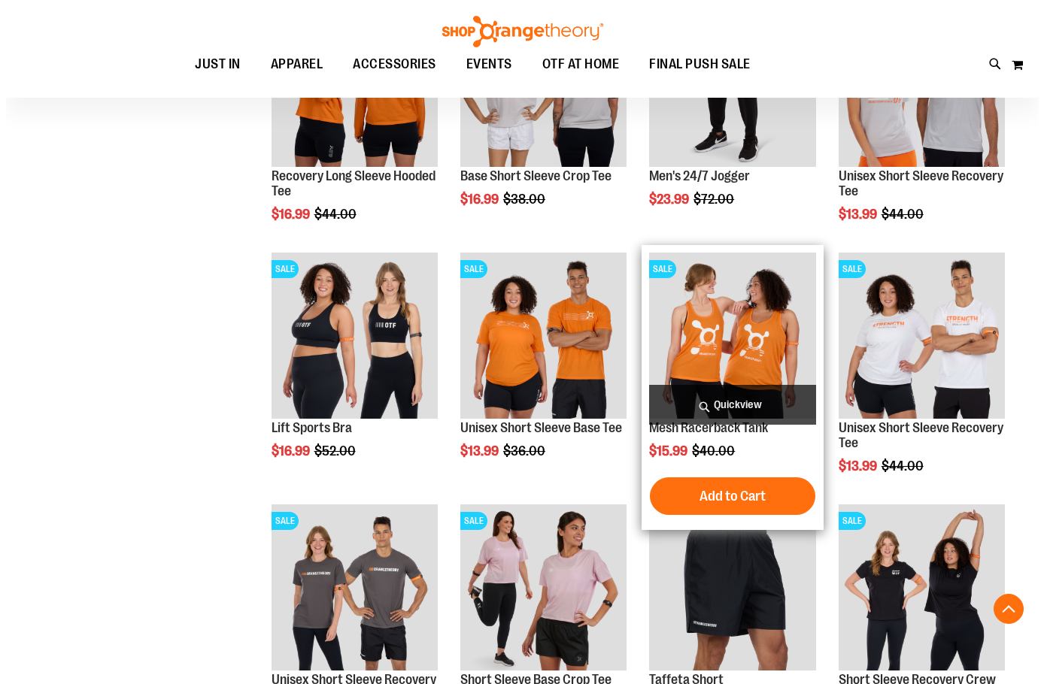
scroll to position [4178, 0]
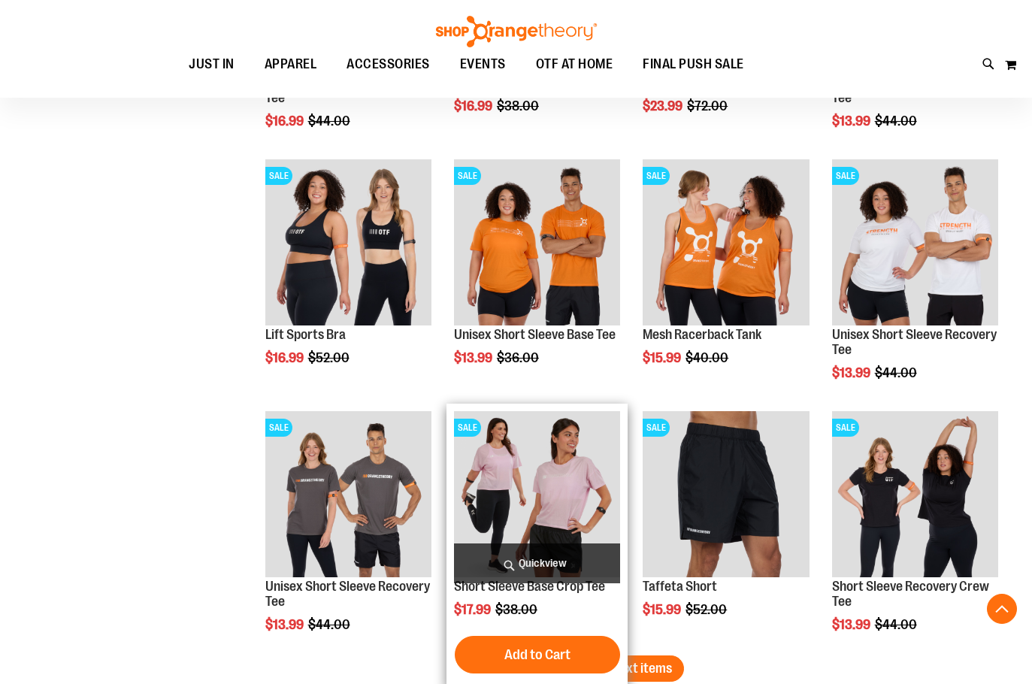
click at [513, 557] on span "Quickview" at bounding box center [537, 564] width 166 height 40
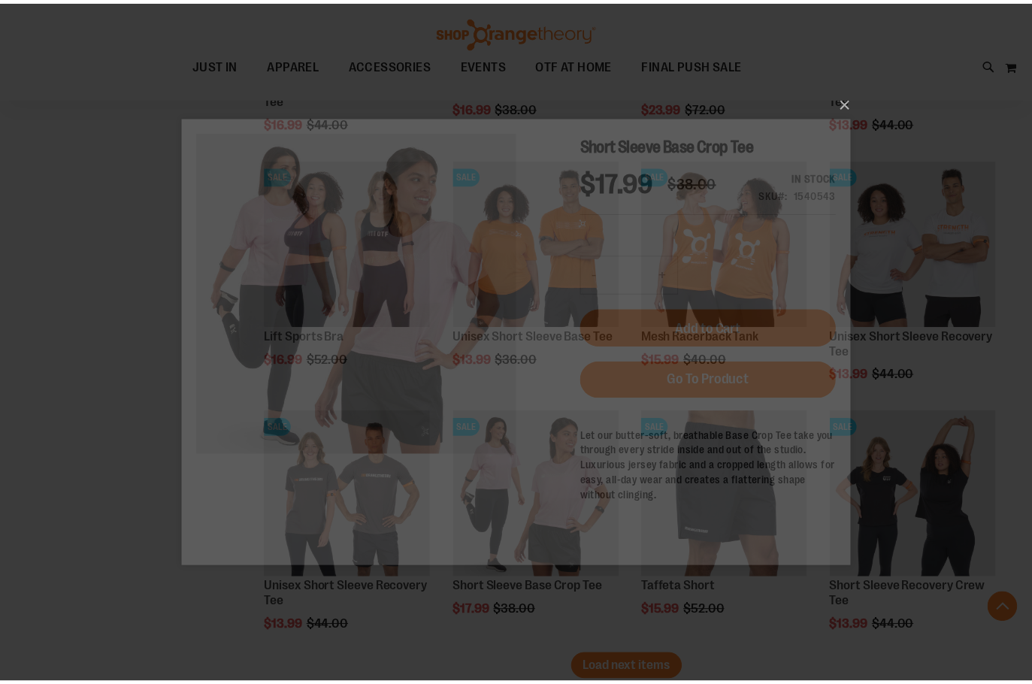
scroll to position [0, 0]
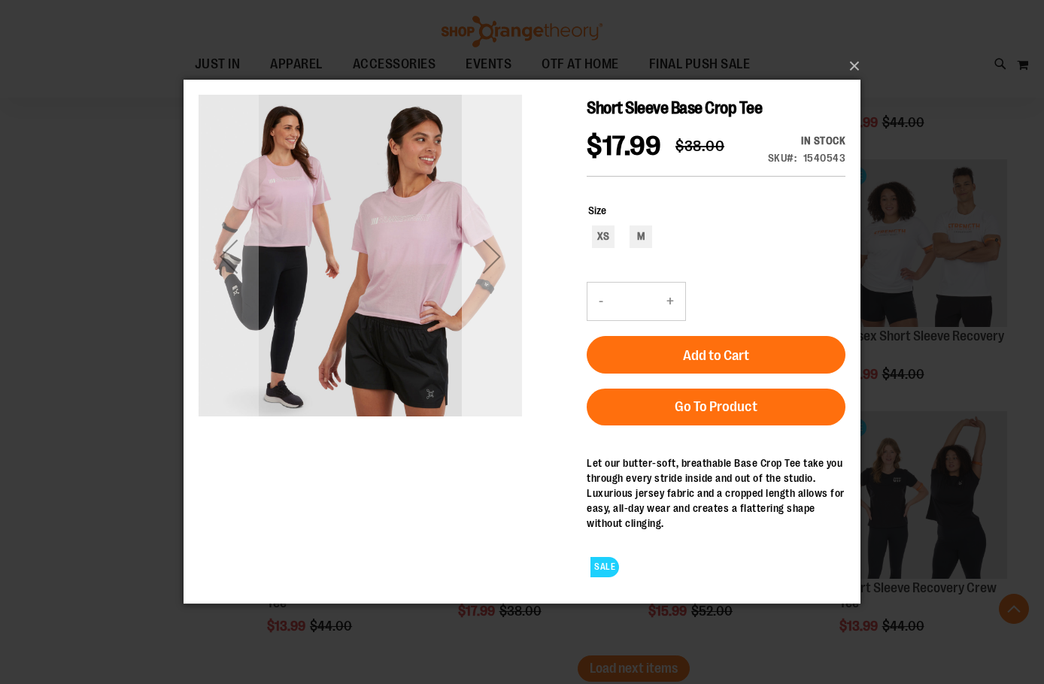
click at [477, 259] on div "Next" at bounding box center [492, 256] width 60 height 60
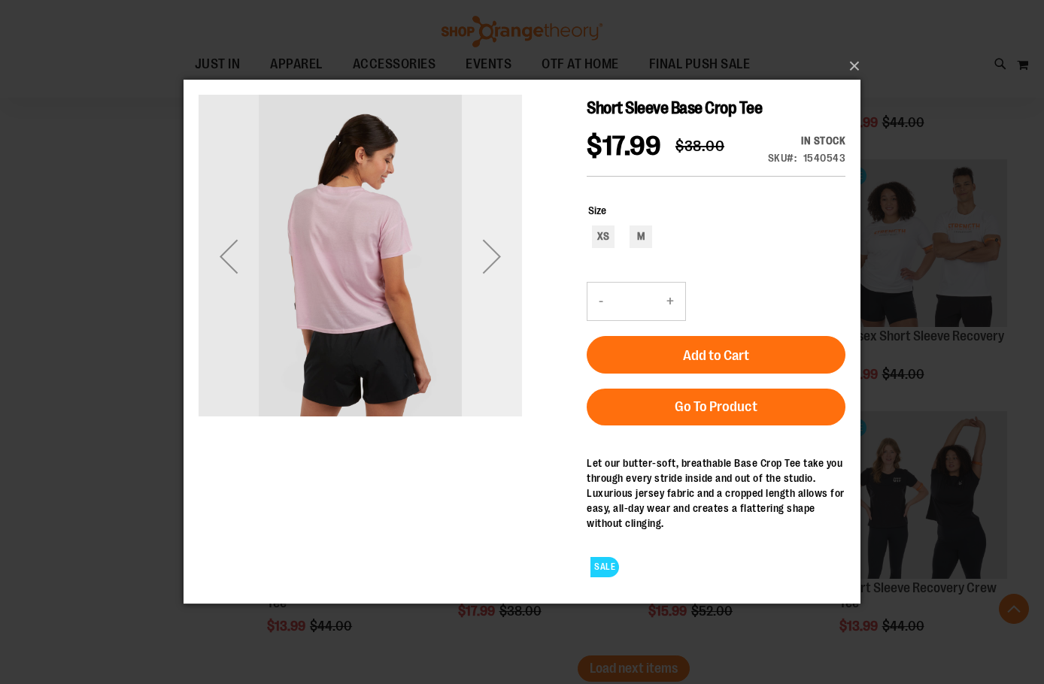
click at [492, 250] on div "Next" at bounding box center [492, 256] width 60 height 60
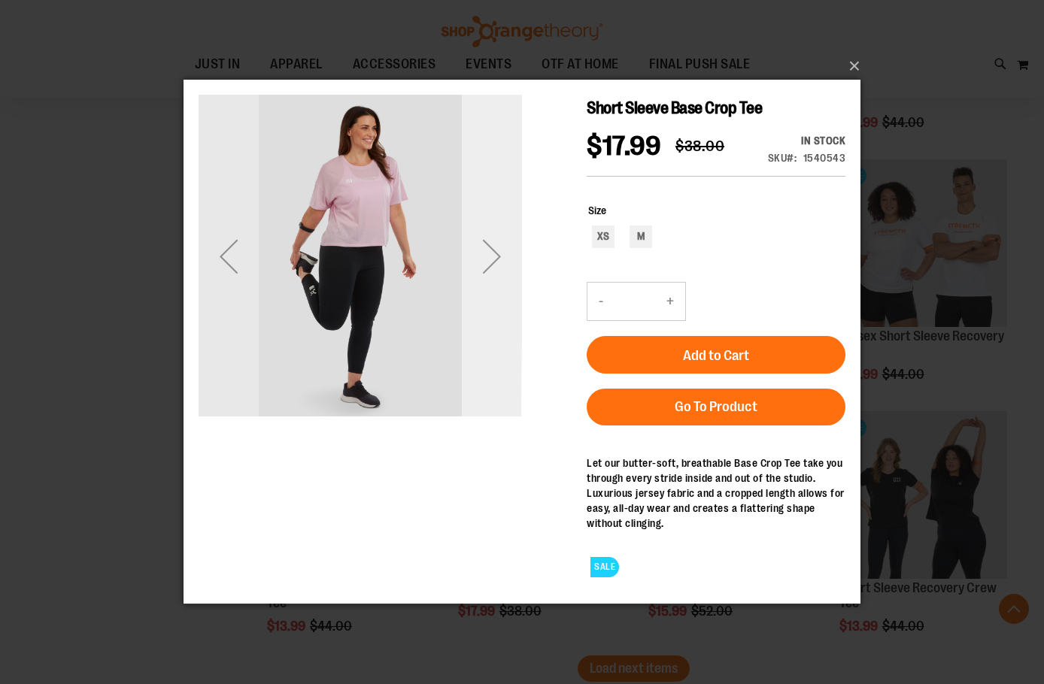
click at [465, 259] on div "Next" at bounding box center [492, 256] width 60 height 60
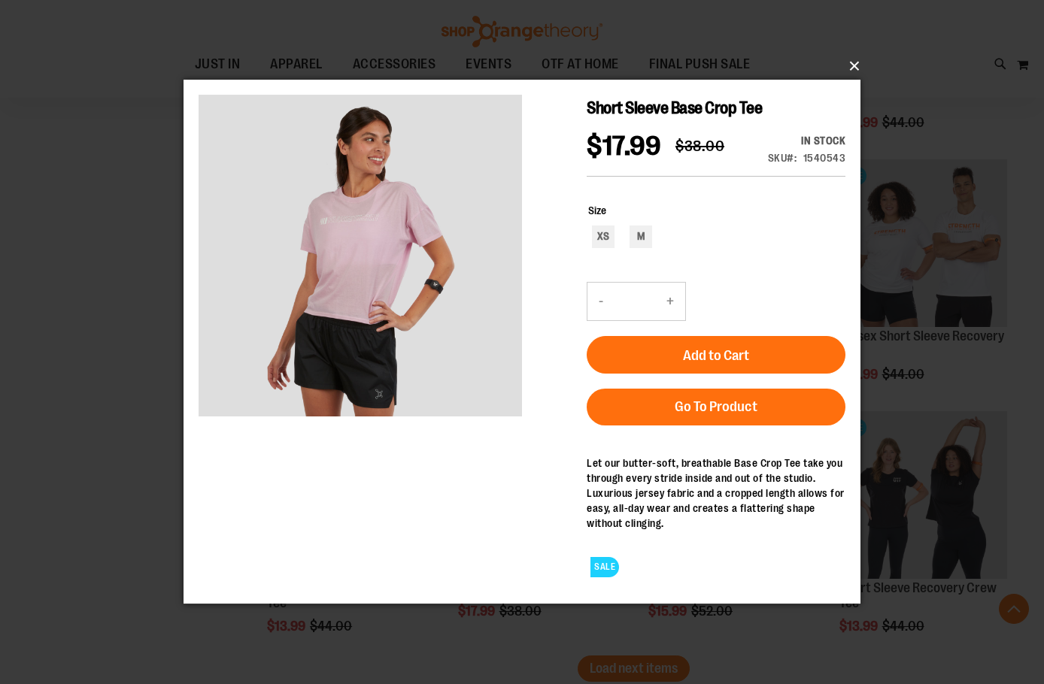
click at [856, 64] on button "×" at bounding box center [526, 66] width 677 height 33
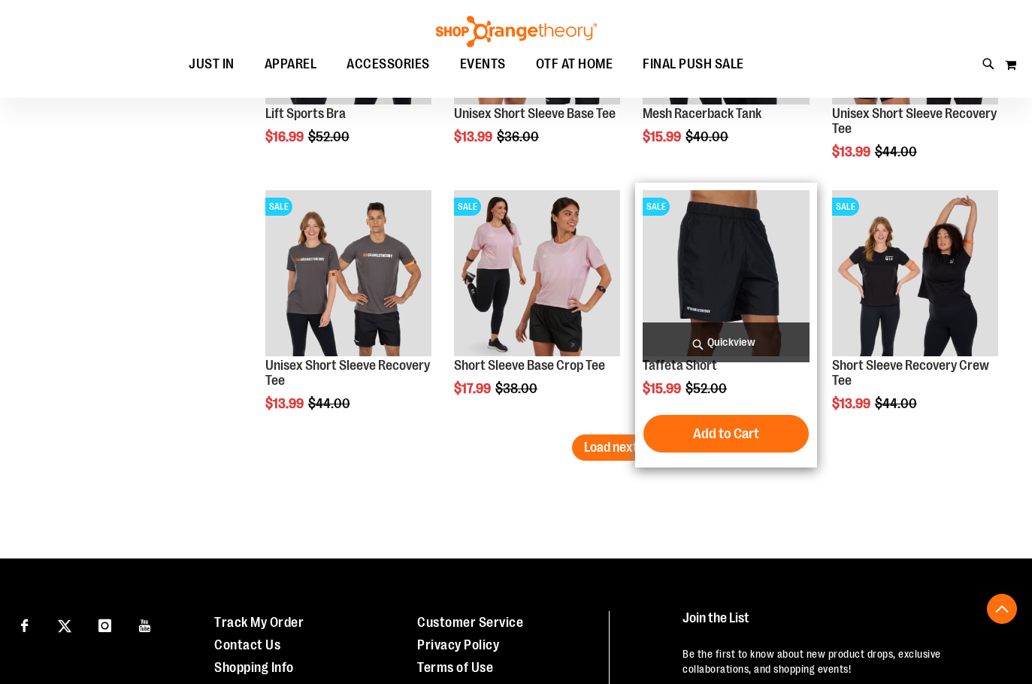
scroll to position [4404, 0]
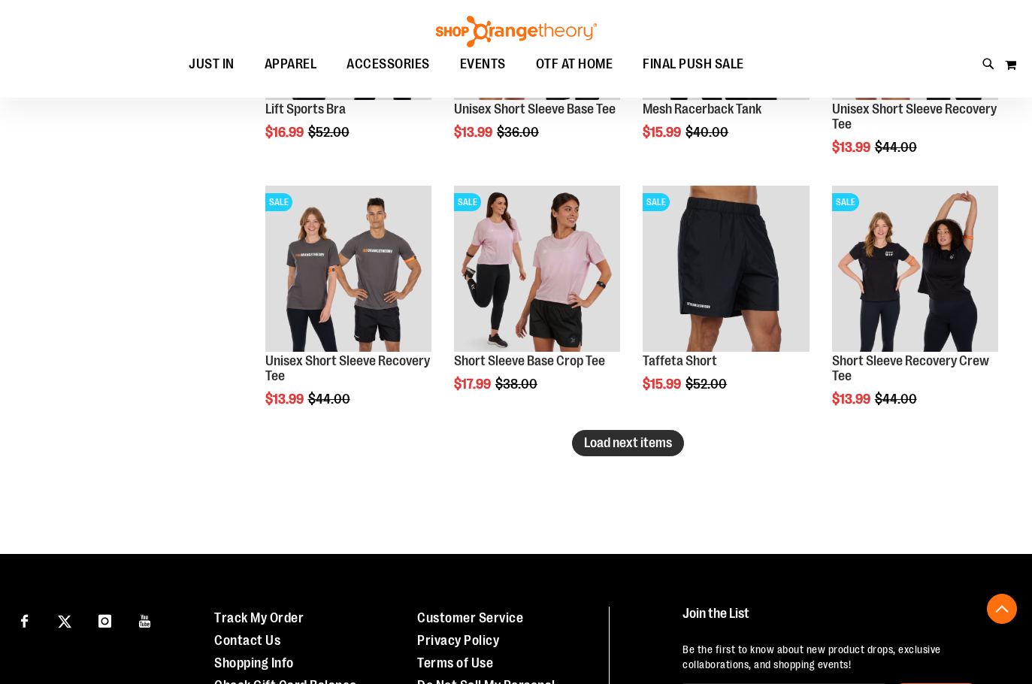
click at [620, 450] on span "Load next items" at bounding box center [628, 442] width 88 height 15
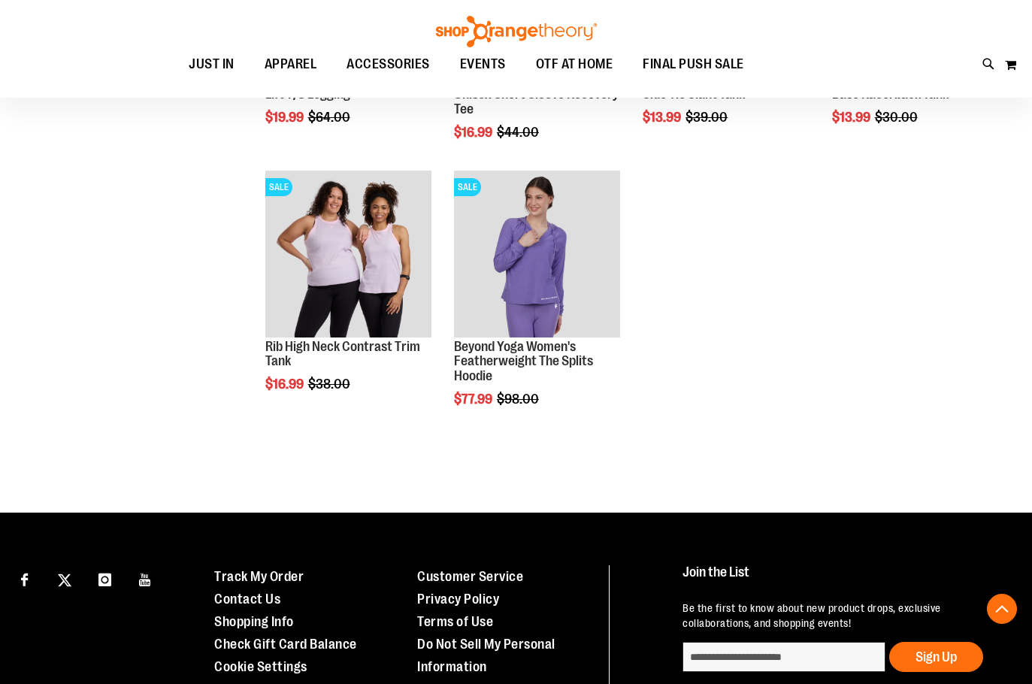
scroll to position [4930, 0]
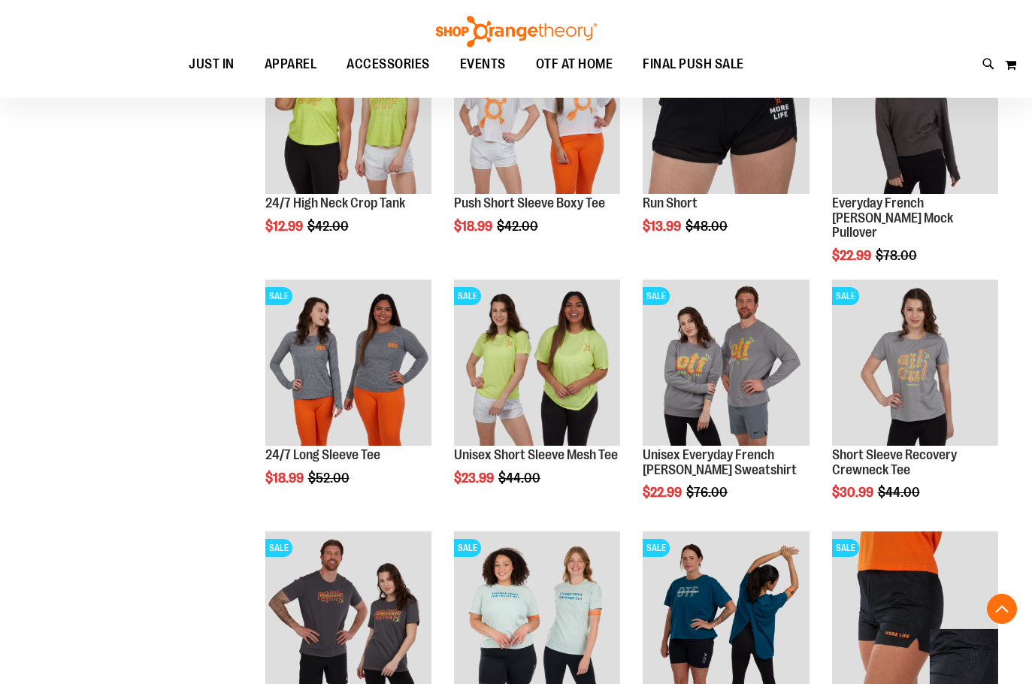
scroll to position [2599, 0]
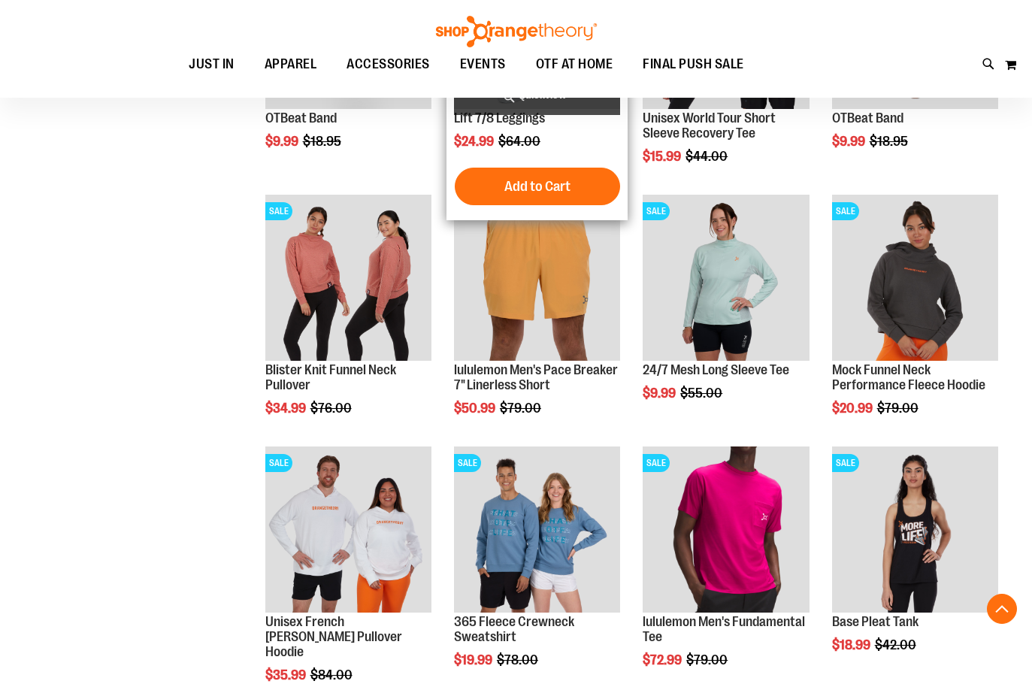
scroll to position [1471, 0]
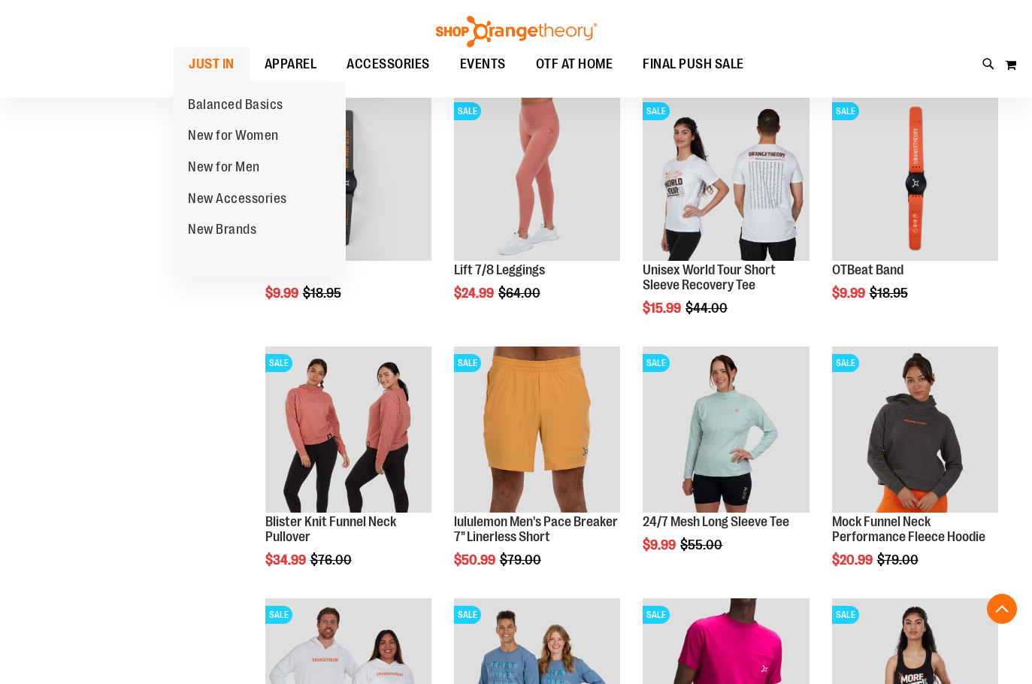
click at [234, 60] on link "JUST IN" at bounding box center [212, 64] width 76 height 35
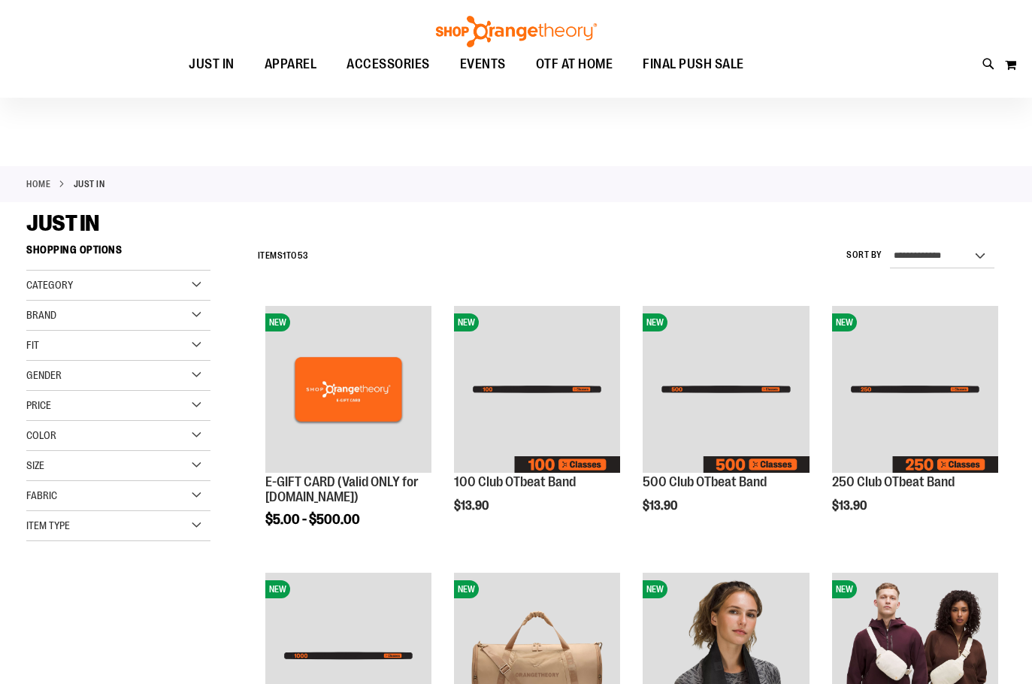
scroll to position [225, 0]
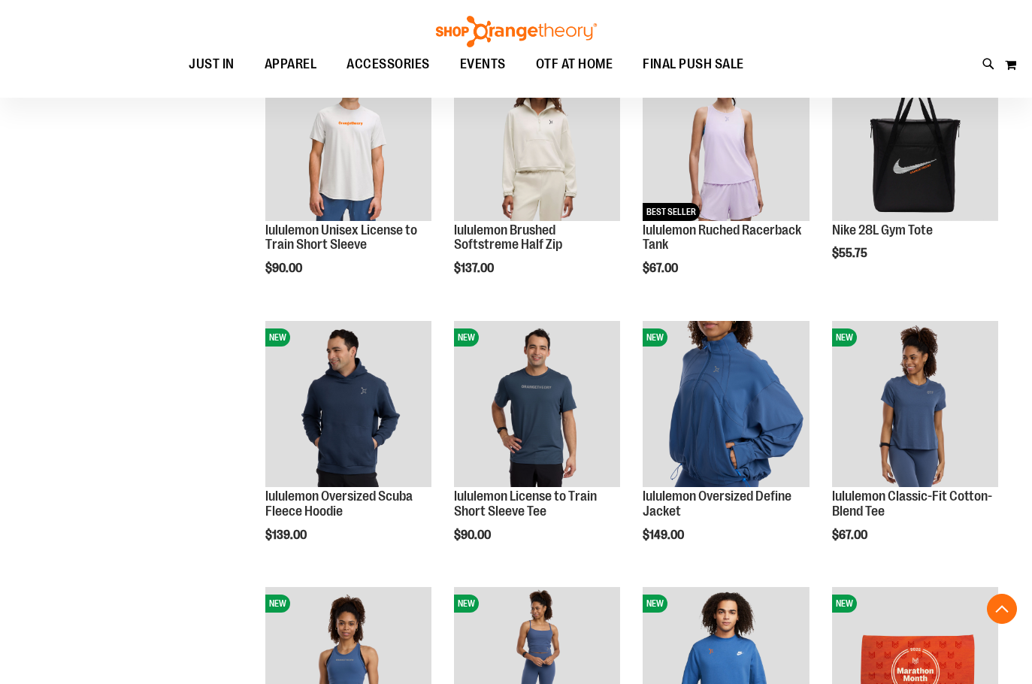
scroll to position [1052, 0]
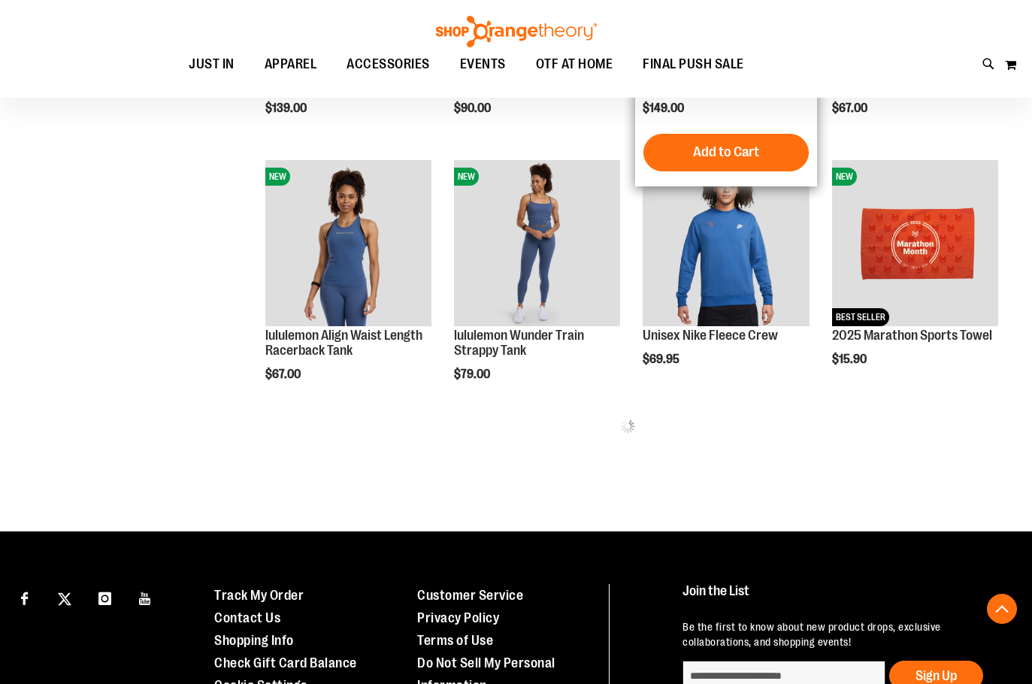
scroll to position [1503, 0]
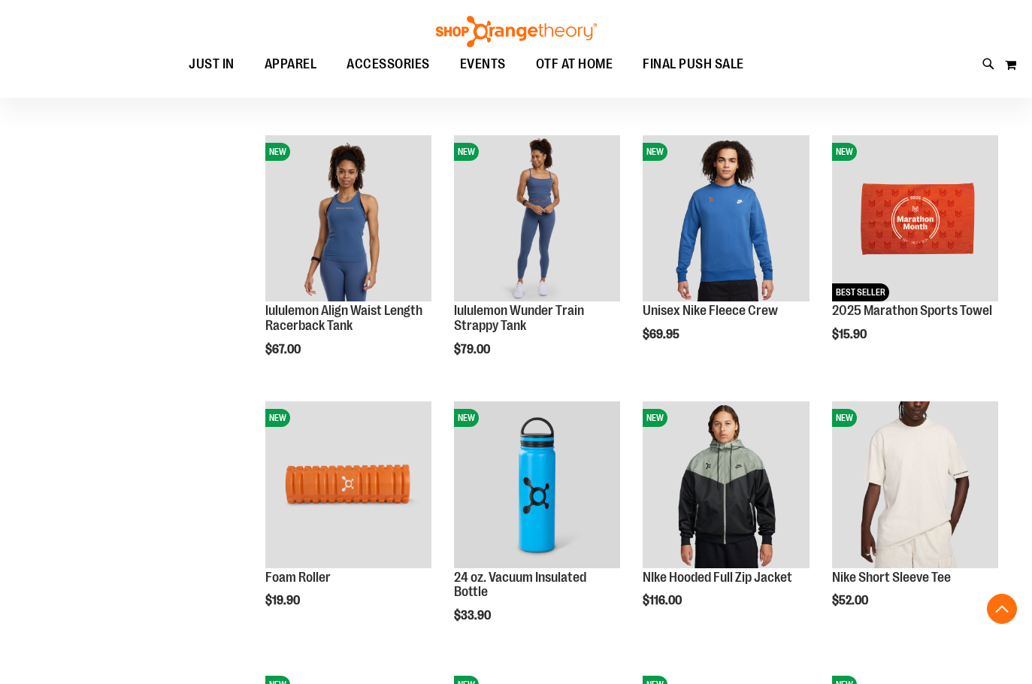
drag, startPoint x: 108, startPoint y: 230, endPoint x: 131, endPoint y: 227, distance: 23.5
click at [108, 230] on div "**********" at bounding box center [516, 9] width 980 height 2550
click at [77, 235] on div "**********" at bounding box center [516, 9] width 980 height 2550
click at [82, 232] on div "**********" at bounding box center [516, 9] width 980 height 2550
click at [86, 226] on div "**********" at bounding box center [516, 9] width 980 height 2550
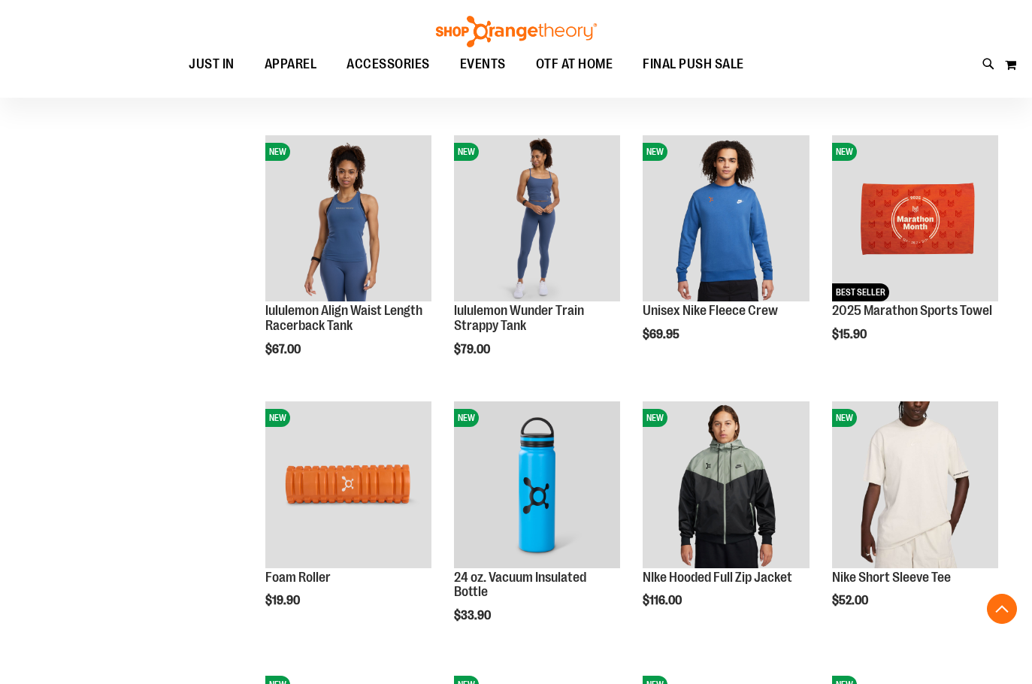
click at [128, 273] on div "**********" at bounding box center [516, 9] width 980 height 2550
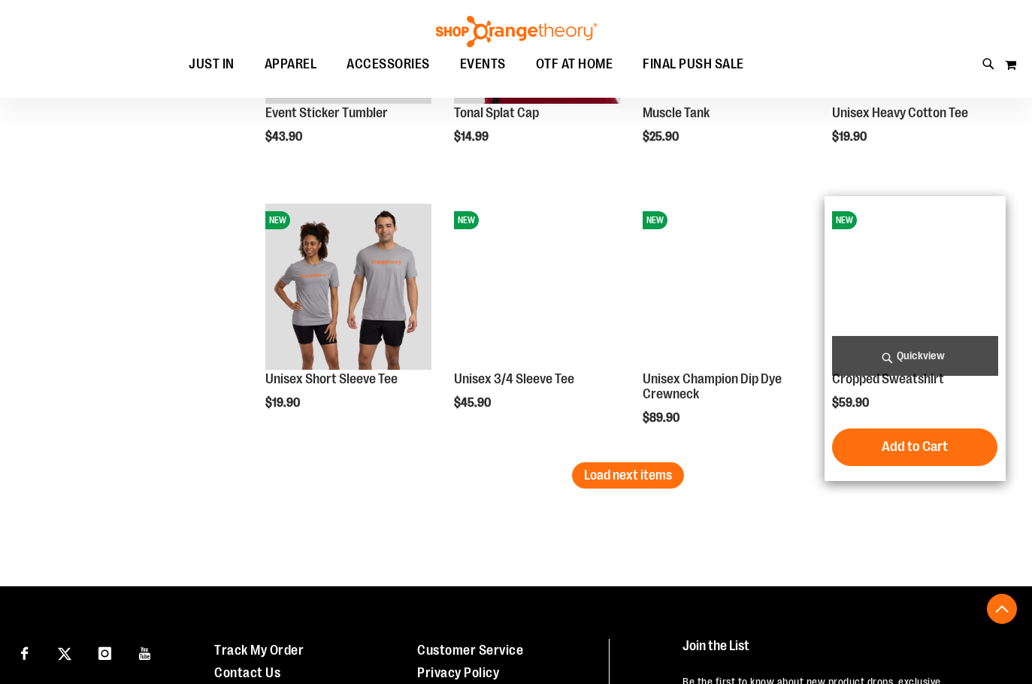
scroll to position [2255, 0]
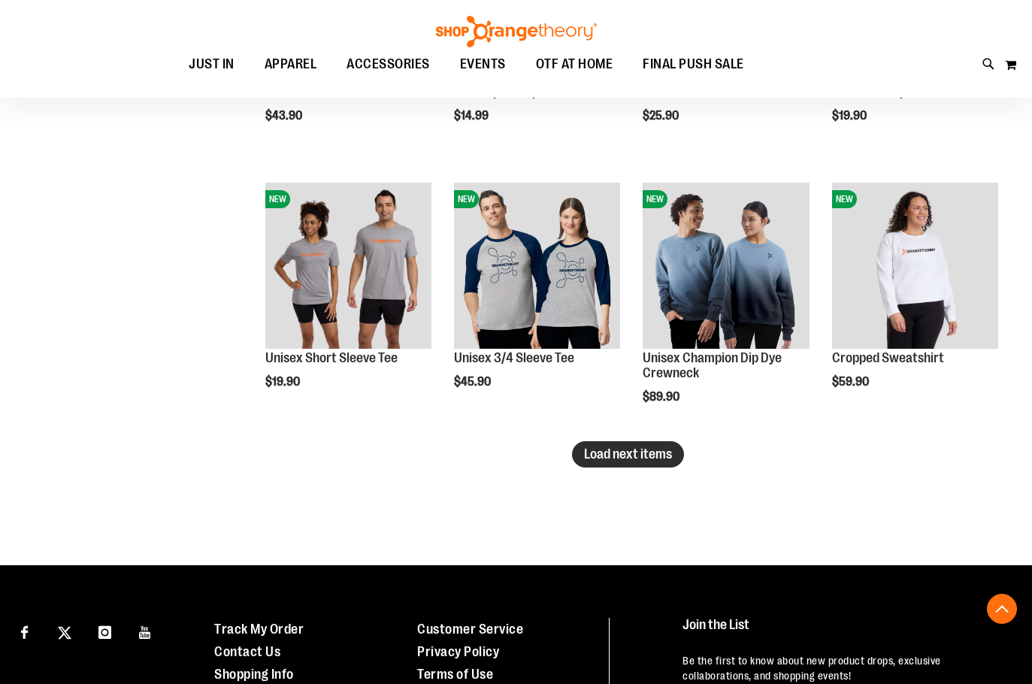
click at [625, 453] on span "Load next items" at bounding box center [628, 454] width 88 height 15
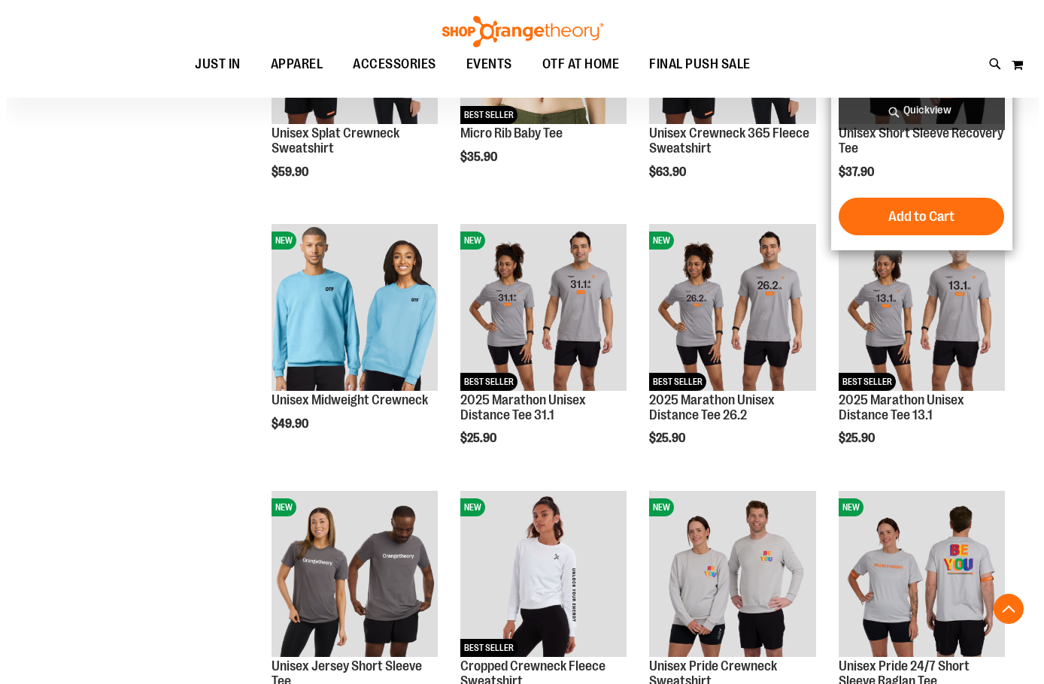
scroll to position [2931, 0]
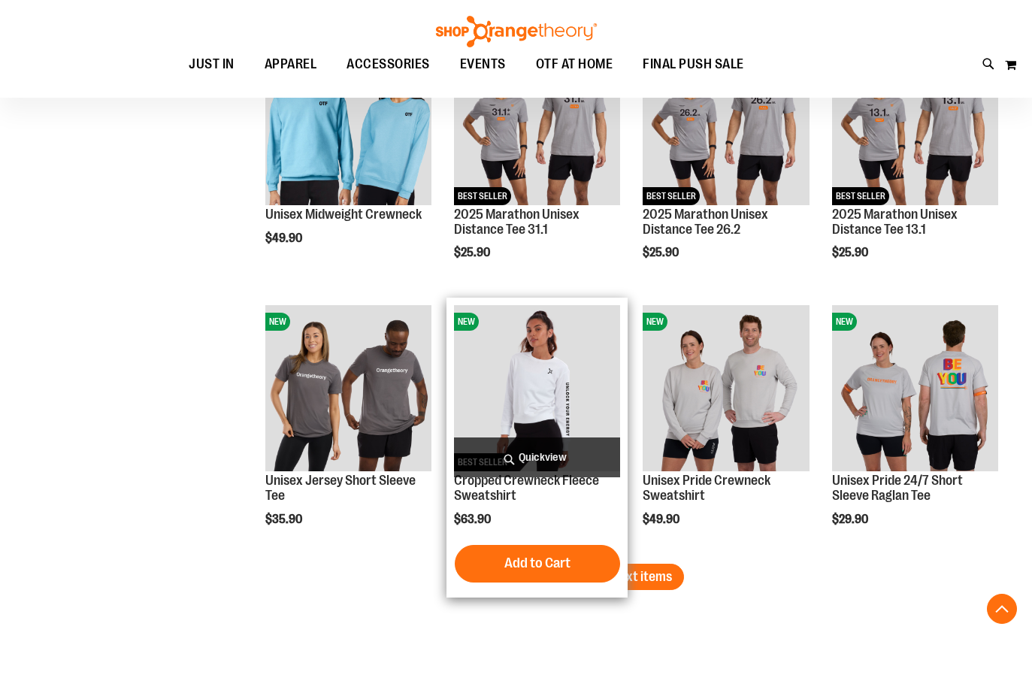
click at [573, 462] on span "Quickview" at bounding box center [537, 458] width 166 height 40
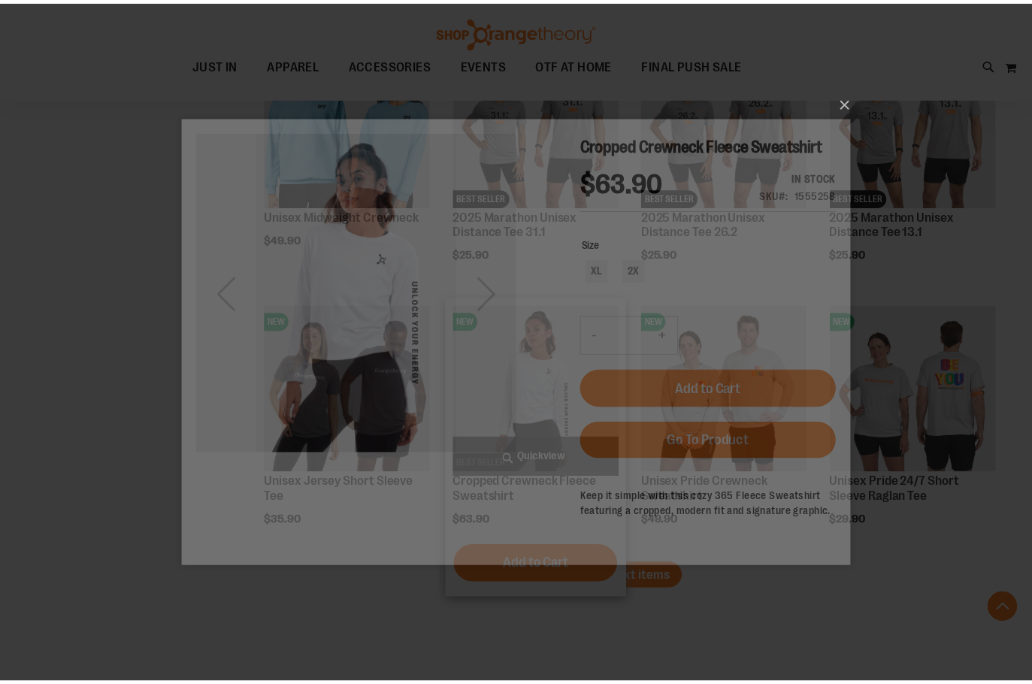
scroll to position [0, 0]
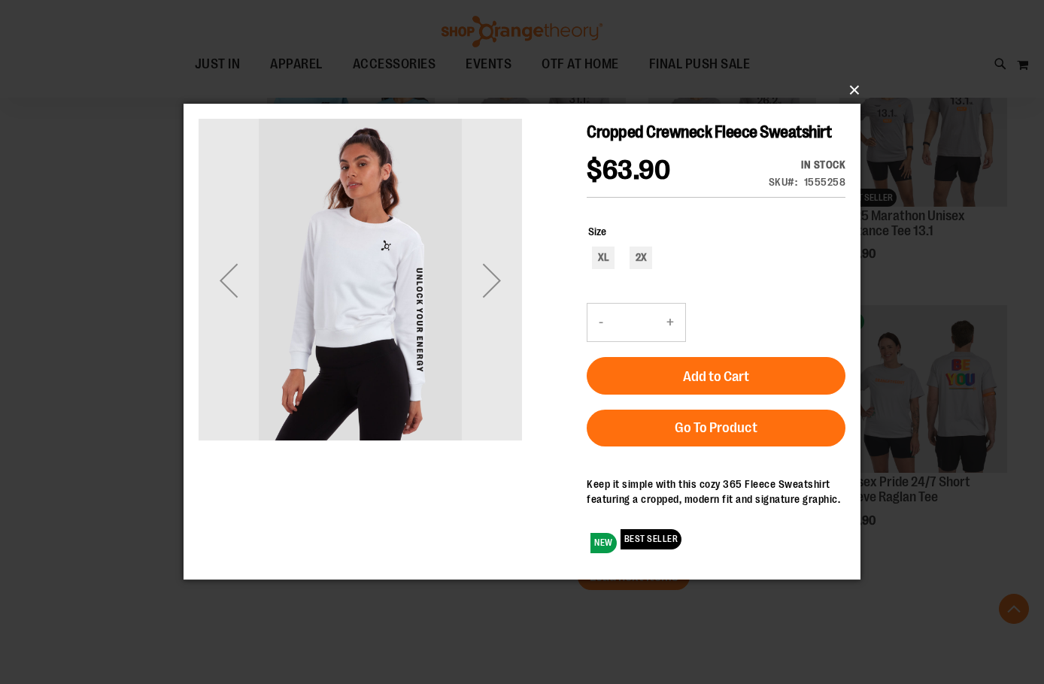
click at [850, 88] on button "×" at bounding box center [526, 90] width 677 height 33
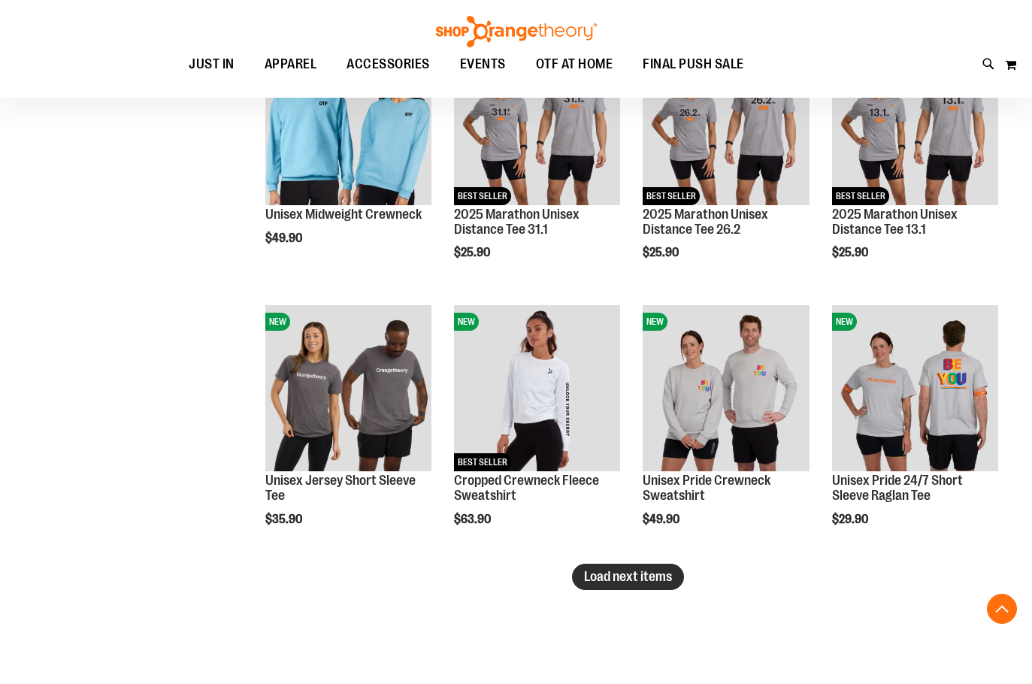
click at [580, 573] on button "Load next items" at bounding box center [628, 577] width 112 height 26
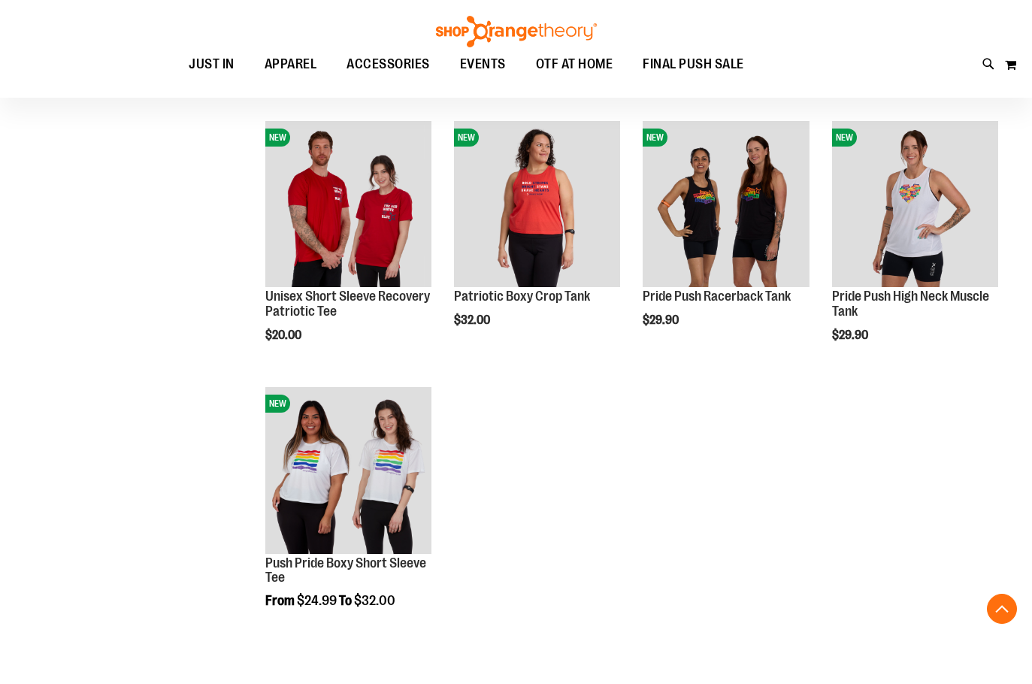
scroll to position [3383, 0]
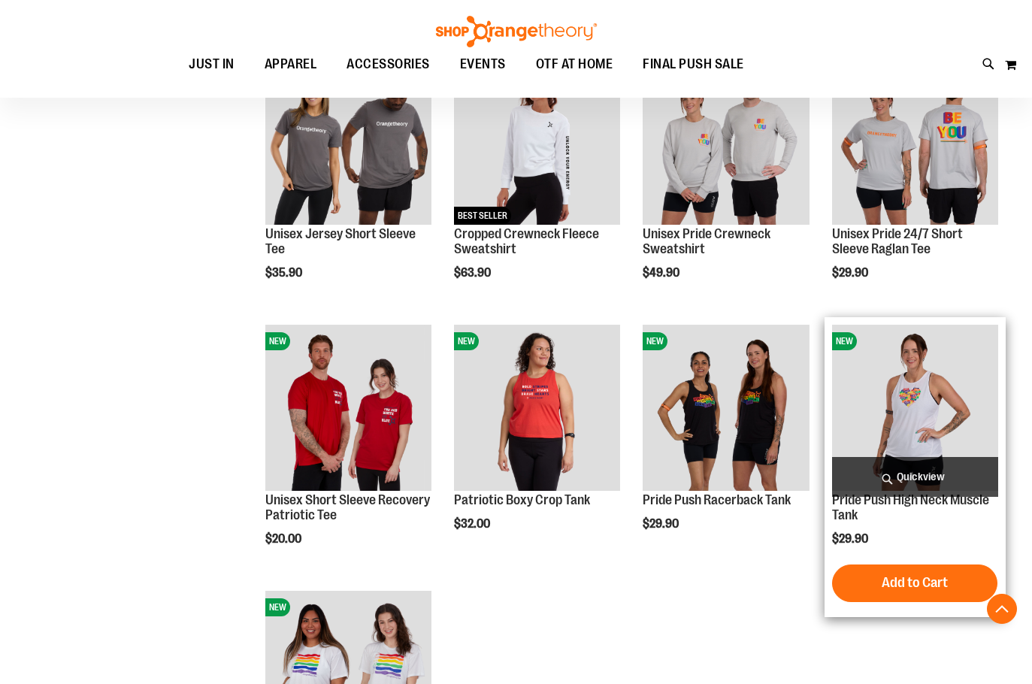
scroll to position [3157, 0]
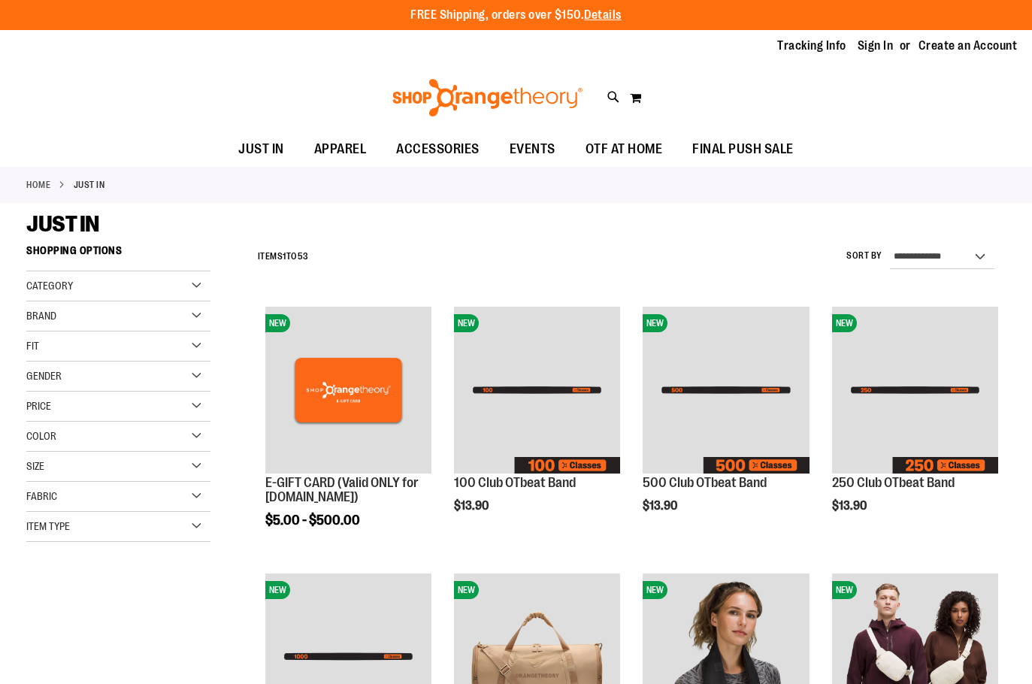
click at [426, 249] on div "**********" at bounding box center [628, 257] width 756 height 39
